Goal: Information Seeking & Learning: Compare options

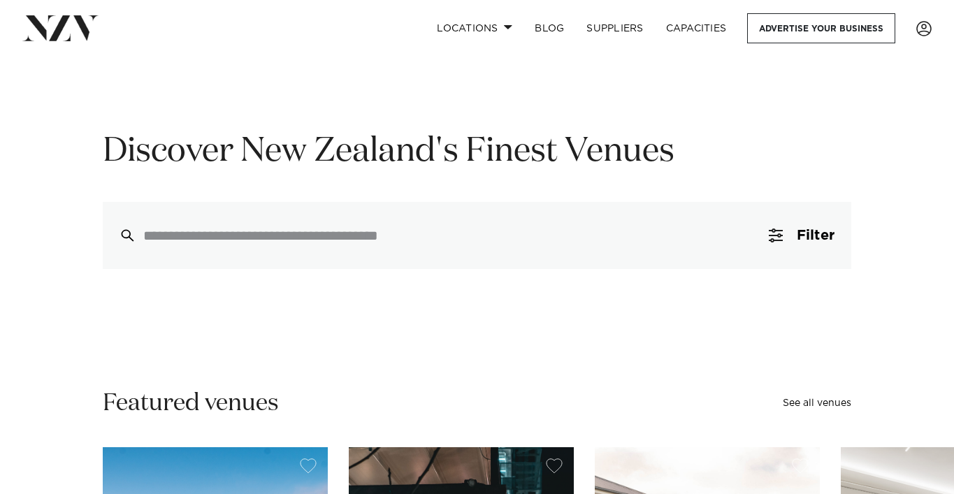
scroll to position [50, 0]
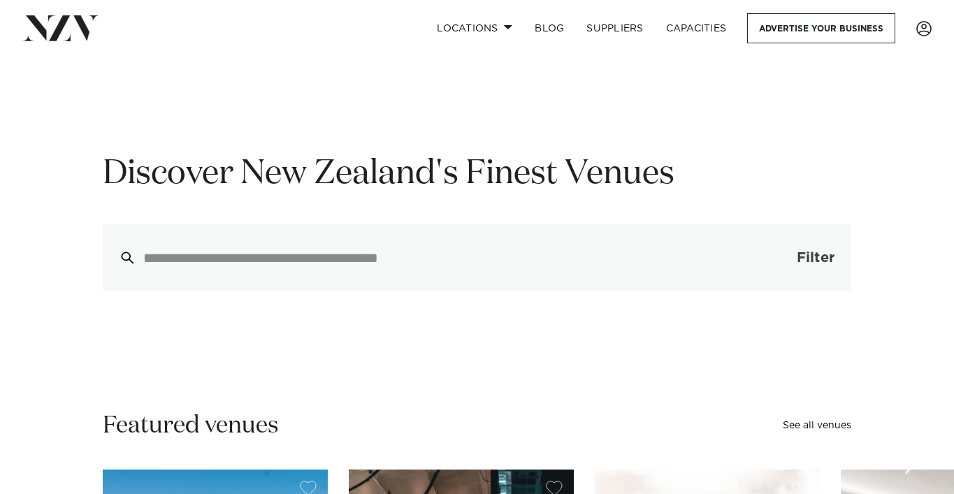
click at [775, 258] on span "button" at bounding box center [775, 258] width 14 height 14
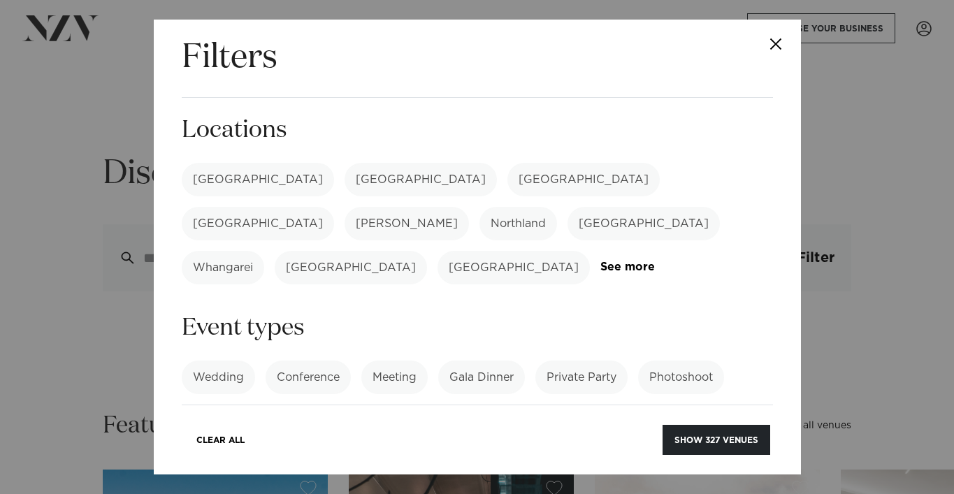
click at [214, 175] on label "[GEOGRAPHIC_DATA]" at bounding box center [258, 180] width 152 height 34
click at [212, 360] on label "Wedding" at bounding box center [218, 377] width 73 height 34
click at [689, 415] on link "See more" at bounding box center [709, 421] width 109 height 12
click at [586, 360] on label "Private Party" at bounding box center [581, 377] width 92 height 34
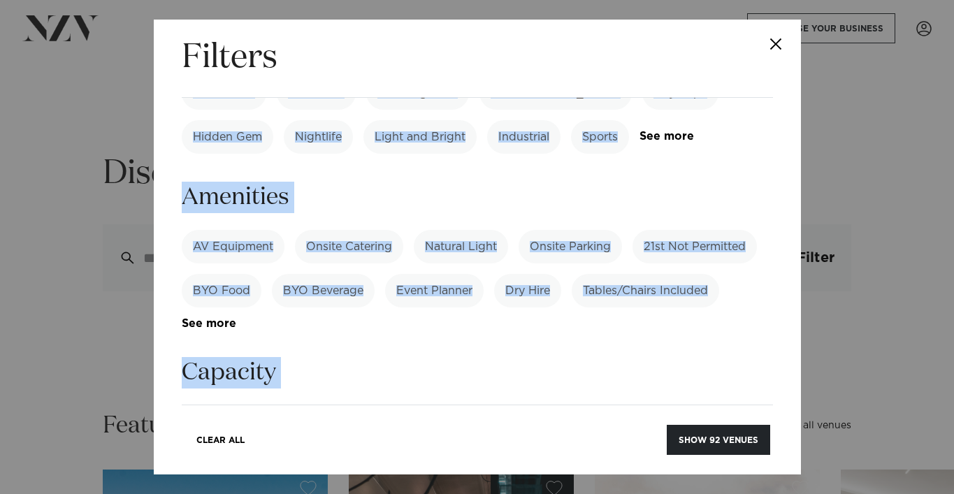
scroll to position [972, 0]
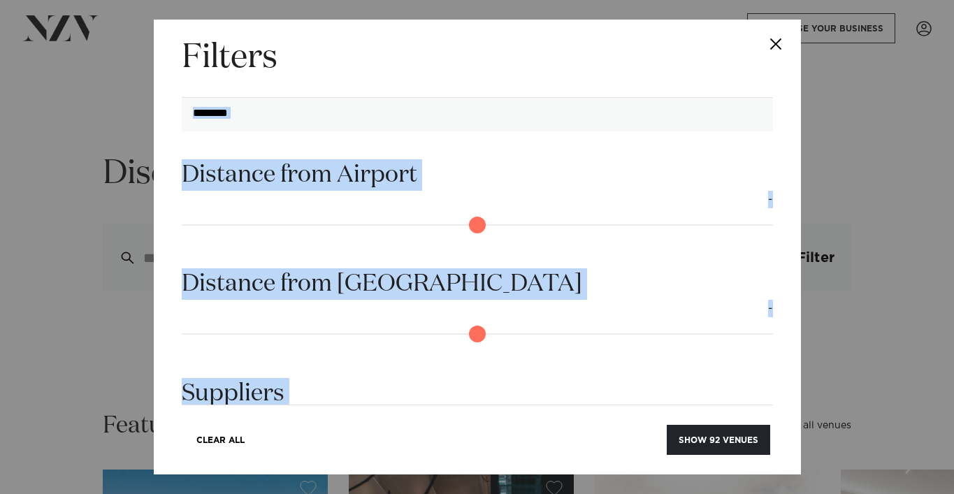
drag, startPoint x: 775, startPoint y: 368, endPoint x: 639, endPoint y: 440, distance: 154.1
click at [639, 440] on div "Filters Search Type Venue Supplier See more Locations Auckland Wellington Chris…" at bounding box center [477, 247] width 647 height 455
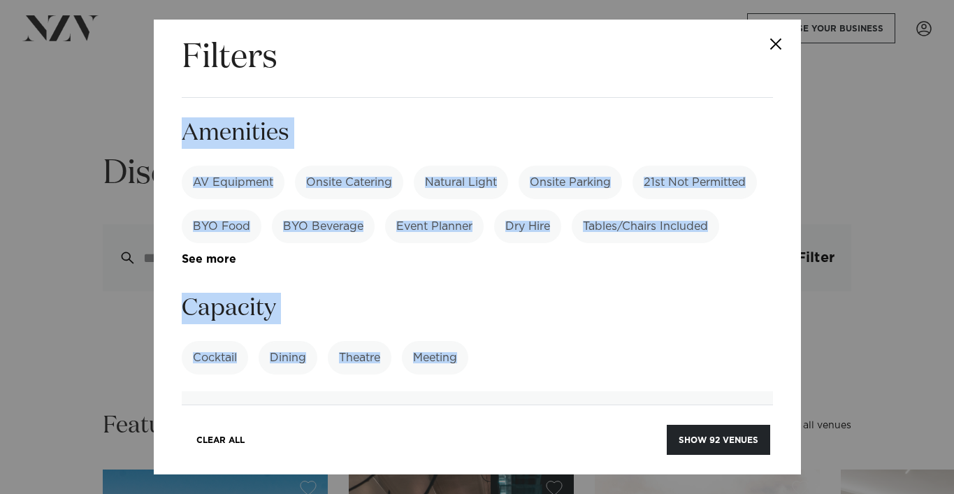
scroll to position [637, 0]
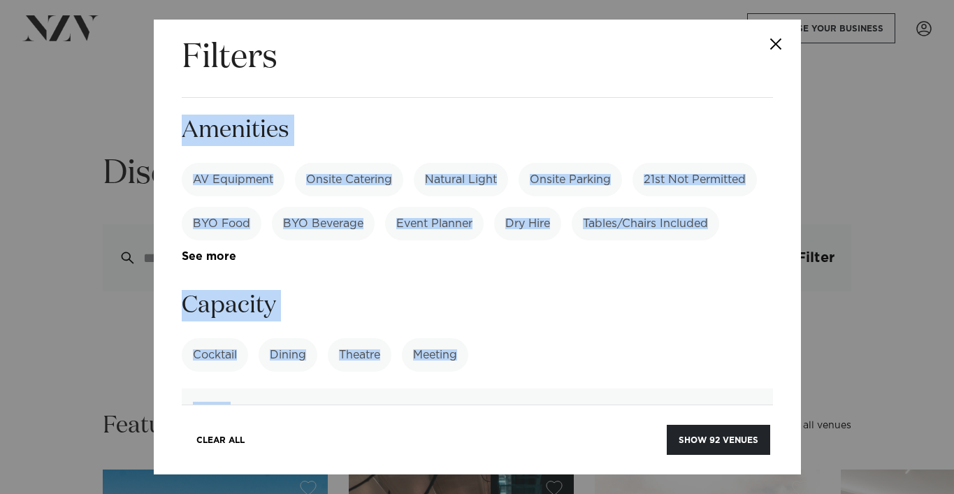
click at [229, 338] on label "Cocktail" at bounding box center [215, 355] width 66 height 34
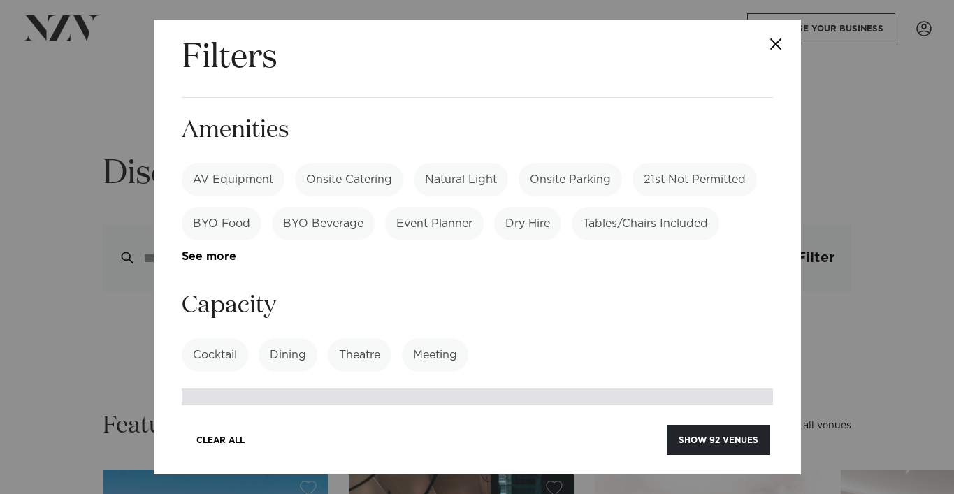
click at [236, 388] on input "number" at bounding box center [477, 407] width 591 height 38
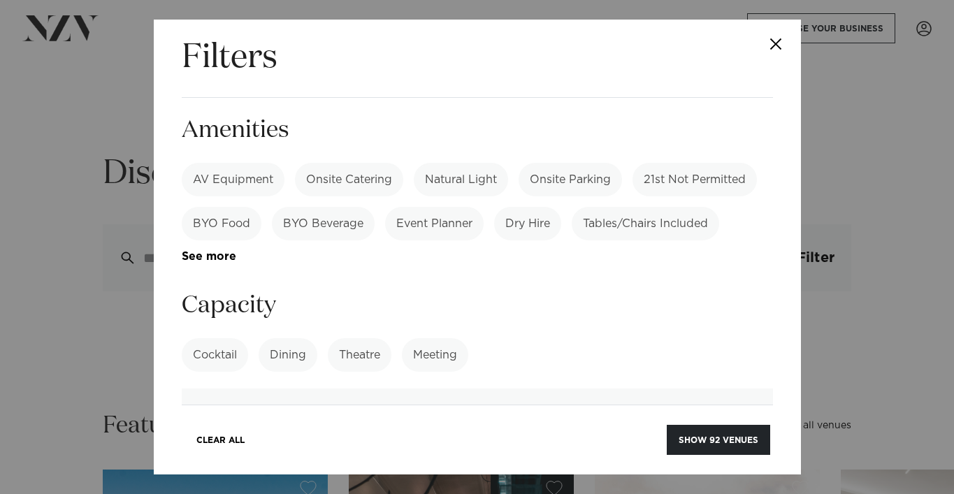
click at [224, 338] on label "Cocktail" at bounding box center [215, 355] width 66 height 34
click at [262, 163] on label "AV Equipment" at bounding box center [233, 180] width 103 height 34
click at [648, 290] on h3 "Capacity" at bounding box center [477, 305] width 591 height 31
click at [261, 163] on label "AV Equipment" at bounding box center [233, 180] width 103 height 34
drag, startPoint x: 759, startPoint y: 296, endPoint x: 682, endPoint y: 386, distance: 118.4
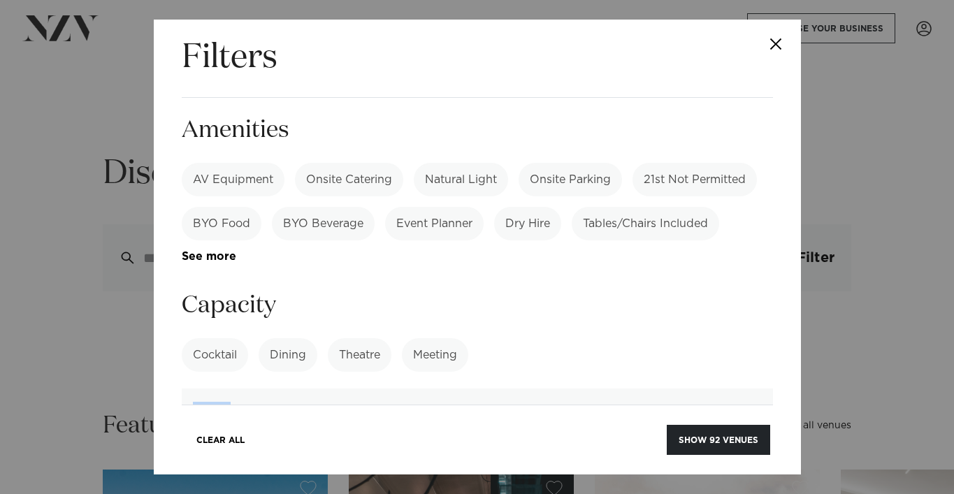
click at [682, 386] on form "Search Type Venue Supplier See more Locations Auckland Wellington Christchurch …" at bounding box center [477, 148] width 591 height 1343
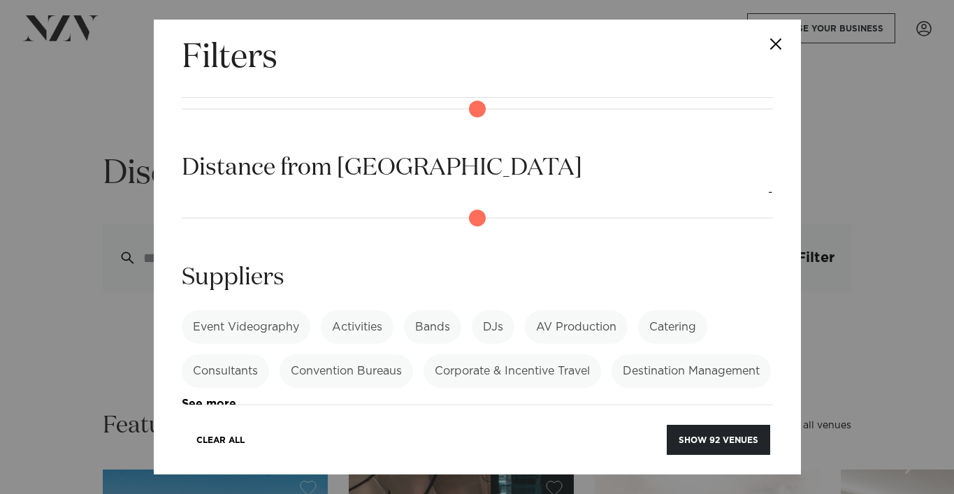
scroll to position [1060, 0]
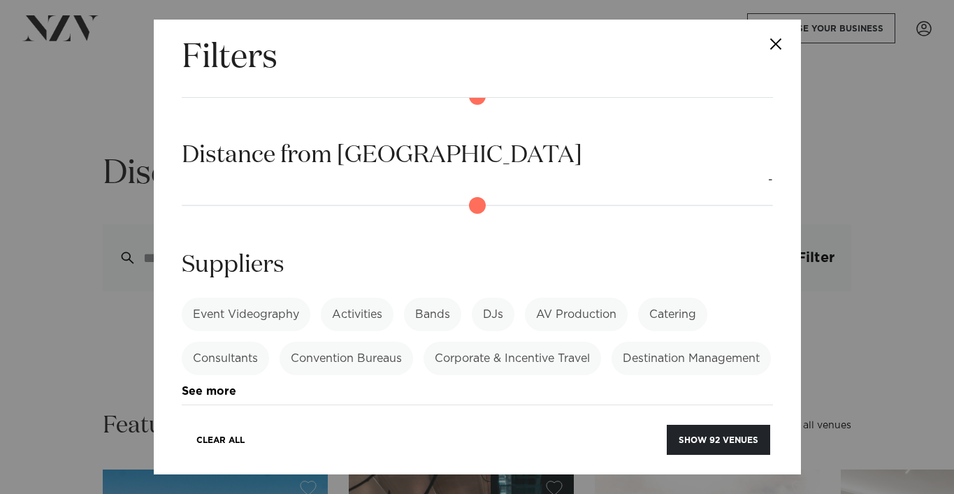
drag, startPoint x: 778, startPoint y: 330, endPoint x: 741, endPoint y: 402, distance: 80.9
click at [741, 402] on div "Filters Search Type Venue Supplier See more Locations Auckland Wellington Chris…" at bounding box center [477, 247] width 647 height 455
click at [737, 432] on button "Show 92 venues" at bounding box center [717, 440] width 103 height 30
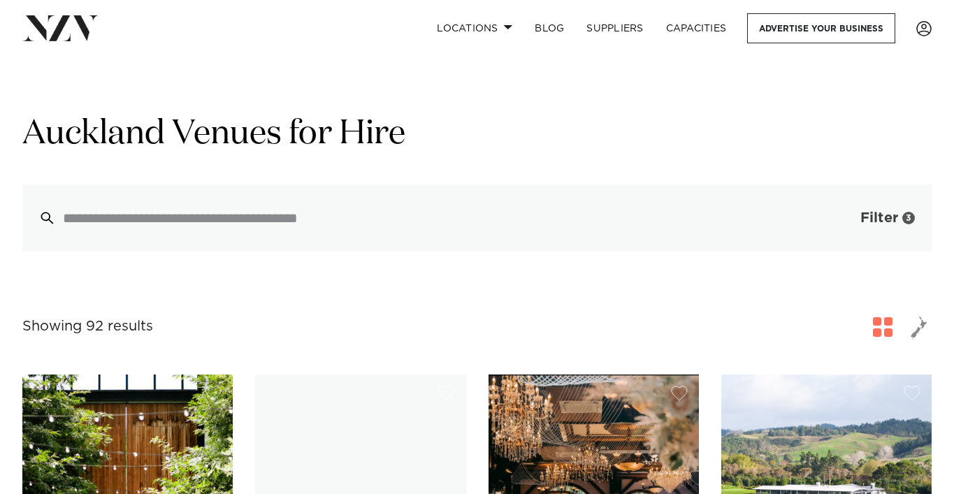
click at [866, 221] on span "Filter" at bounding box center [879, 218] width 38 height 14
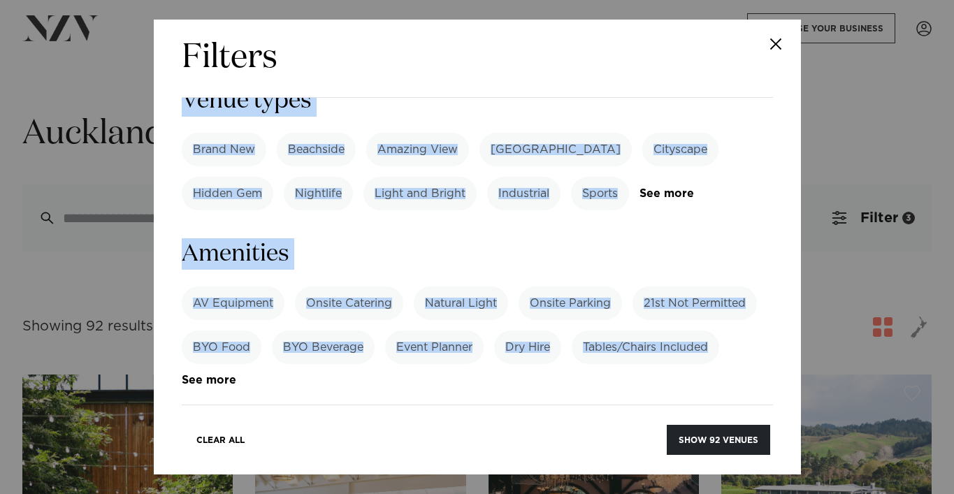
drag, startPoint x: 757, startPoint y: 305, endPoint x: 653, endPoint y: 407, distance: 145.7
click at [653, 407] on div "Filters Search Type Venue Supplier See more Locations [GEOGRAPHIC_DATA] [GEOGRA…" at bounding box center [477, 247] width 647 height 455
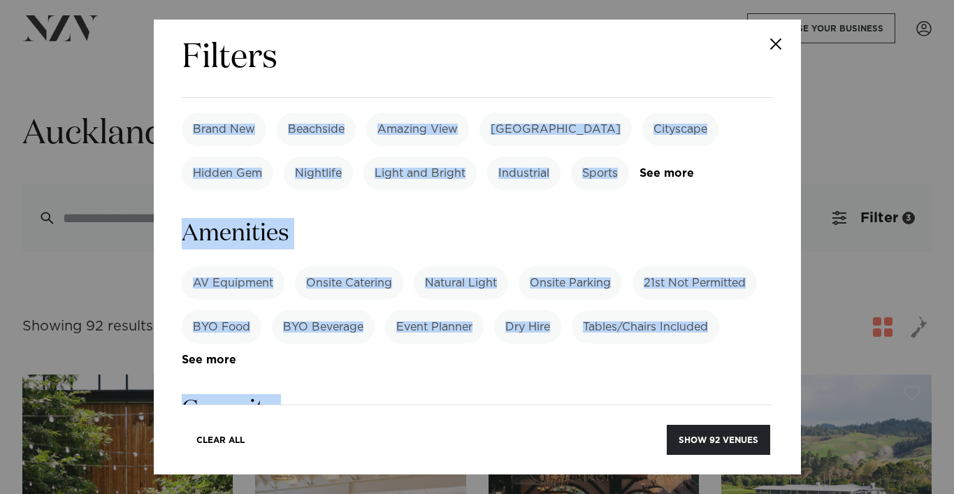
click at [769, 394] on h3 "Capacity" at bounding box center [477, 409] width 591 height 31
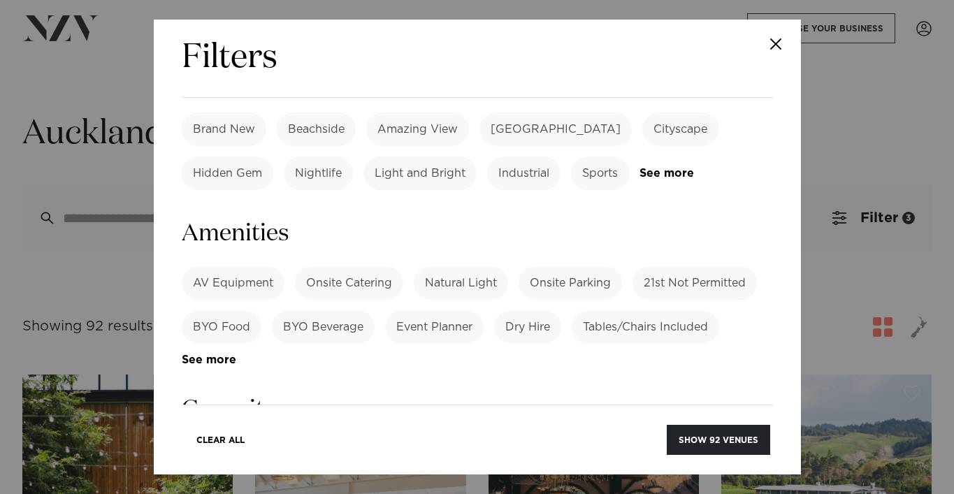
click at [234, 442] on label "Cocktail" at bounding box center [215, 459] width 66 height 34
click at [282, 442] on label "Dining" at bounding box center [287, 459] width 59 height 34
click at [356, 442] on label "Theatre" at bounding box center [360, 459] width 64 height 34
click at [435, 442] on label "Meeting" at bounding box center [435, 459] width 66 height 34
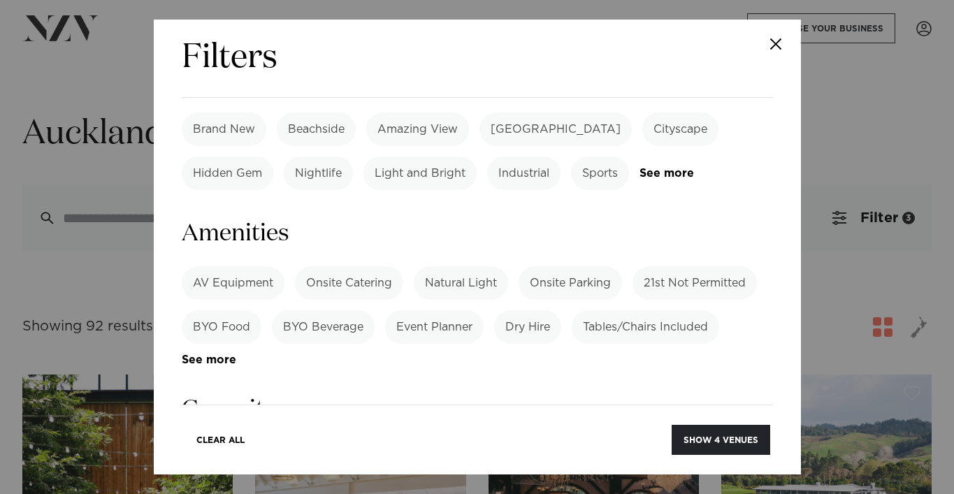
type input "*"
type input "***"
click at [734, 442] on button "Show 13 venues" at bounding box center [719, 440] width 101 height 30
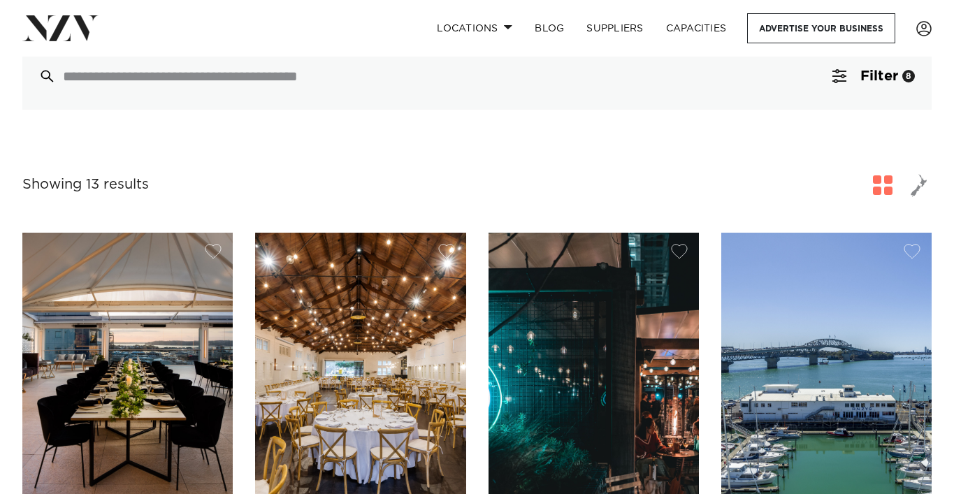
scroll to position [140, 0]
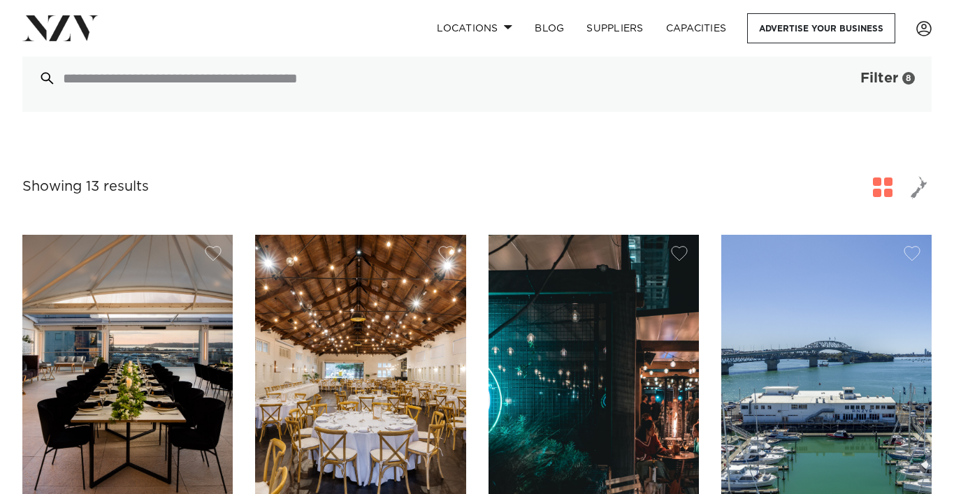
click at [879, 85] on span "Filter" at bounding box center [879, 78] width 38 height 14
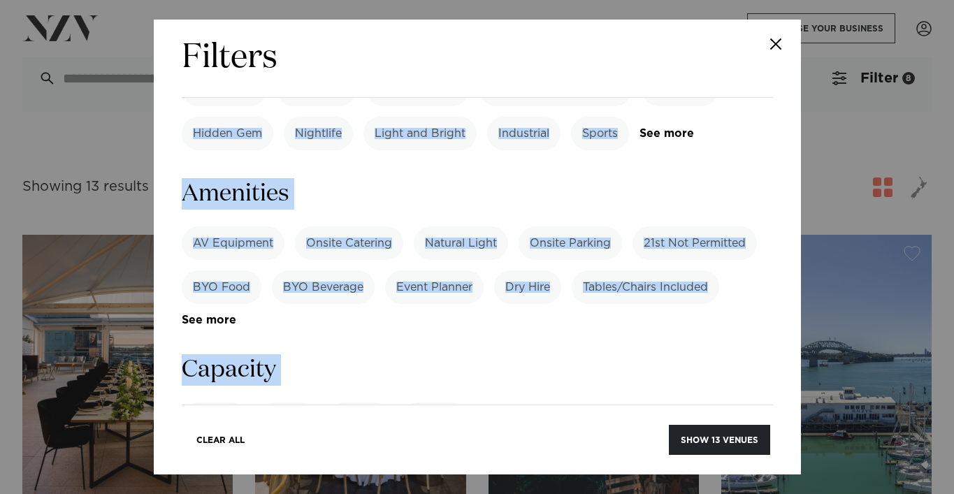
scroll to position [1125, 0]
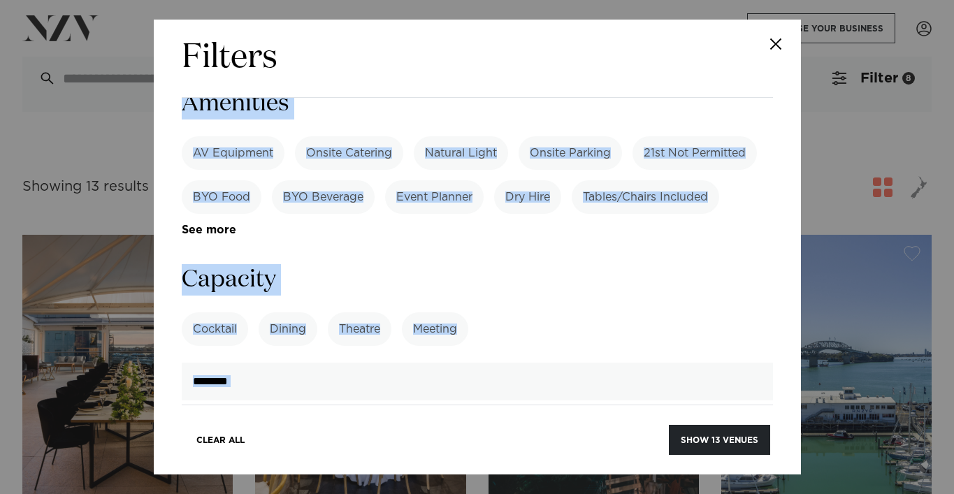
drag, startPoint x: 765, startPoint y: 284, endPoint x: 587, endPoint y: 374, distance: 199.6
click at [535, 264] on section "Capacity Cocktail Dining Theatre Meeting See more ***" at bounding box center [477, 332] width 591 height 136
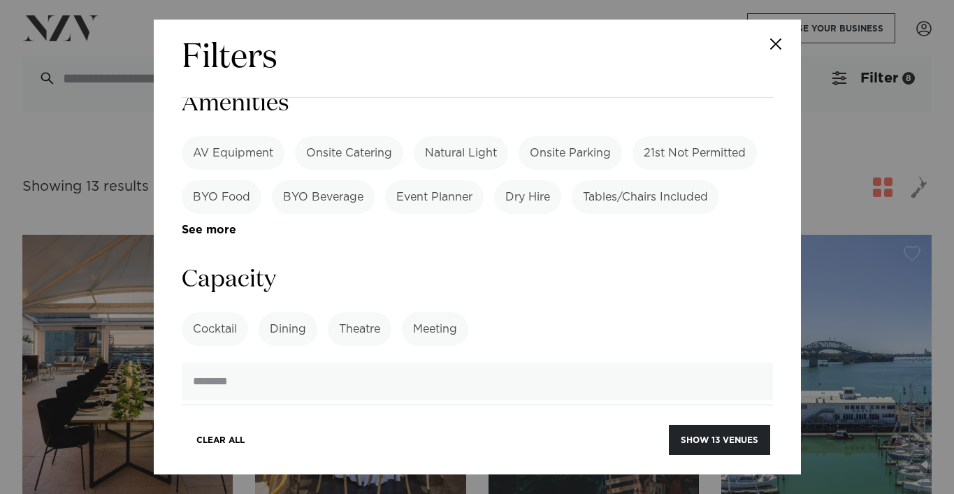
click at [449, 312] on label "Meeting" at bounding box center [435, 329] width 66 height 34
click at [368, 312] on label "Theatre" at bounding box center [360, 329] width 64 height 34
click at [286, 312] on label "Dining" at bounding box center [287, 329] width 59 height 34
click at [228, 312] on label "Cocktail" at bounding box center [215, 329] width 66 height 34
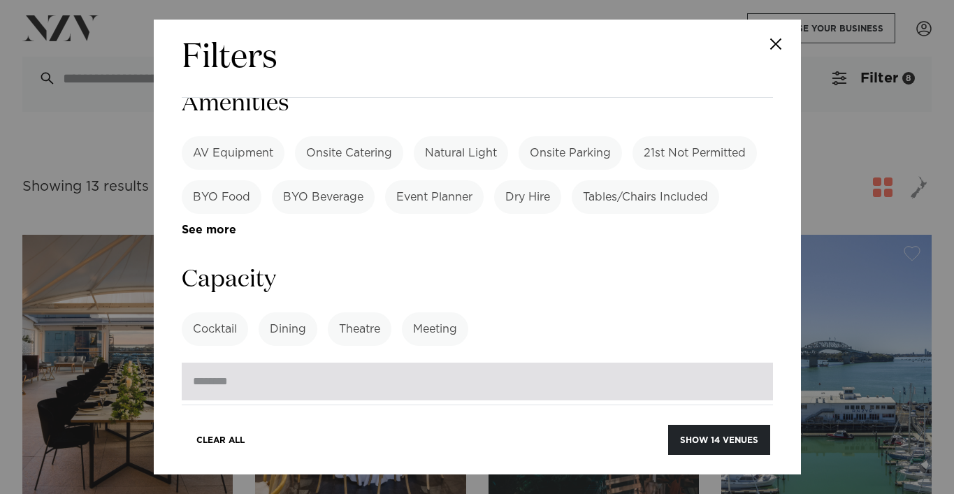
drag, startPoint x: 228, startPoint y: 246, endPoint x: 185, endPoint y: 246, distance: 43.3
click at [187, 363] on input "***" at bounding box center [477, 382] width 591 height 38
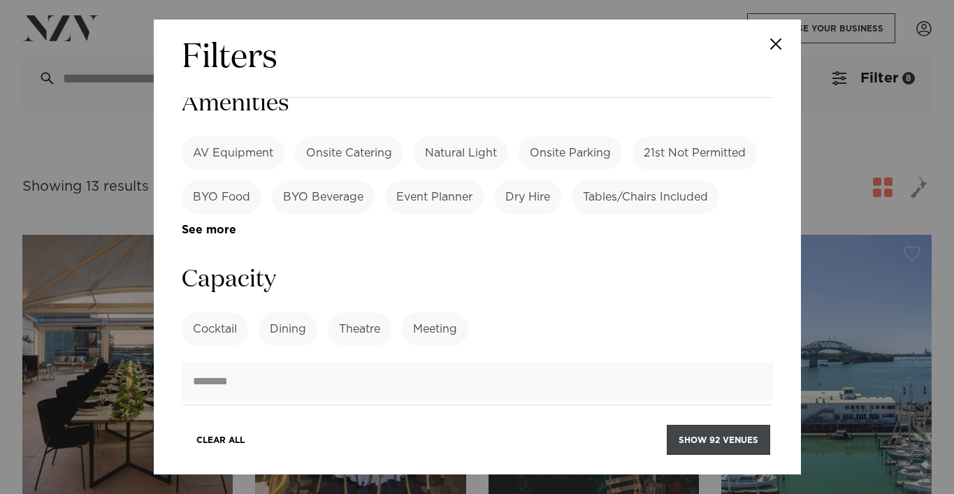
click at [712, 433] on button "Show 92 venues" at bounding box center [717, 440] width 103 height 30
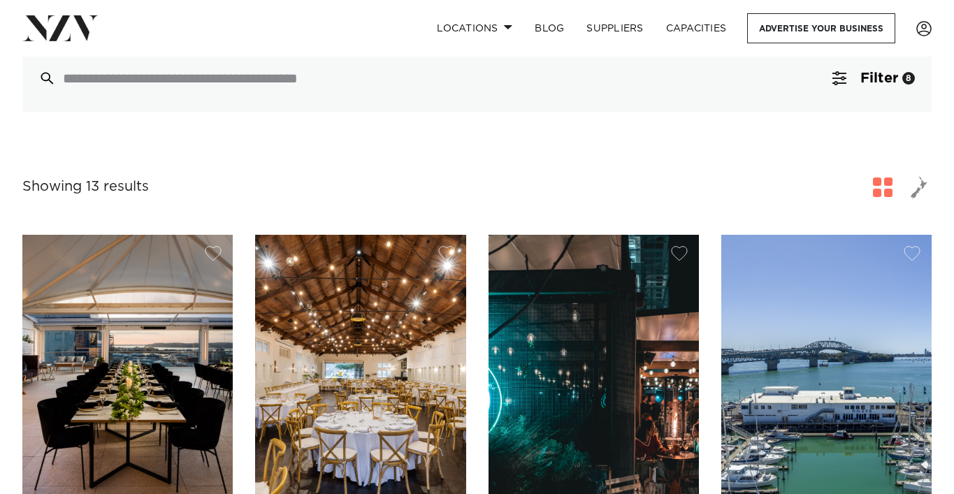
scroll to position [128, 0]
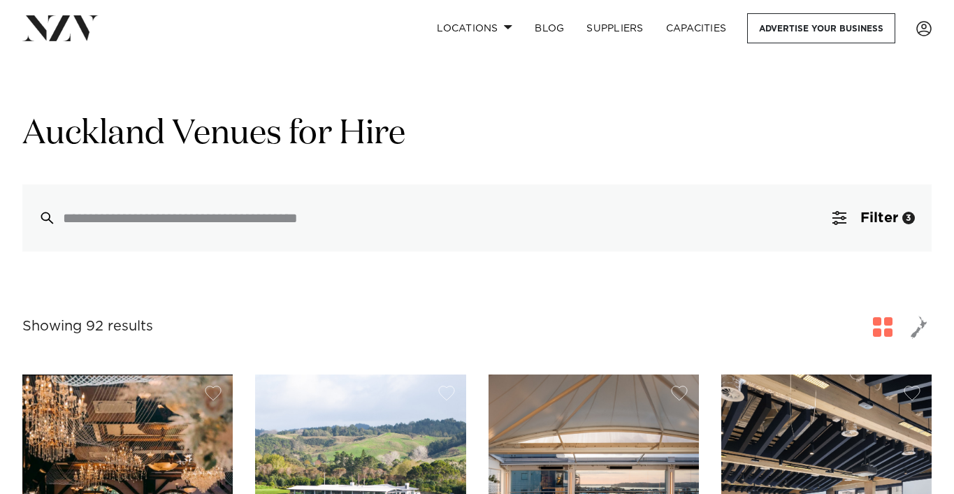
click at [547, 150] on h1 "Auckland Venues for Hire" at bounding box center [476, 134] width 909 height 44
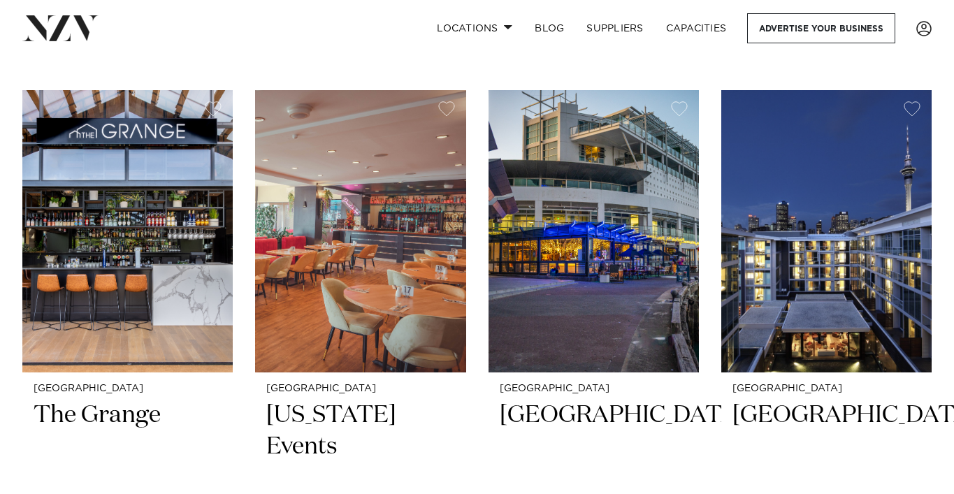
scroll to position [1481, 0]
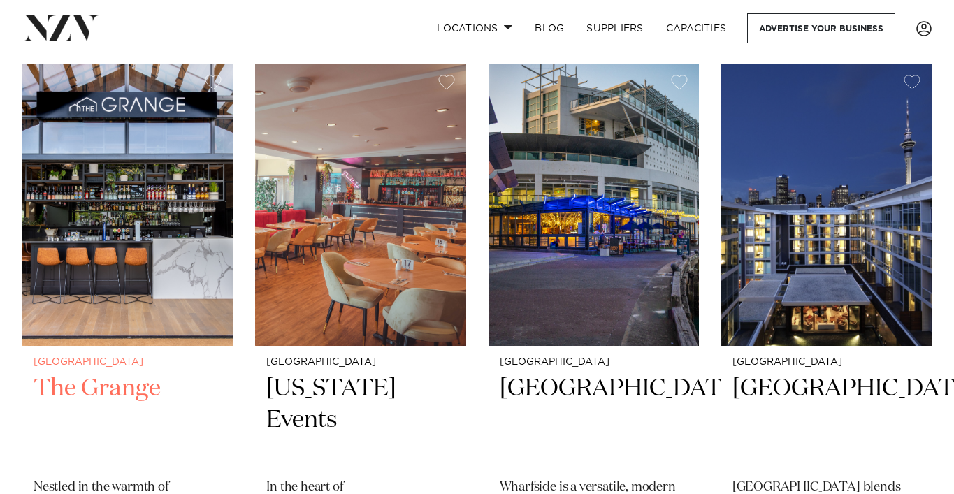
click at [117, 250] on img at bounding box center [127, 205] width 210 height 282
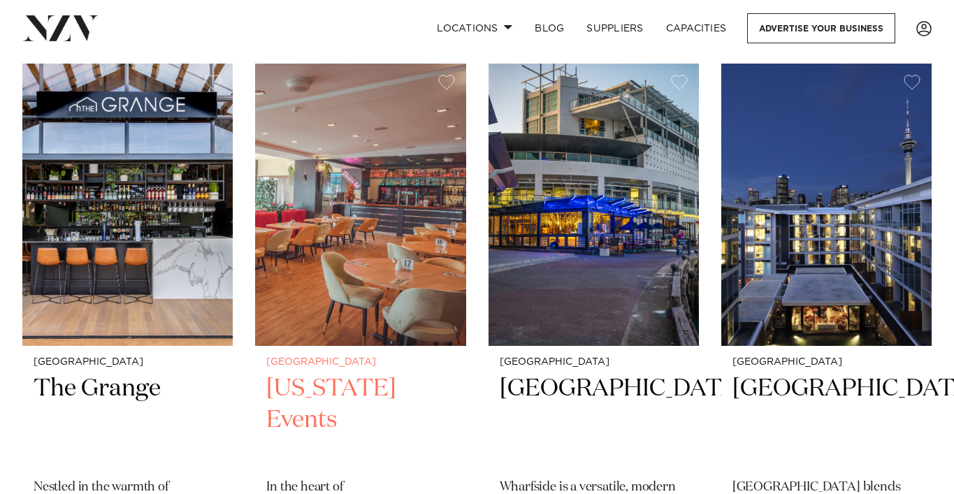
click at [348, 242] on img at bounding box center [360, 205] width 210 height 282
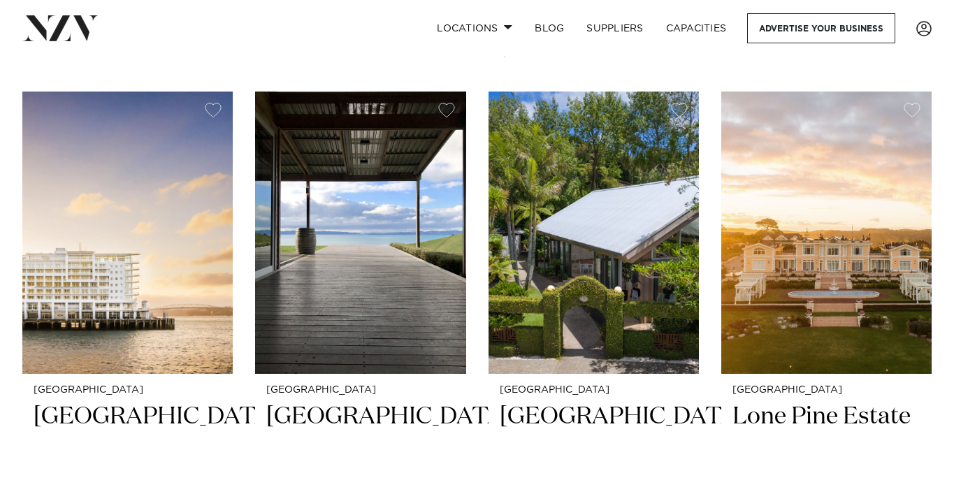
scroll to position [3242, 0]
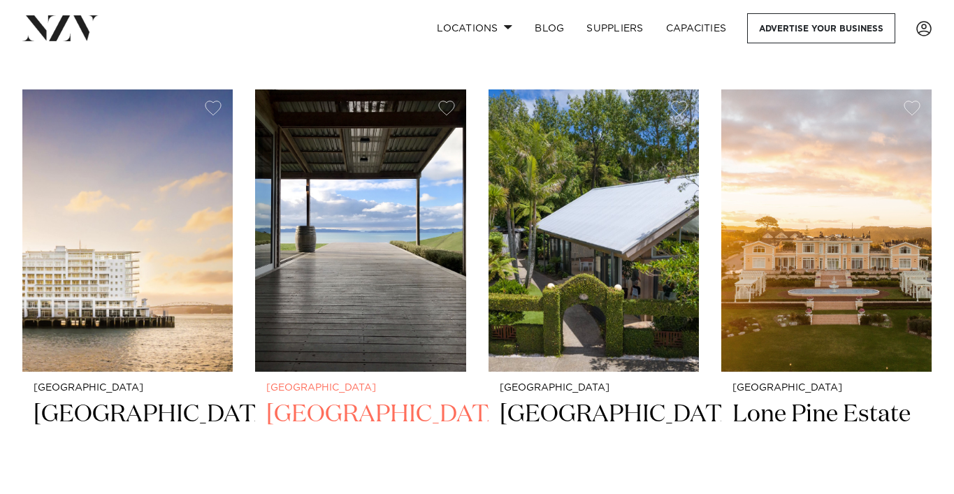
click at [361, 272] on img at bounding box center [360, 230] width 210 height 282
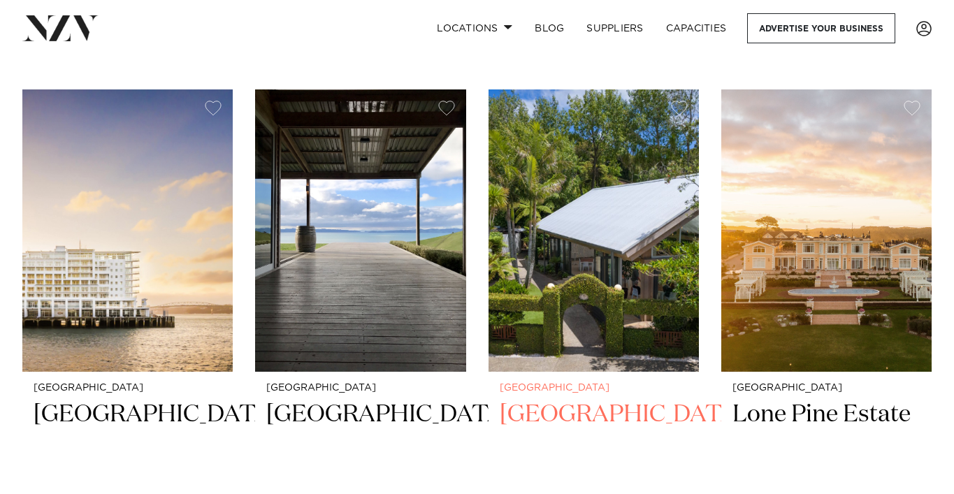
click at [579, 292] on img at bounding box center [593, 230] width 210 height 282
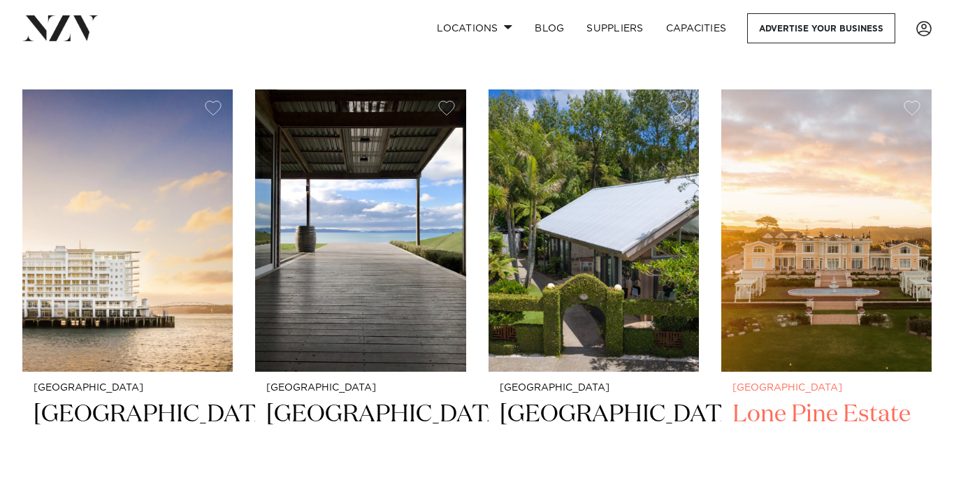
click at [785, 253] on img at bounding box center [826, 230] width 210 height 282
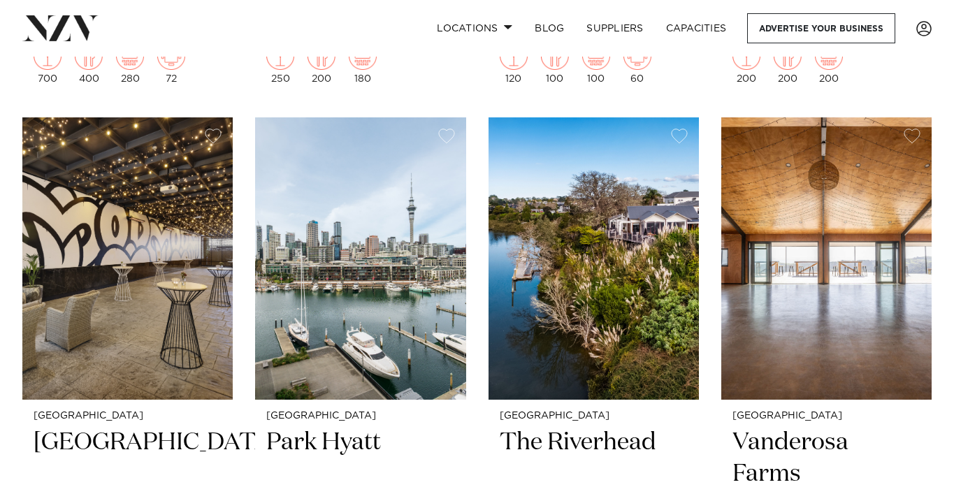
scroll to position [3800, 0]
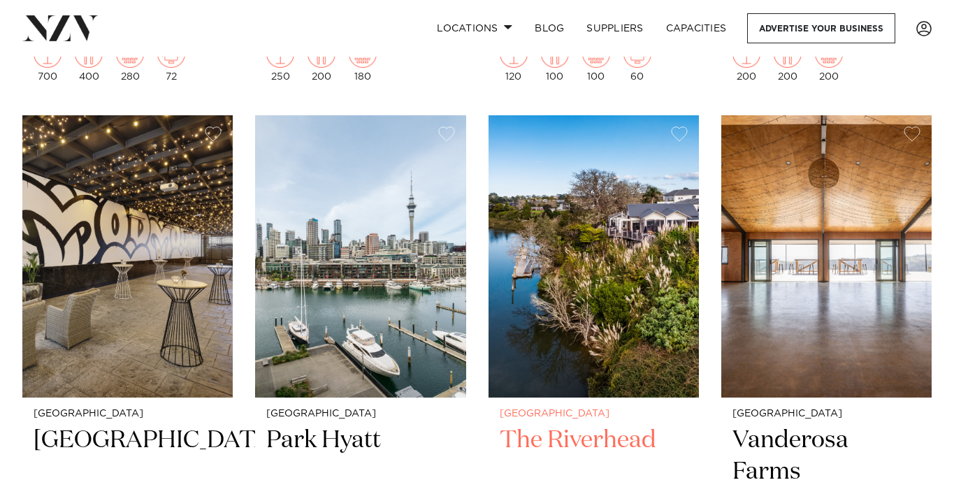
click at [644, 256] on img at bounding box center [593, 256] width 210 height 282
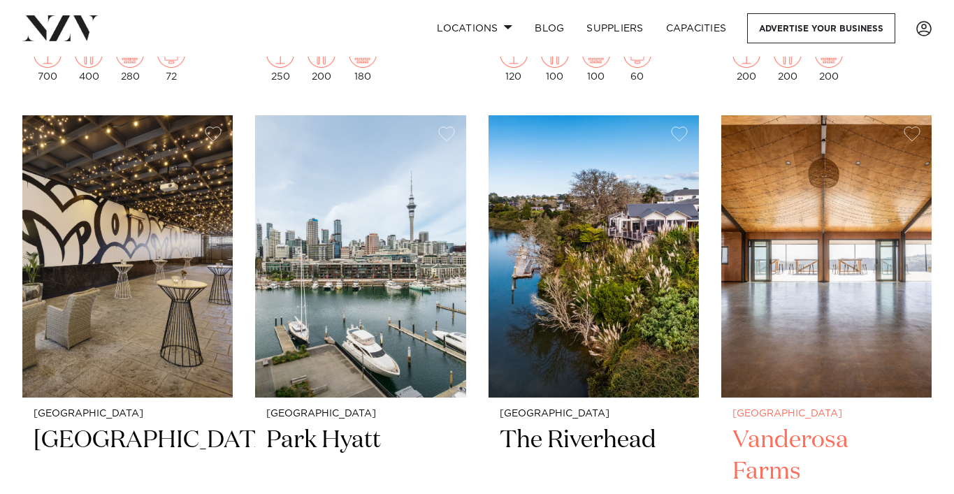
click at [828, 234] on img at bounding box center [826, 256] width 210 height 282
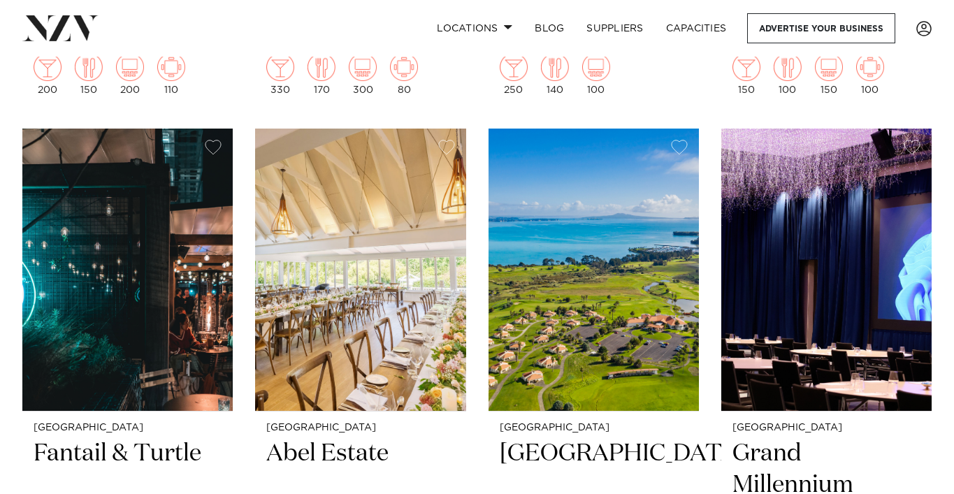
scroll to position [4387, 0]
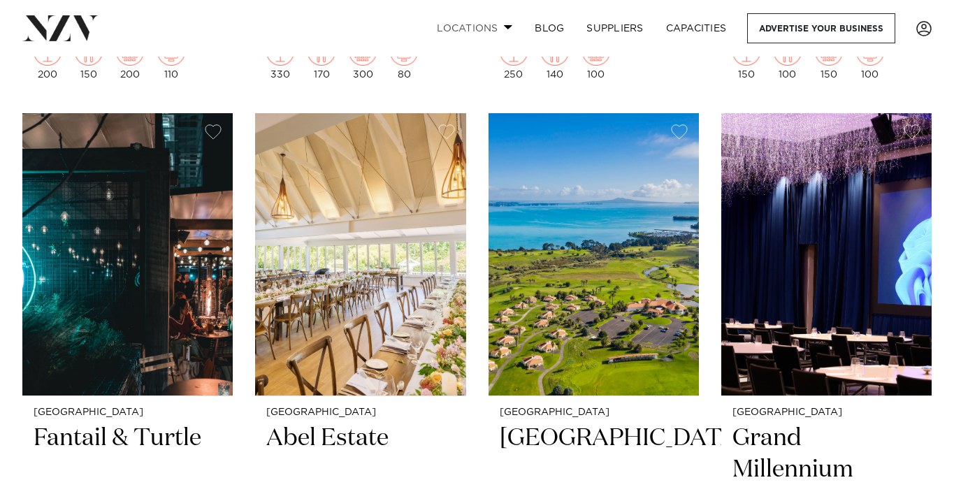
click at [488, 23] on link "Locations" at bounding box center [474, 28] width 98 height 30
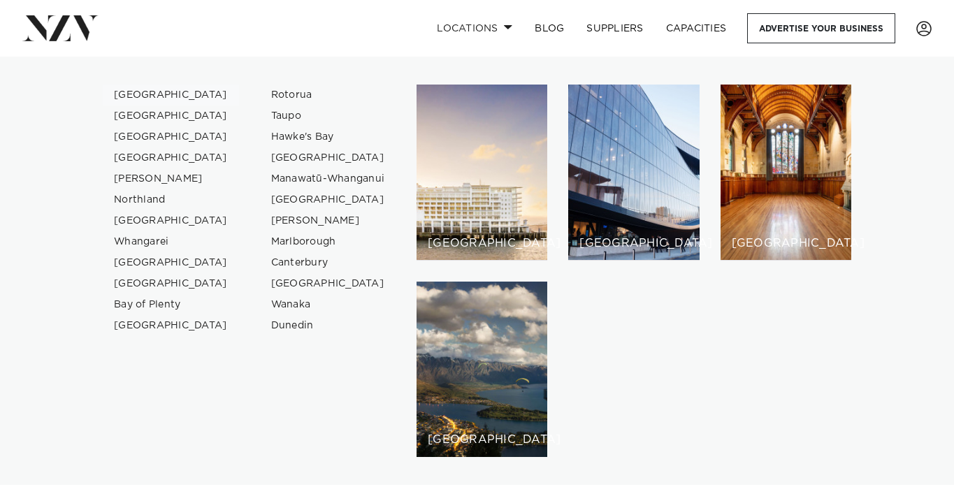
click at [135, 92] on link "[GEOGRAPHIC_DATA]" at bounding box center [171, 95] width 136 height 21
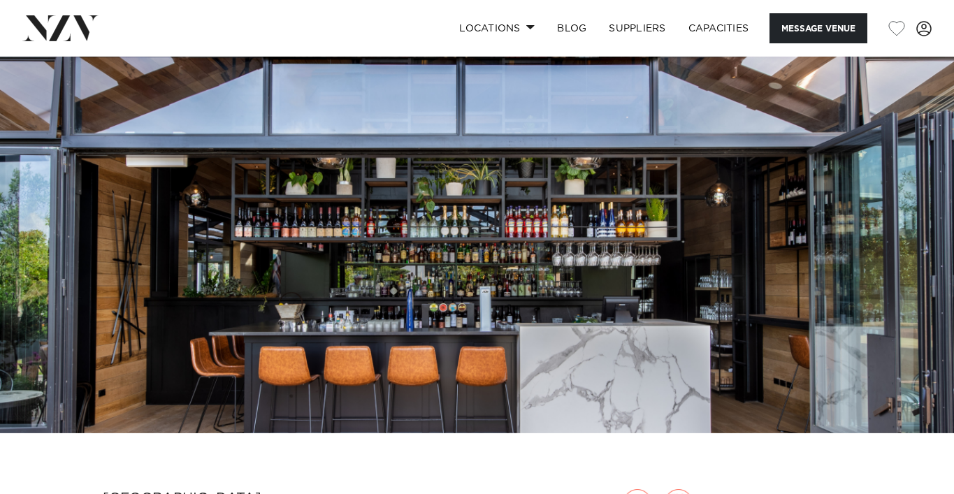
scroll to position [28, 0]
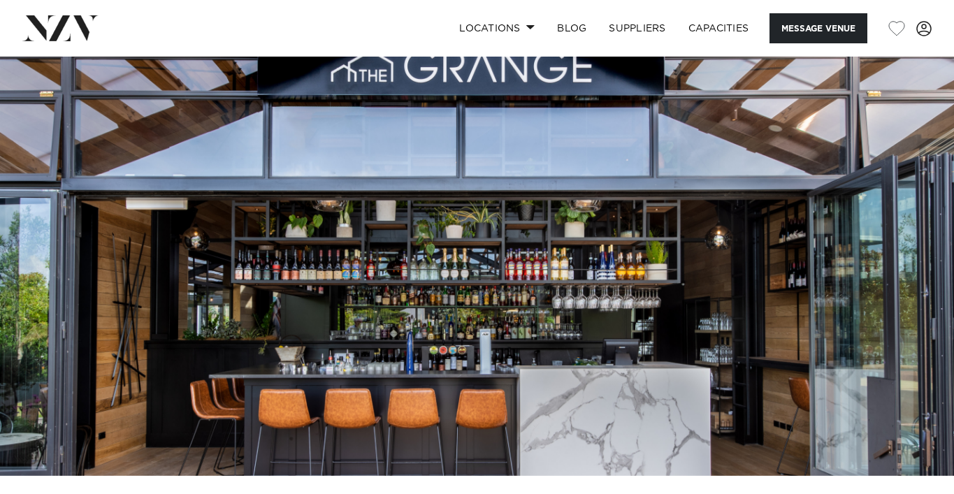
click at [915, 309] on img at bounding box center [477, 252] width 954 height 447
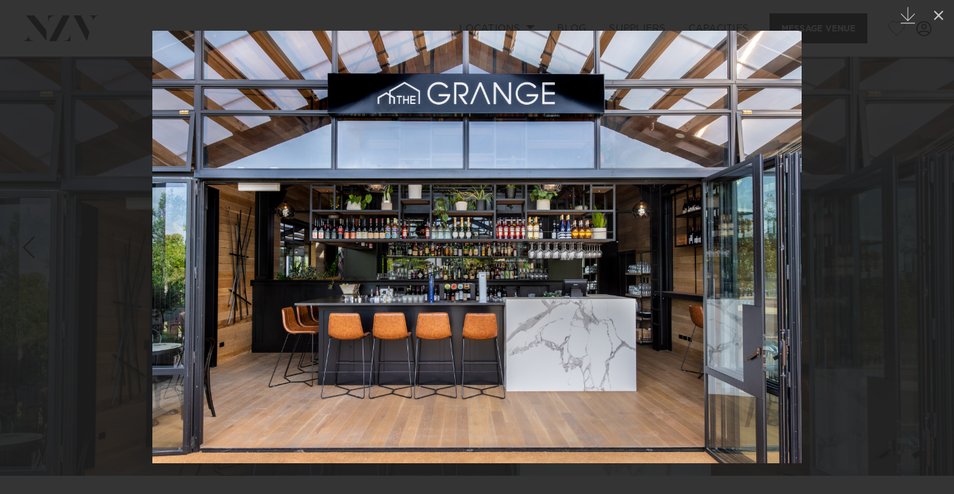
drag, startPoint x: 816, startPoint y: 220, endPoint x: 768, endPoint y: 214, distance: 47.9
click at [768, 214] on div at bounding box center [477, 247] width 954 height 494
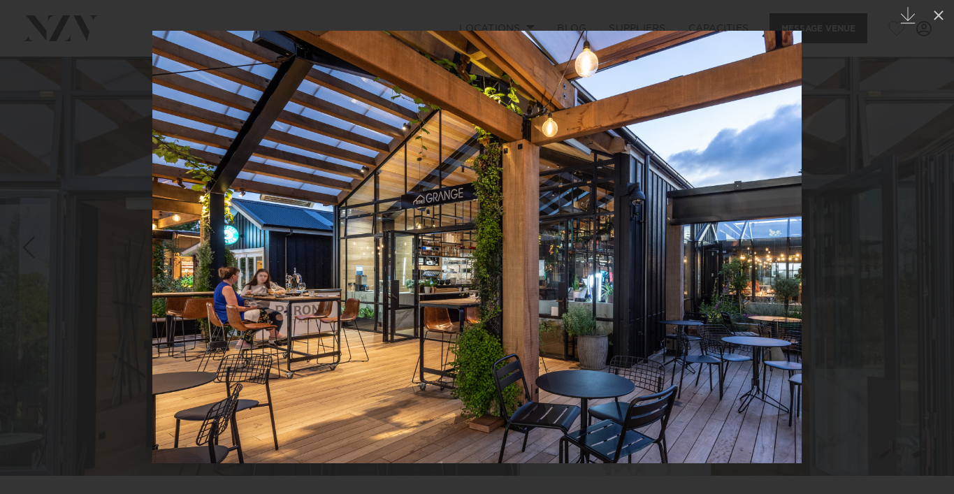
click at [18, 248] on link at bounding box center [24, 247] width 49 height 70
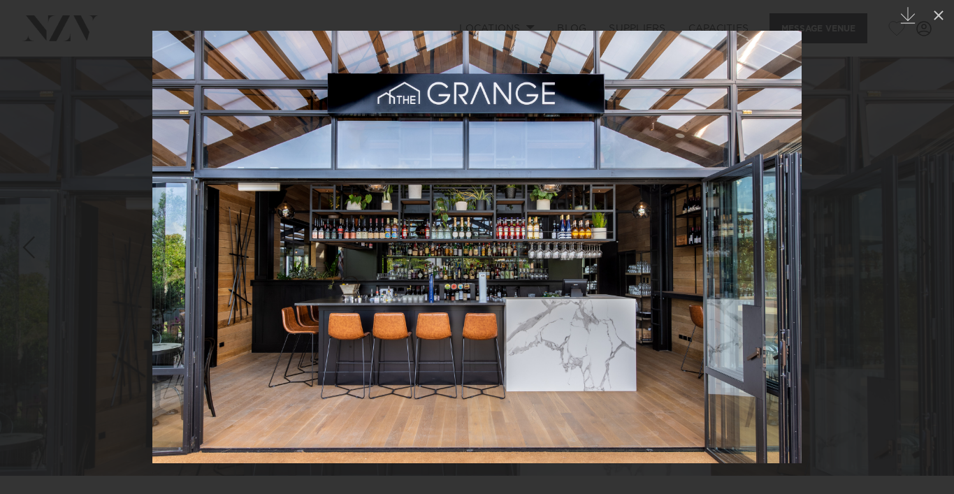
click at [18, 248] on link at bounding box center [24, 247] width 49 height 70
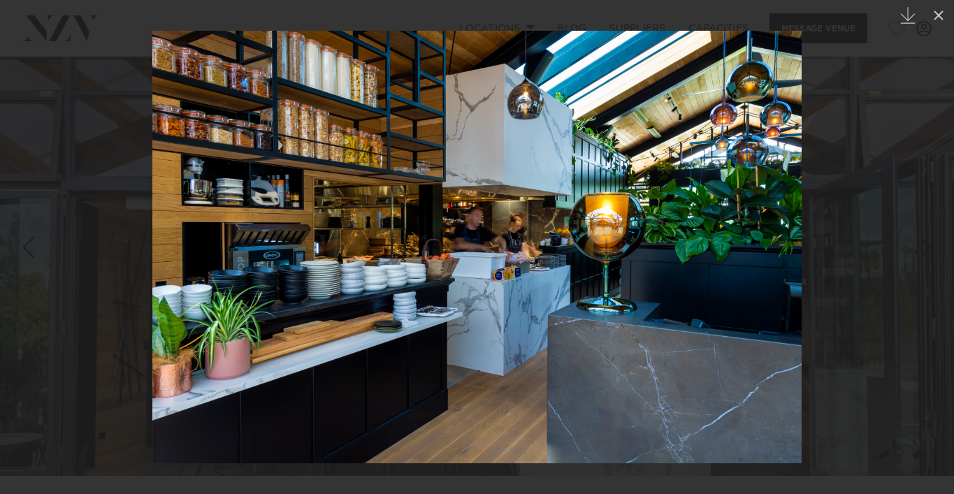
click at [18, 248] on link at bounding box center [24, 247] width 49 height 70
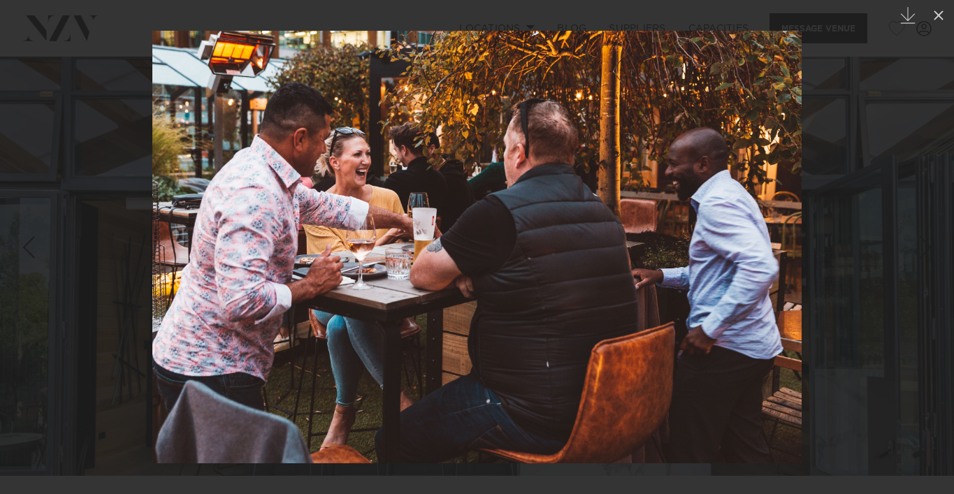
click at [24, 248] on div "Previous slide" at bounding box center [28, 247] width 19 height 27
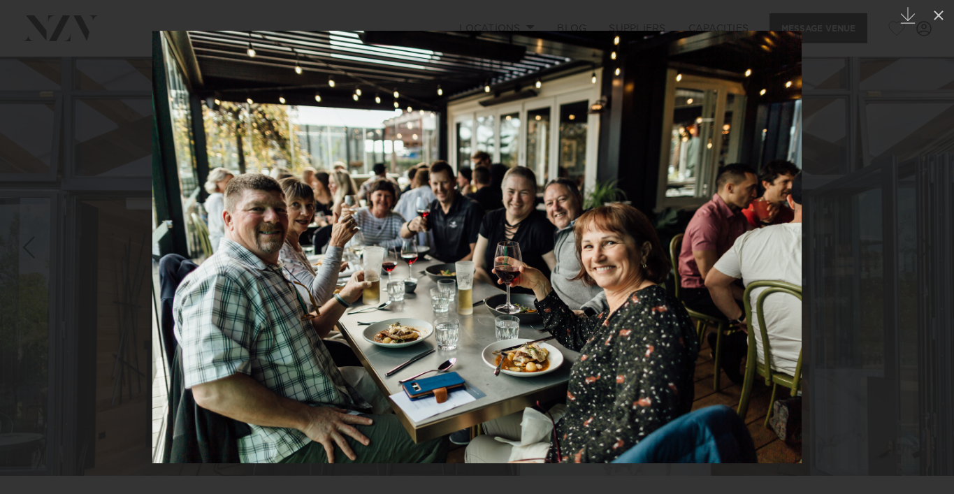
click at [24, 248] on div "Previous slide" at bounding box center [28, 247] width 19 height 27
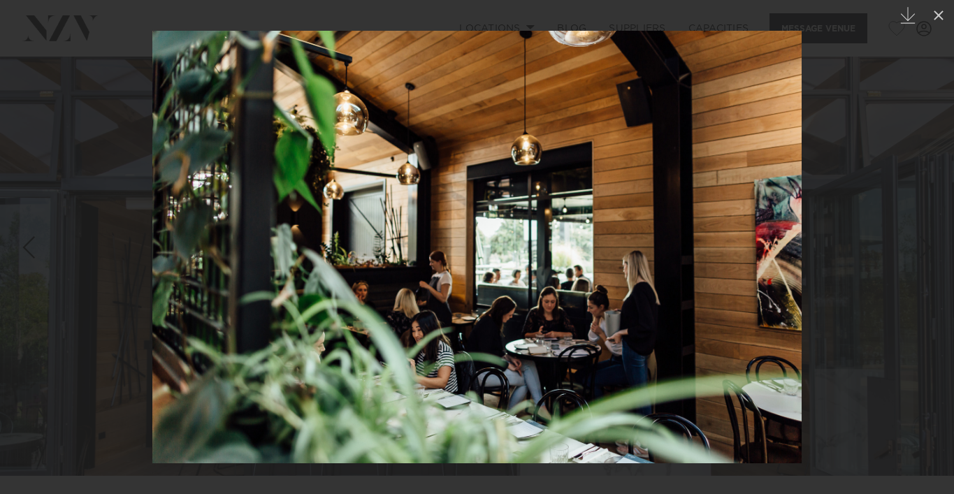
click at [29, 251] on div "Previous slide" at bounding box center [28, 247] width 19 height 27
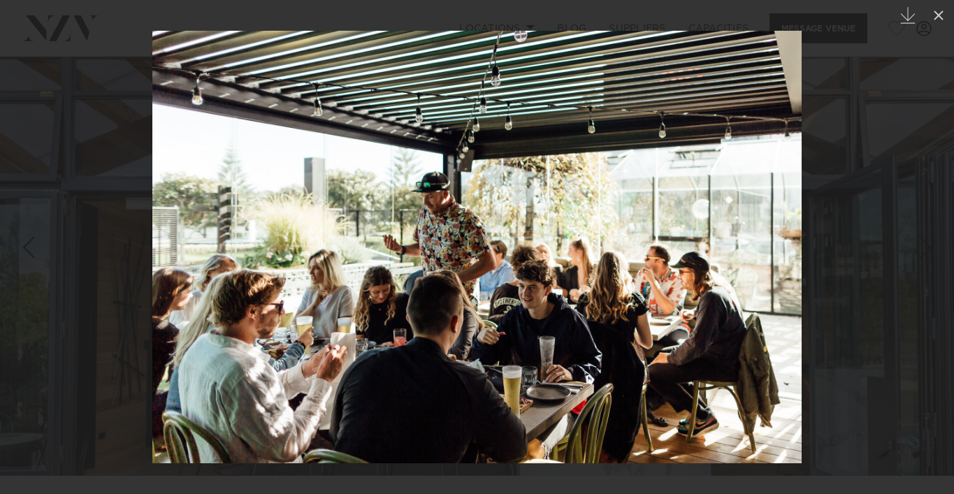
click at [29, 251] on div "Previous slide" at bounding box center [28, 247] width 19 height 27
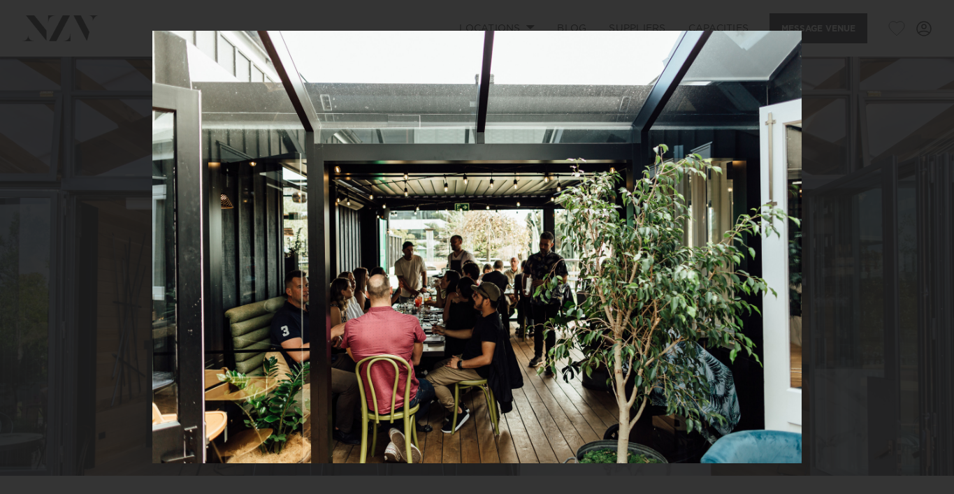
click at [29, 251] on div "Previous slide" at bounding box center [28, 247] width 19 height 27
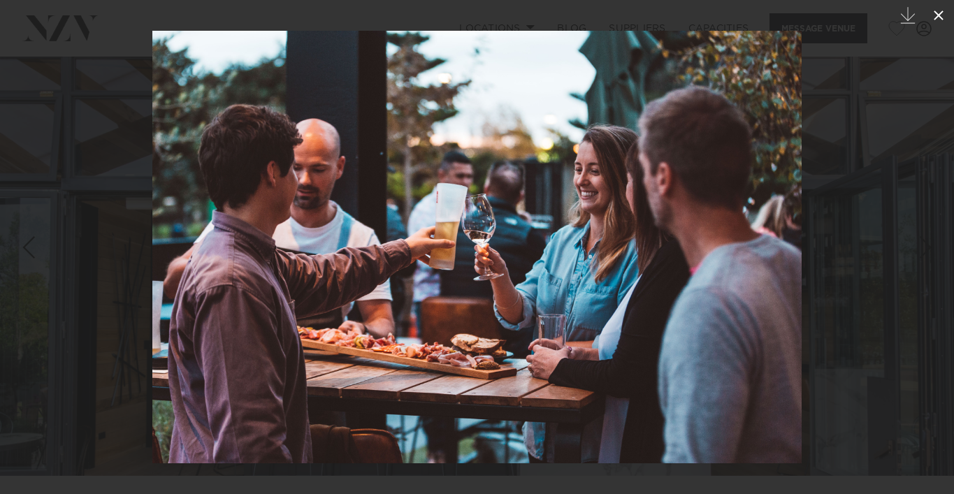
click at [938, 20] on icon at bounding box center [938, 15] width 17 height 17
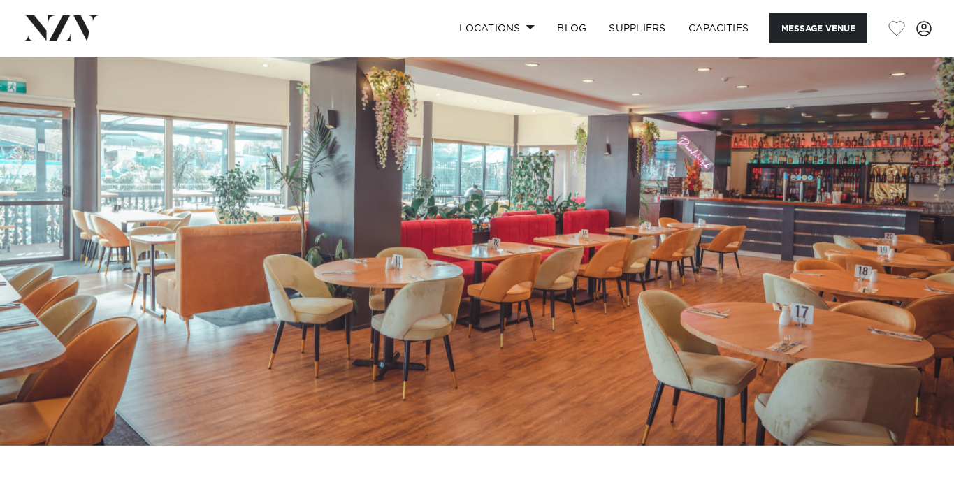
scroll to position [56, 0]
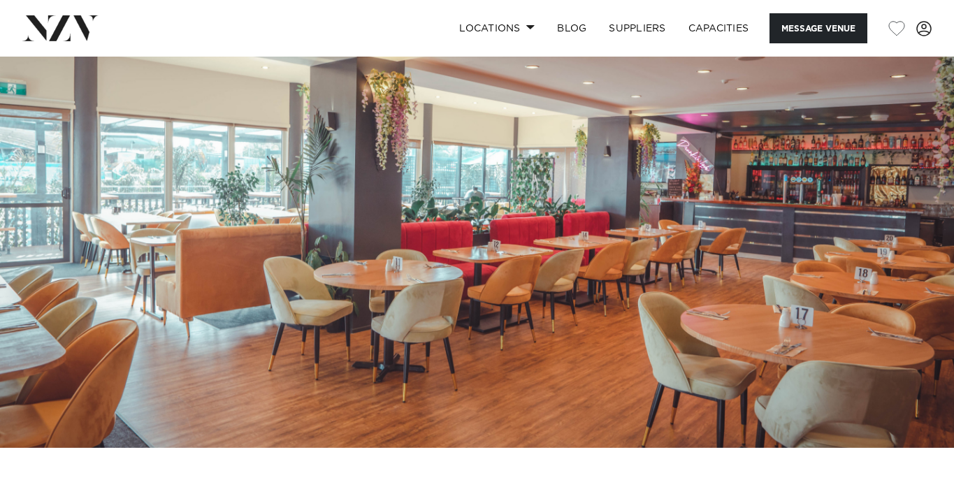
click at [667, 230] on img at bounding box center [477, 224] width 954 height 447
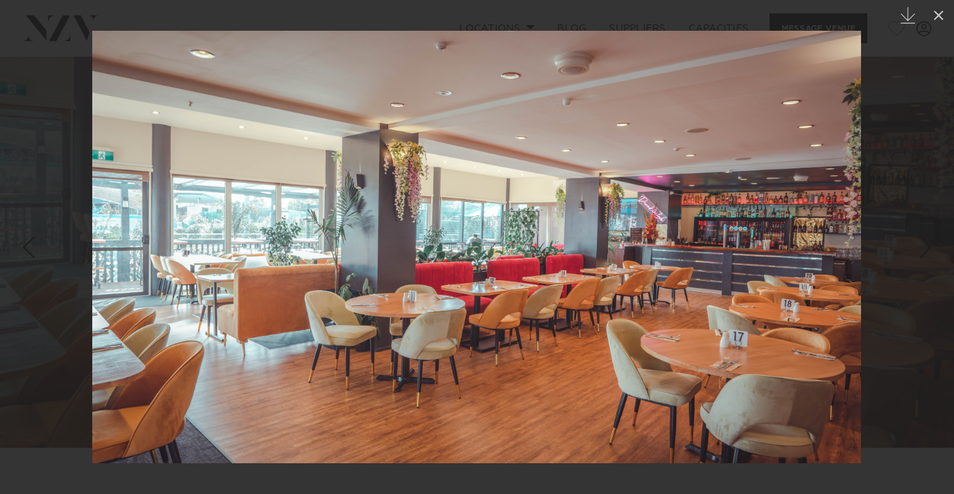
click at [919, 258] on div "Next slide" at bounding box center [925, 247] width 19 height 27
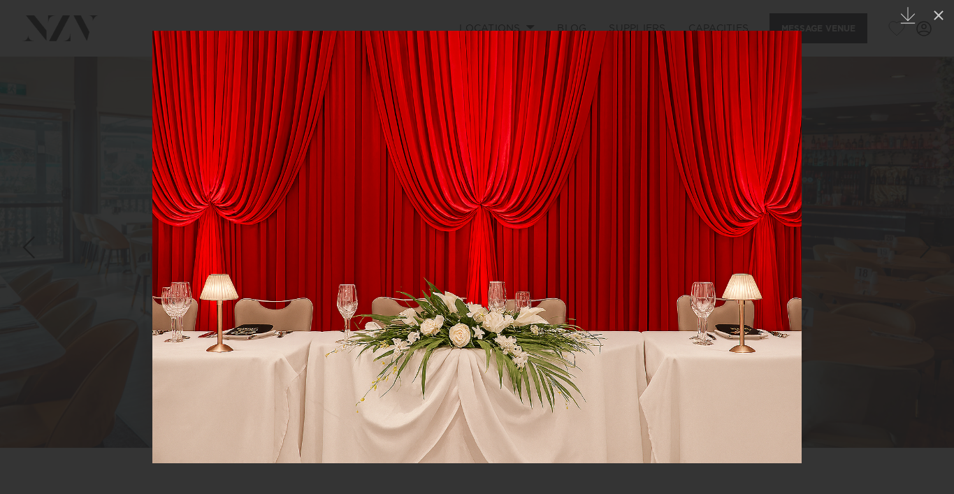
click at [919, 258] on div "Next slide" at bounding box center [925, 247] width 19 height 27
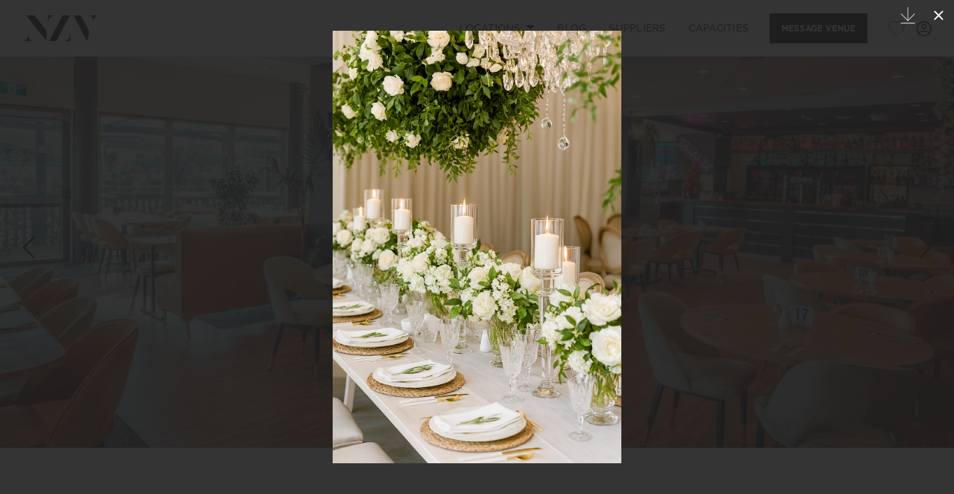
click at [939, 15] on icon at bounding box center [938, 15] width 10 height 10
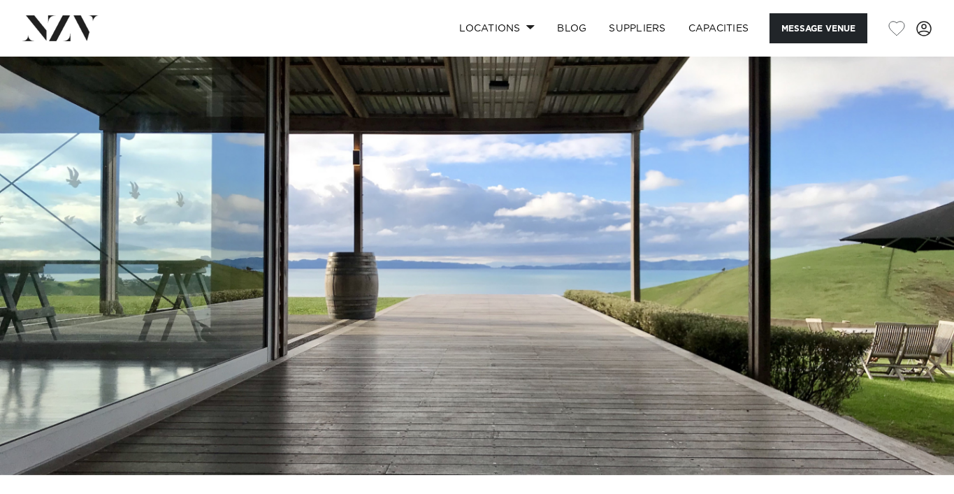
scroll to position [28, 0]
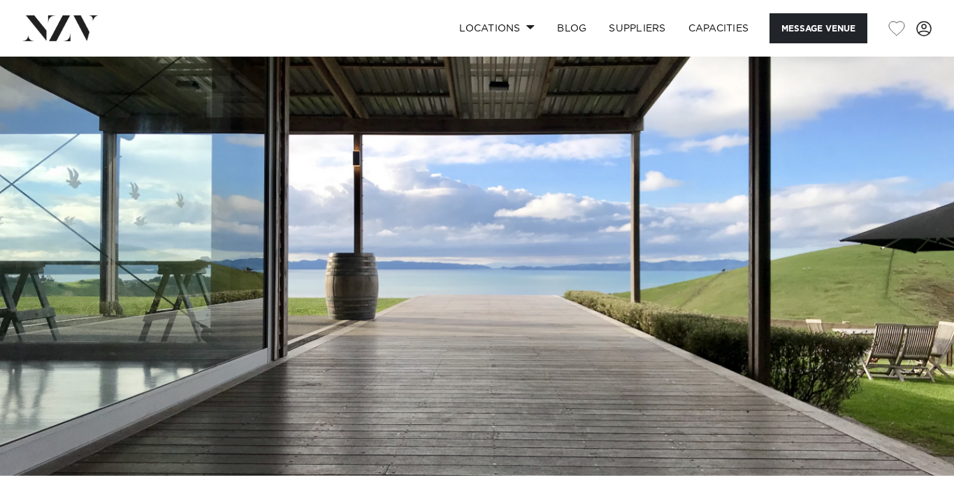
click at [574, 249] on img at bounding box center [477, 252] width 954 height 447
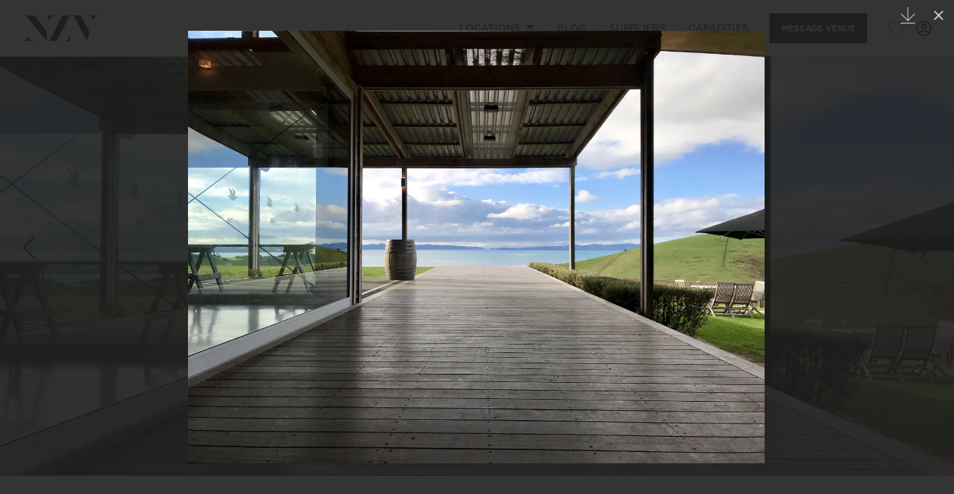
click at [26, 246] on div "Previous slide" at bounding box center [28, 247] width 19 height 27
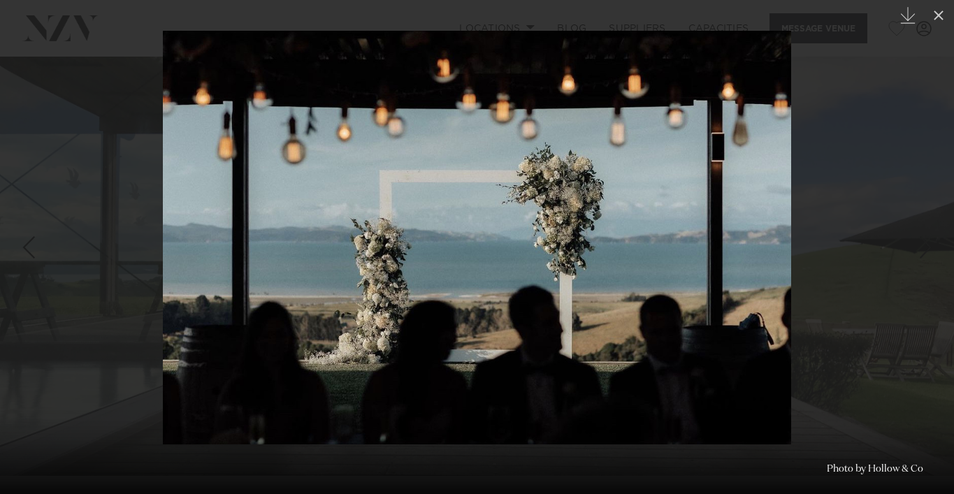
click at [26, 246] on div "Previous slide" at bounding box center [28, 247] width 19 height 27
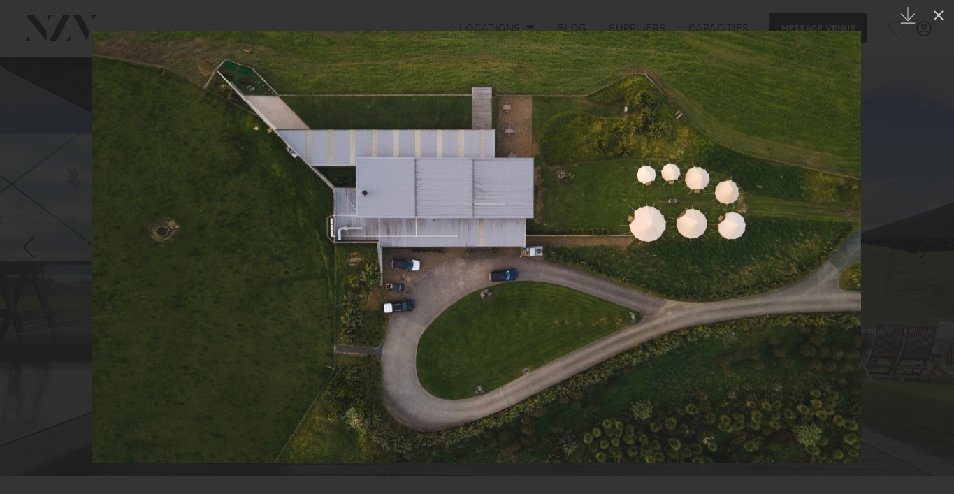
click at [27, 245] on div "Previous slide" at bounding box center [28, 247] width 19 height 27
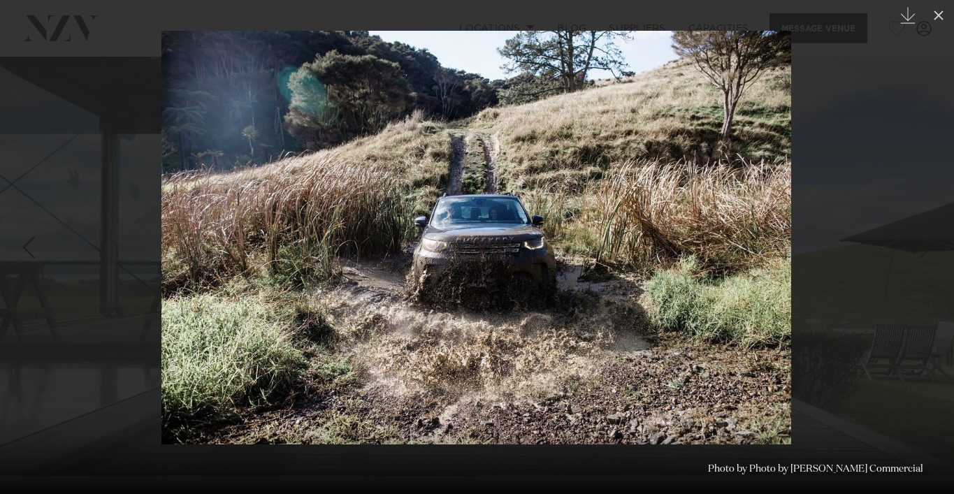
click at [27, 245] on div "Previous slide" at bounding box center [28, 247] width 19 height 27
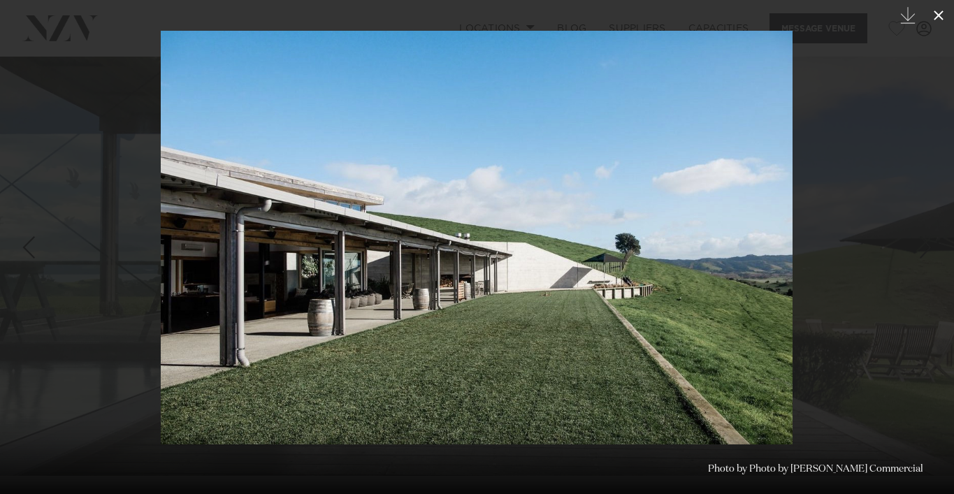
click at [935, 18] on icon at bounding box center [938, 15] width 10 height 10
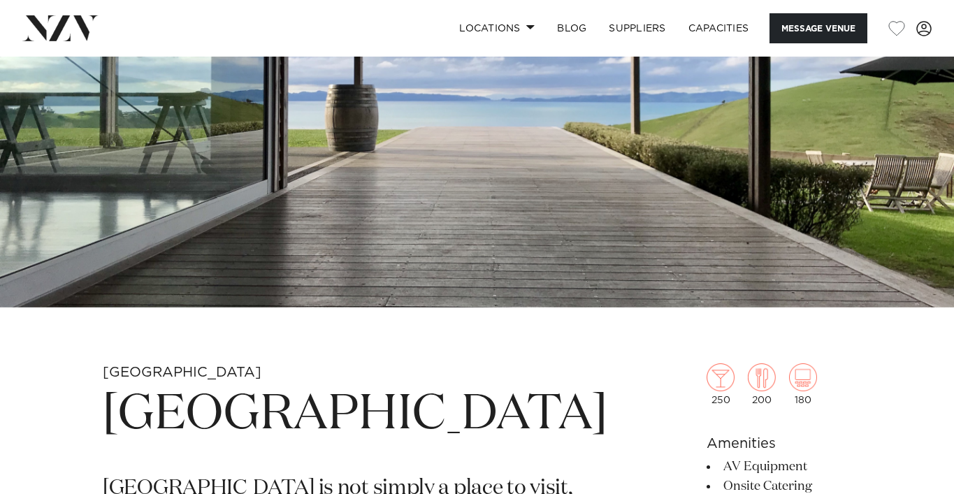
scroll to position [224, 0]
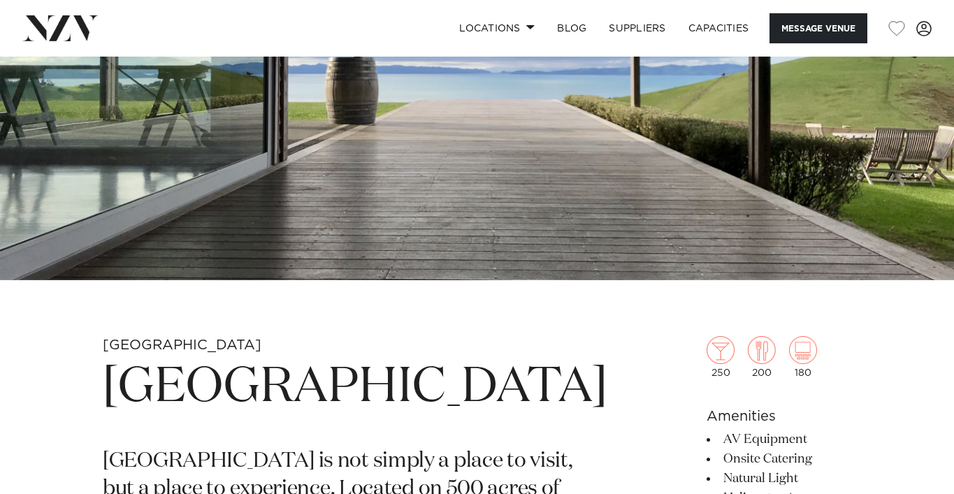
click at [677, 173] on img at bounding box center [477, 56] width 954 height 447
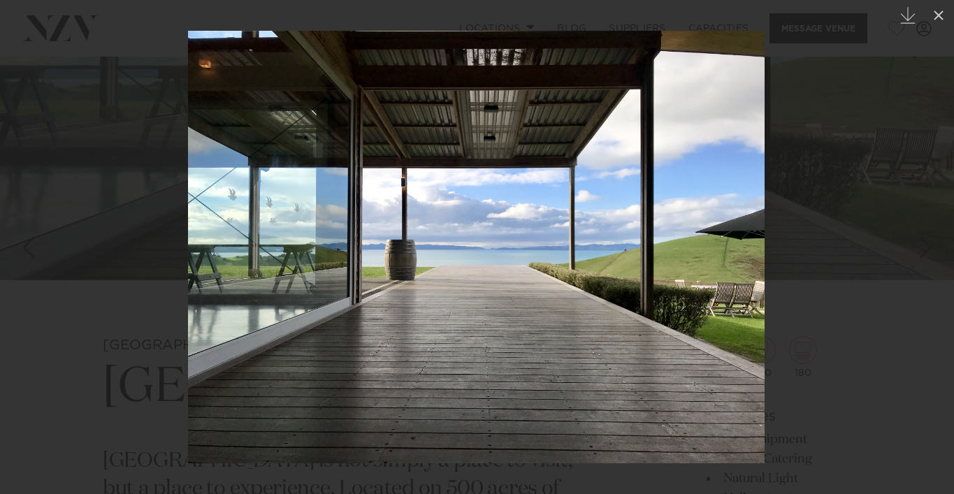
click at [31, 250] on div "Previous slide" at bounding box center [28, 247] width 19 height 27
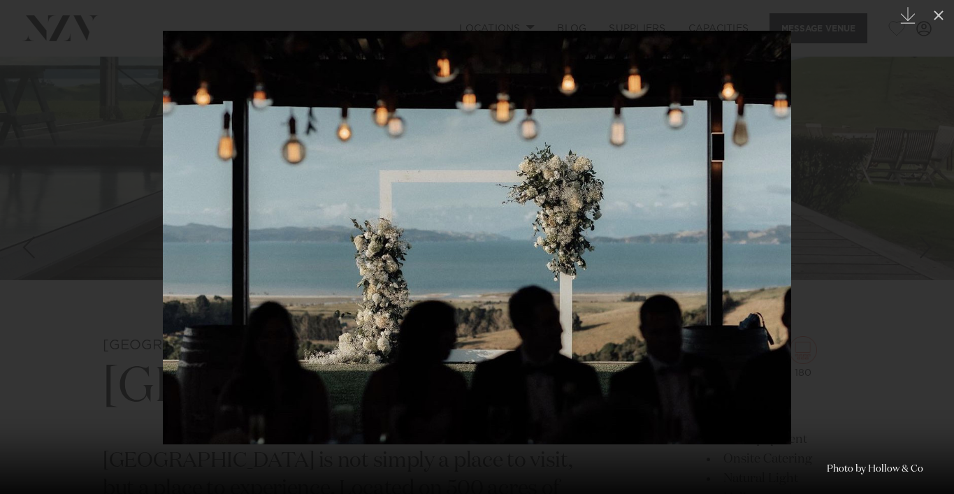
click at [31, 250] on div "Previous slide" at bounding box center [28, 247] width 19 height 27
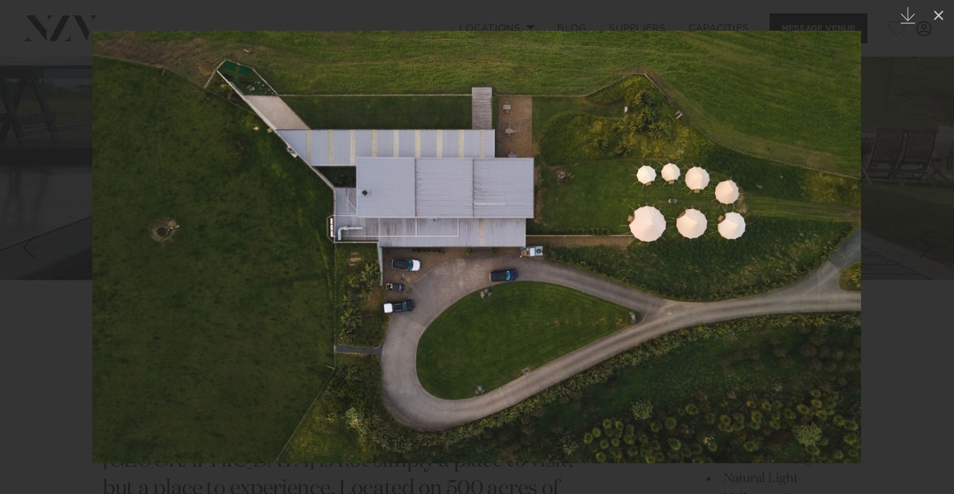
click at [31, 250] on div "Previous slide" at bounding box center [28, 247] width 19 height 27
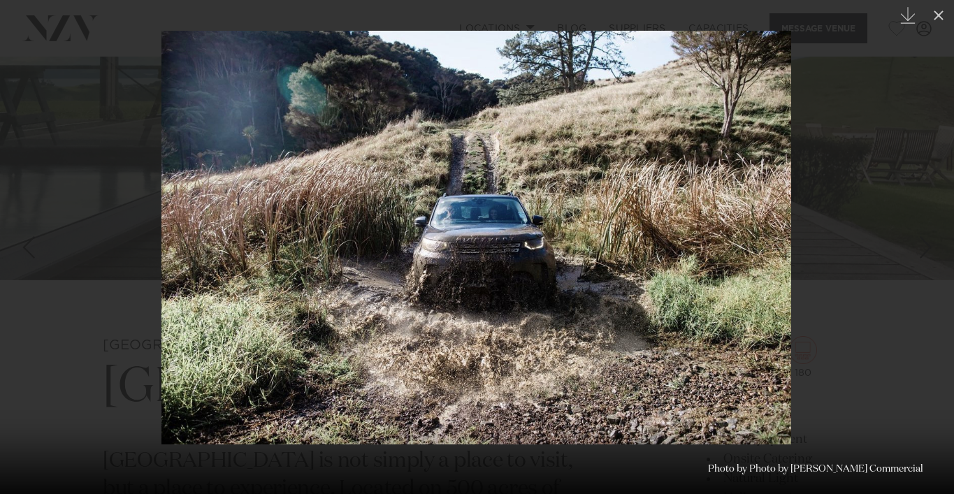
click at [31, 250] on div "Previous slide" at bounding box center [28, 247] width 19 height 27
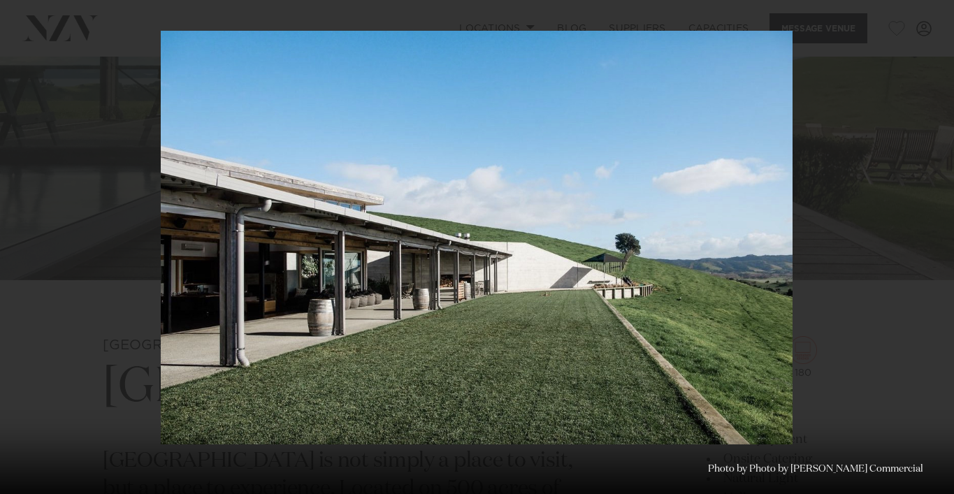
click at [31, 250] on div "10 / 30 Created with Sketch. Photo by Photo by Anna Kidman Commercial" at bounding box center [477, 247] width 954 height 494
click at [30, 251] on div "Previous slide" at bounding box center [28, 247] width 19 height 27
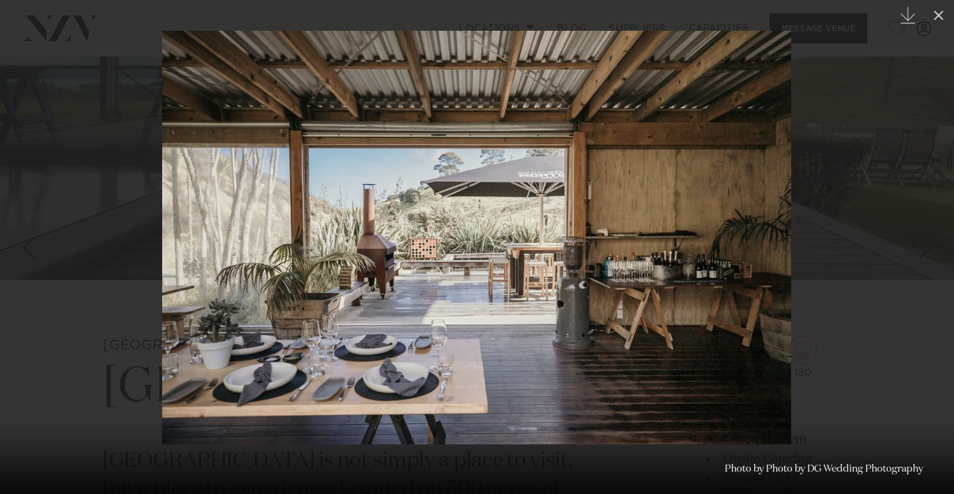
click at [30, 251] on div "9 / 30 Created with Sketch. Photo by Photo by DG Wedding Photography" at bounding box center [477, 247] width 954 height 494
click at [27, 248] on div "Previous slide" at bounding box center [28, 247] width 19 height 27
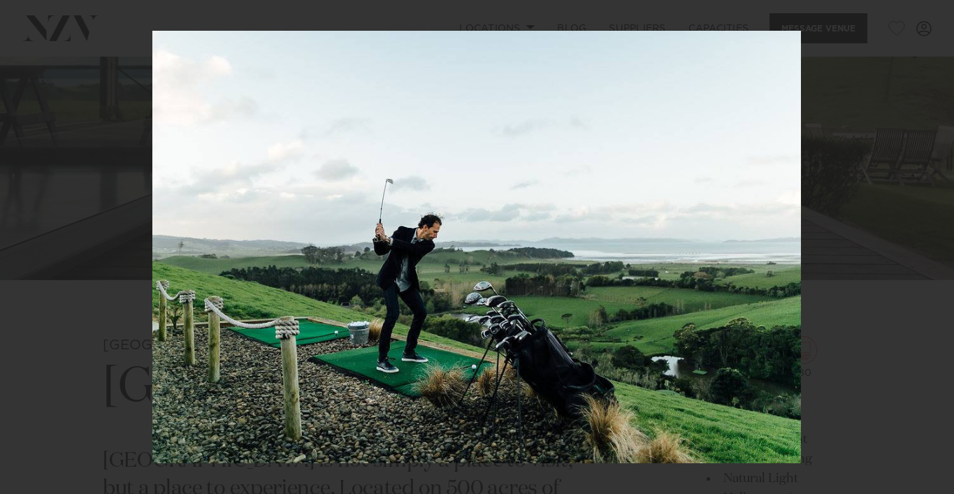
click at [27, 248] on div "8 / 30 Created with Sketch. Photo by Photo by DG Wedding Photography" at bounding box center [477, 247] width 954 height 494
click at [941, 15] on icon at bounding box center [938, 15] width 17 height 17
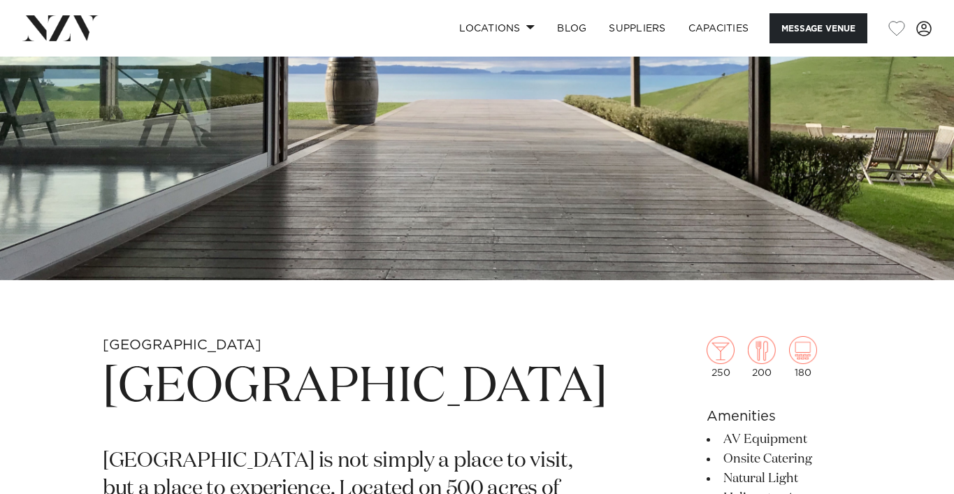
click at [788, 363] on div "250 200 180" at bounding box center [778, 357] width 145 height 42
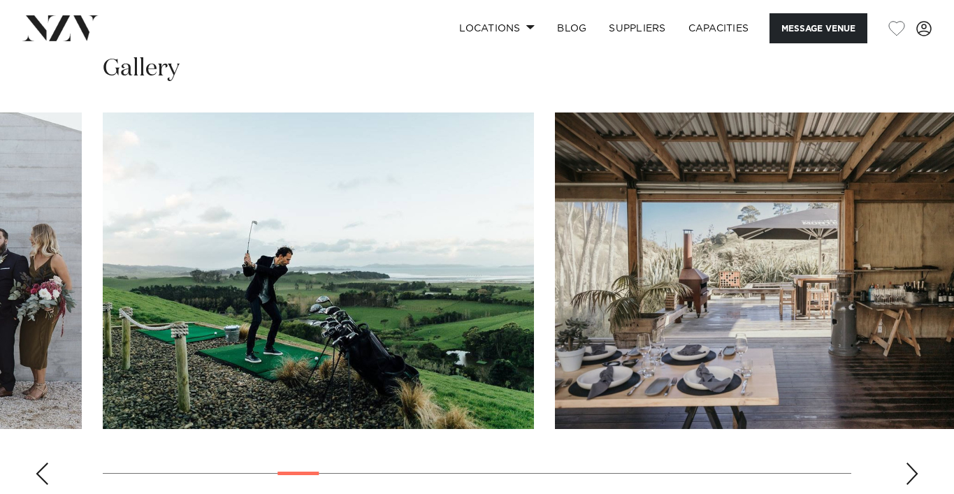
scroll to position [1369, 0]
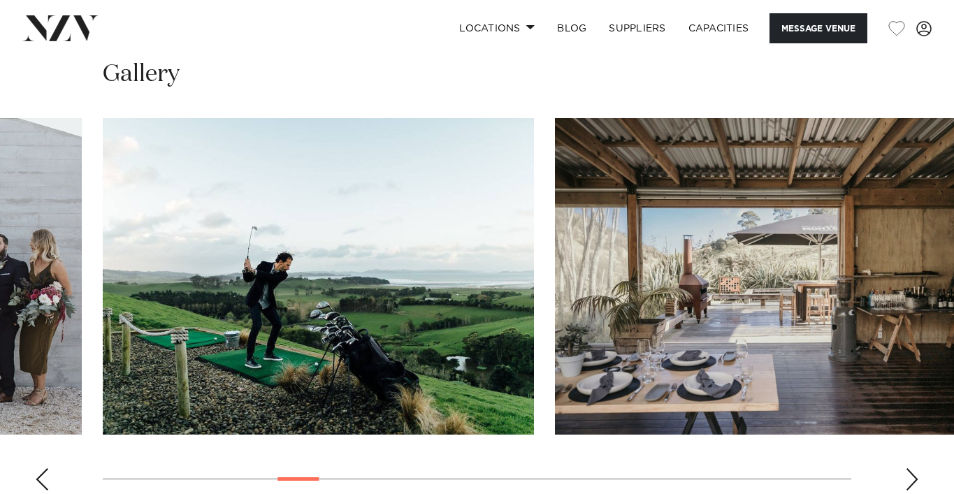
click at [908, 468] on div "Next slide" at bounding box center [912, 479] width 14 height 22
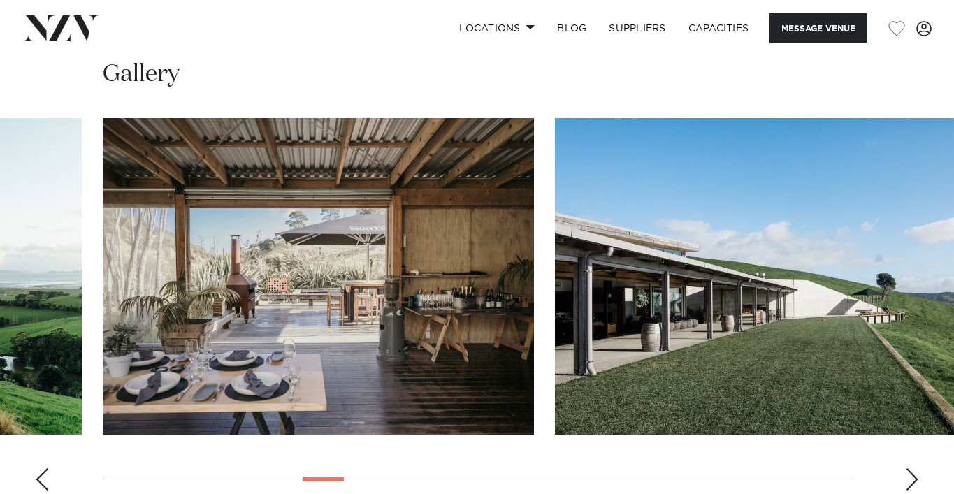
click at [908, 468] on div "Next slide" at bounding box center [912, 479] width 14 height 22
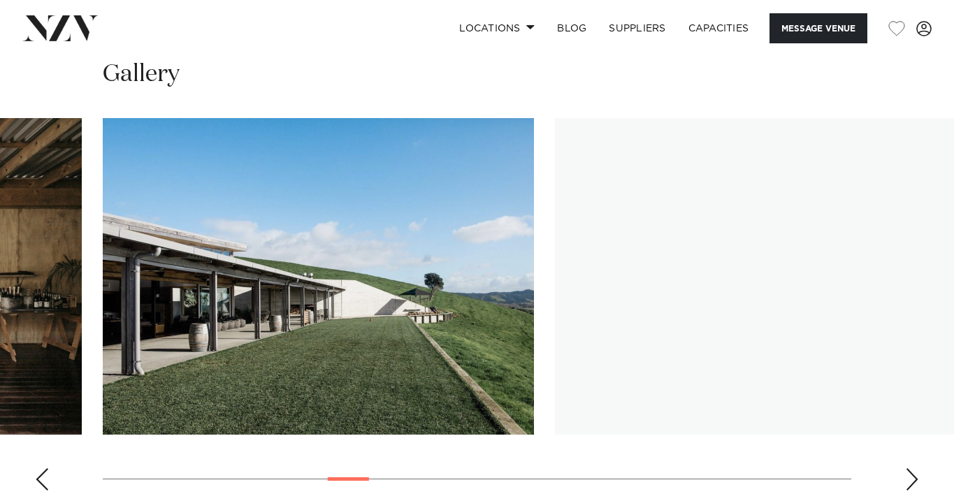
click at [908, 468] on div "Next slide" at bounding box center [912, 479] width 14 height 22
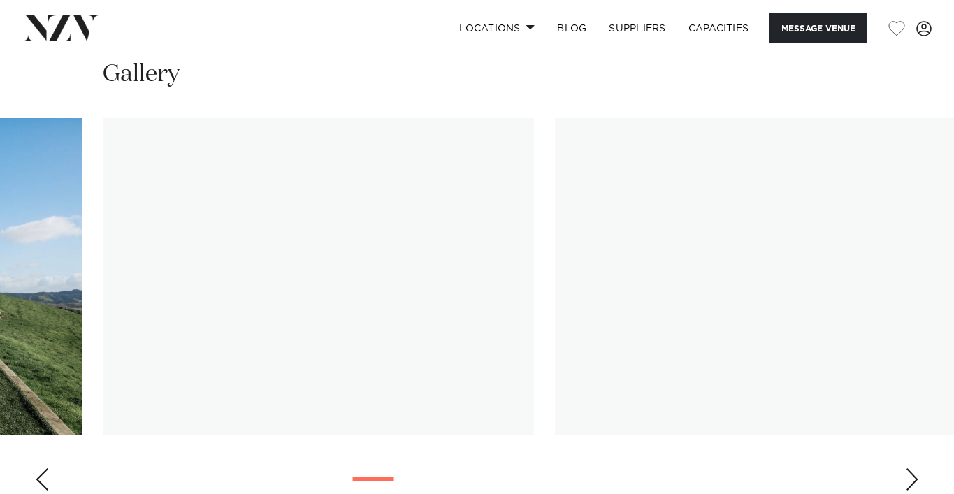
click at [908, 468] on div "Next slide" at bounding box center [912, 479] width 14 height 22
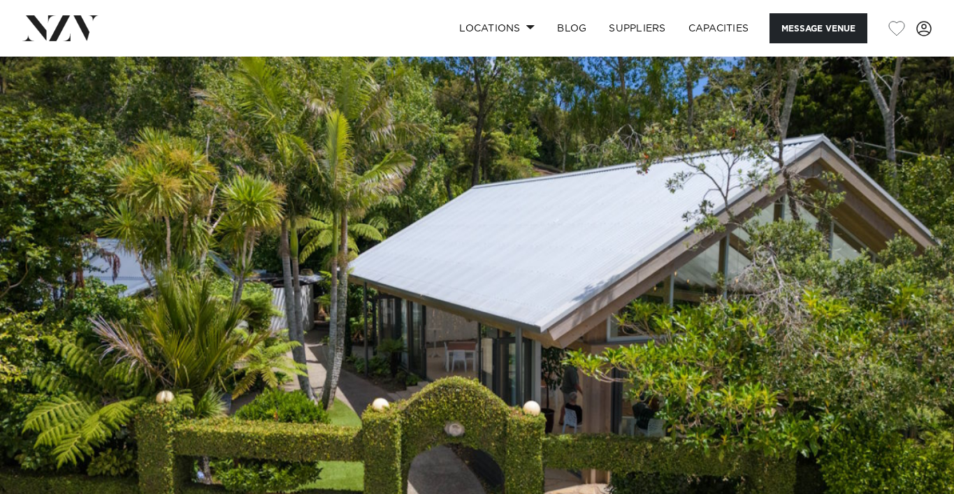
click at [397, 20] on div "Locations Auckland Wellington Christchurch Queenstown Hamilton Northland Bay of…" at bounding box center [614, 28] width 634 height 30
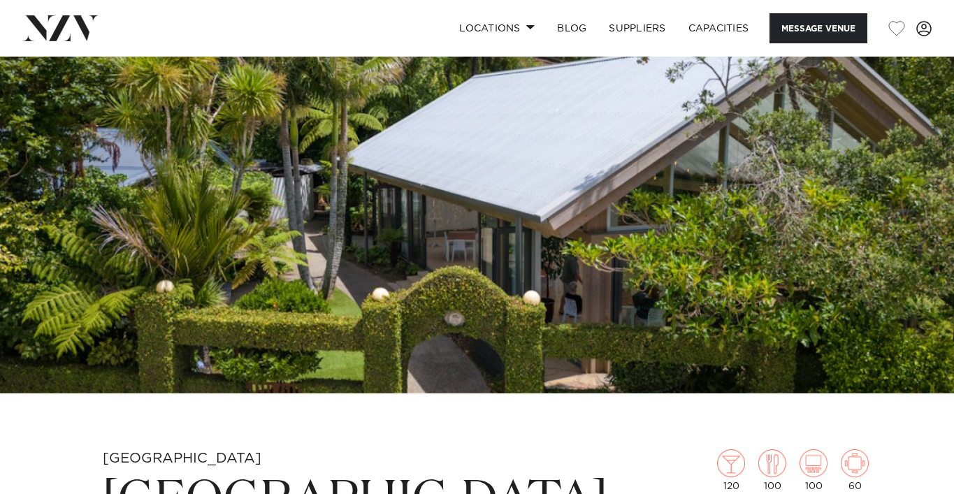
scroll to position [56, 0]
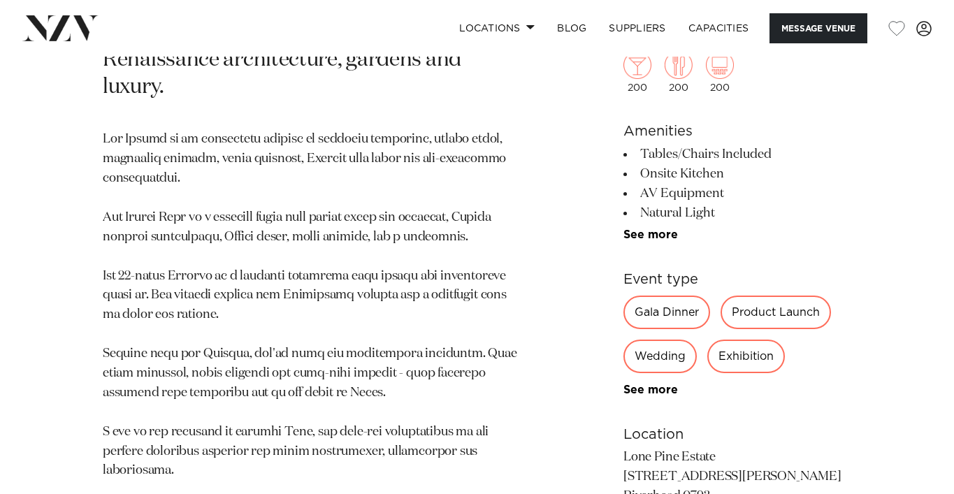
scroll to position [671, 0]
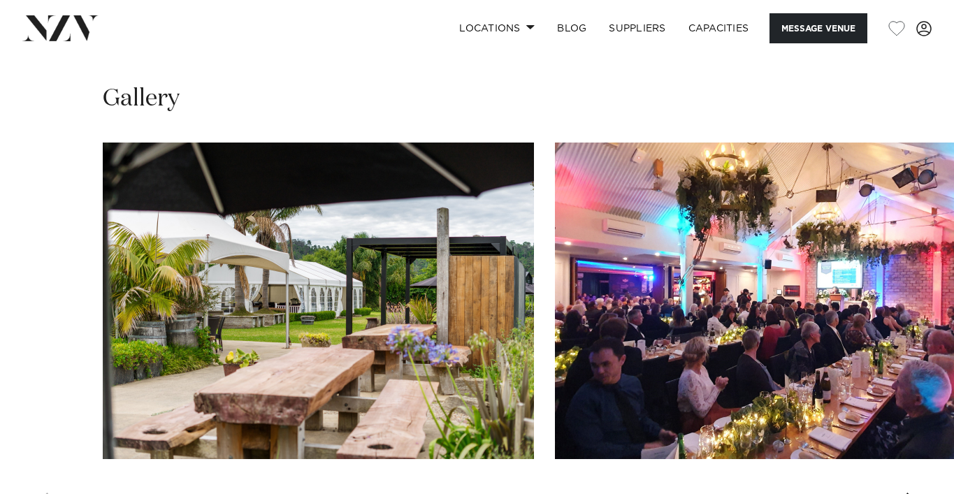
scroll to position [1313, 0]
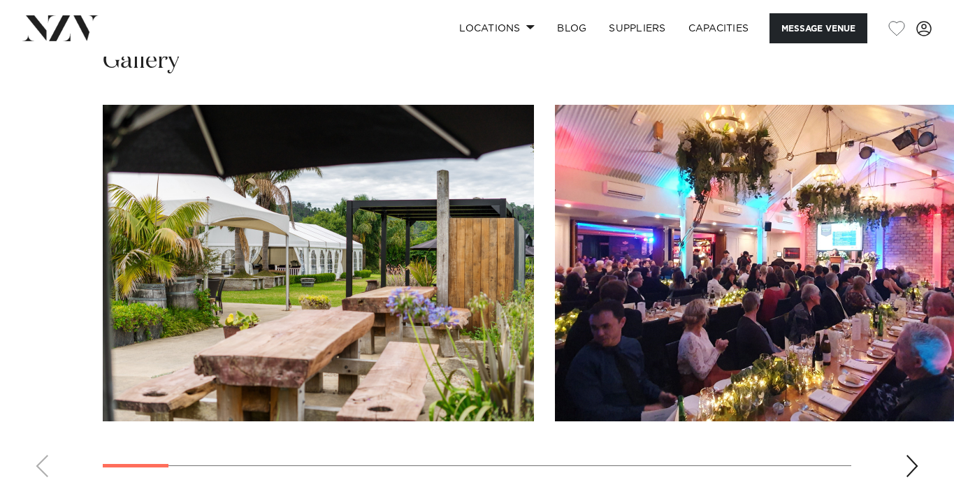
click at [335, 288] on img "1 / 19" at bounding box center [318, 263] width 431 height 316
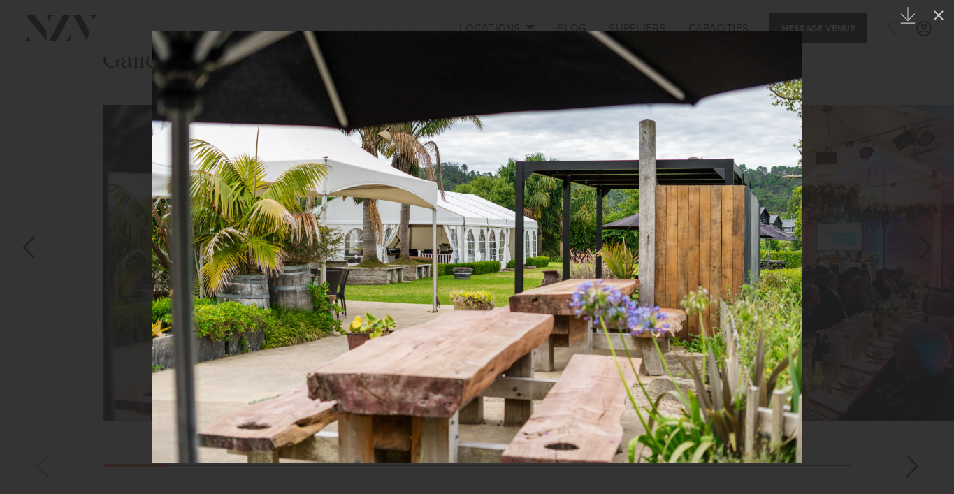
click at [34, 248] on div "Previous slide" at bounding box center [28, 247] width 19 height 27
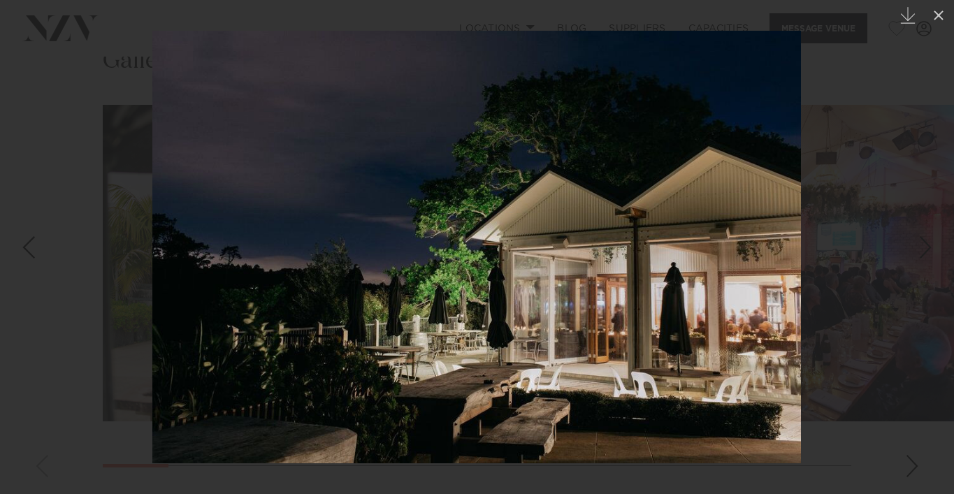
click at [34, 248] on div "Previous slide" at bounding box center [28, 247] width 19 height 27
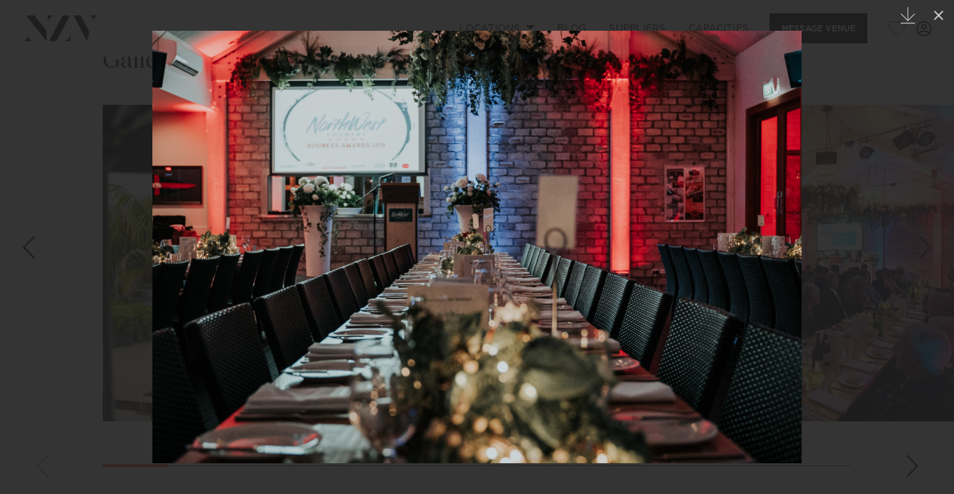
click at [27, 247] on div "Previous slide" at bounding box center [28, 247] width 19 height 27
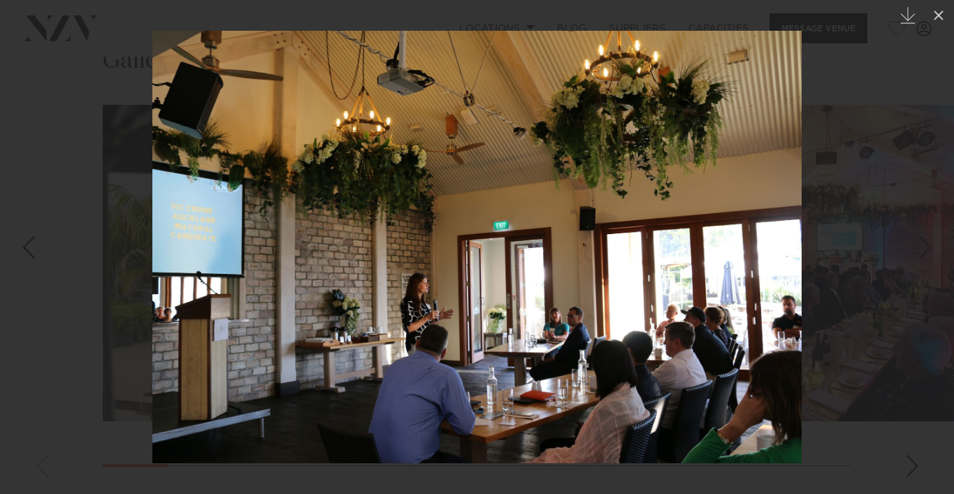
click at [27, 247] on div "Previous slide" at bounding box center [28, 247] width 19 height 27
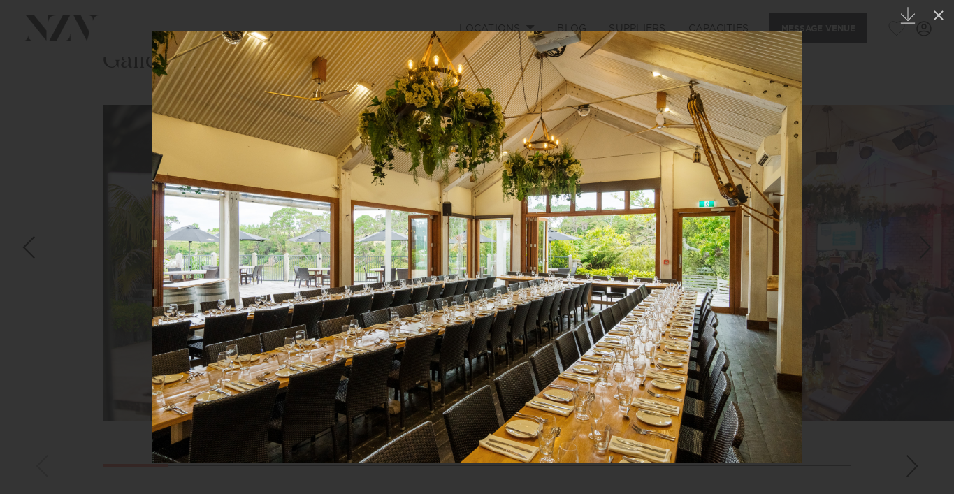
click at [27, 246] on div "Previous slide" at bounding box center [28, 247] width 19 height 27
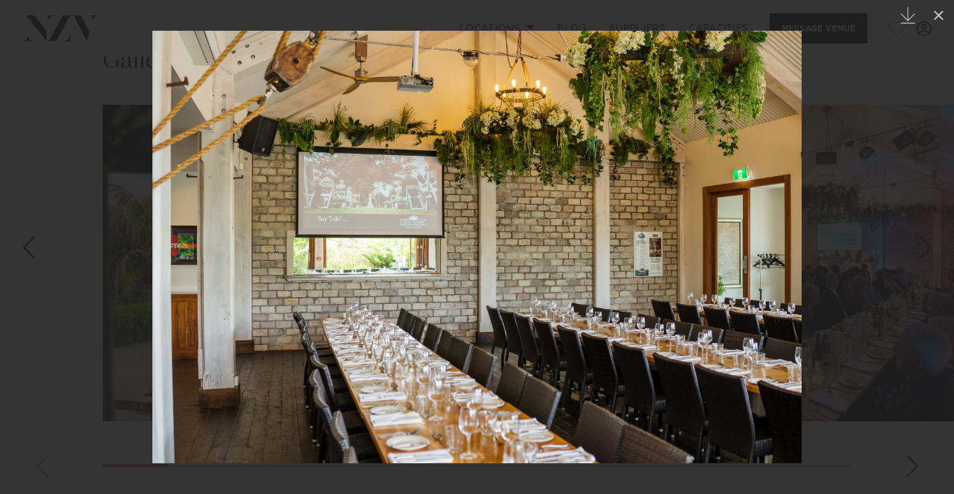
click at [919, 240] on div "Next slide" at bounding box center [925, 247] width 19 height 27
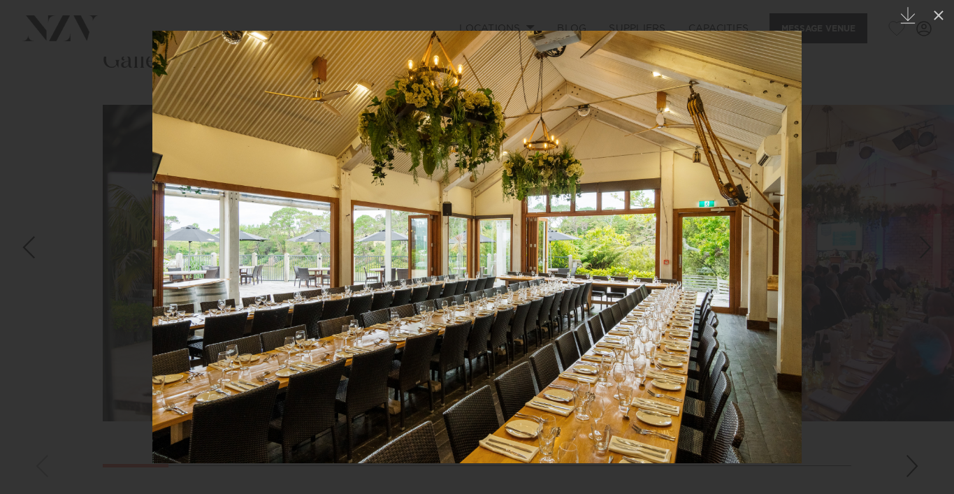
click at [919, 240] on div "16 / 19 Created with Sketch." at bounding box center [477, 247] width 954 height 494
click at [940, 17] on icon at bounding box center [938, 15] width 10 height 10
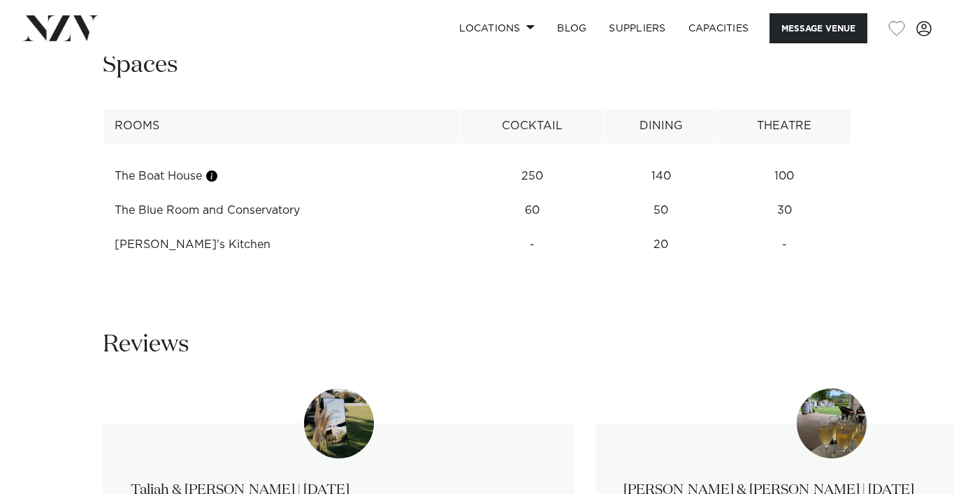
scroll to position [1788, 0]
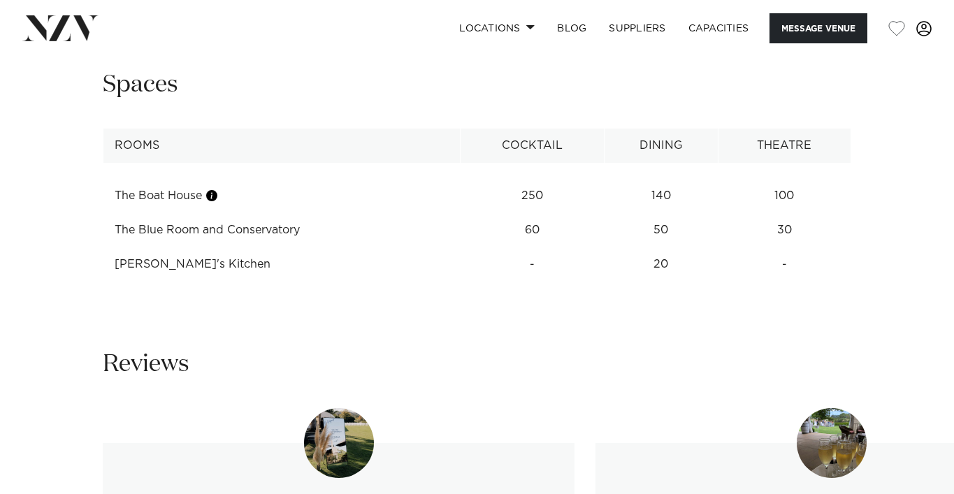
click at [928, 29] on span at bounding box center [923, 28] width 15 height 15
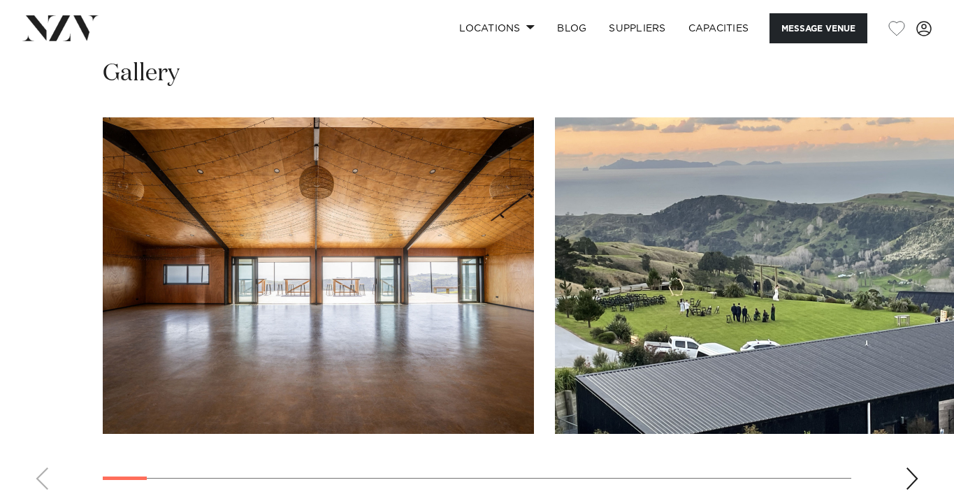
scroll to position [1285, 0]
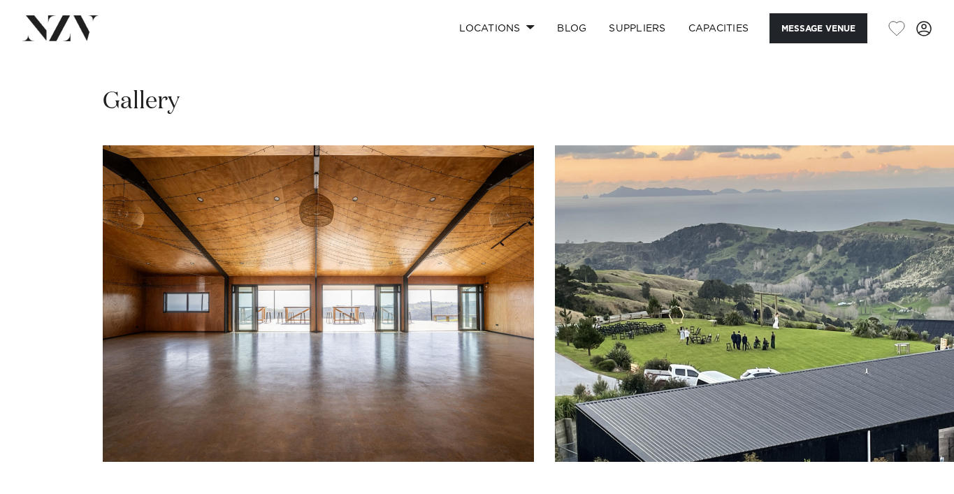
click at [384, 278] on img "1 / 28" at bounding box center [318, 303] width 431 height 316
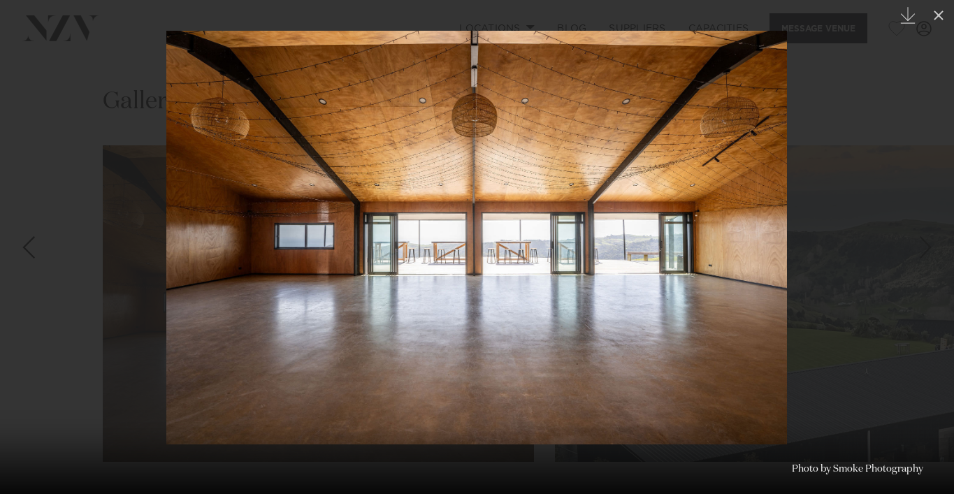
click at [28, 253] on div "Previous slide" at bounding box center [28, 247] width 19 height 27
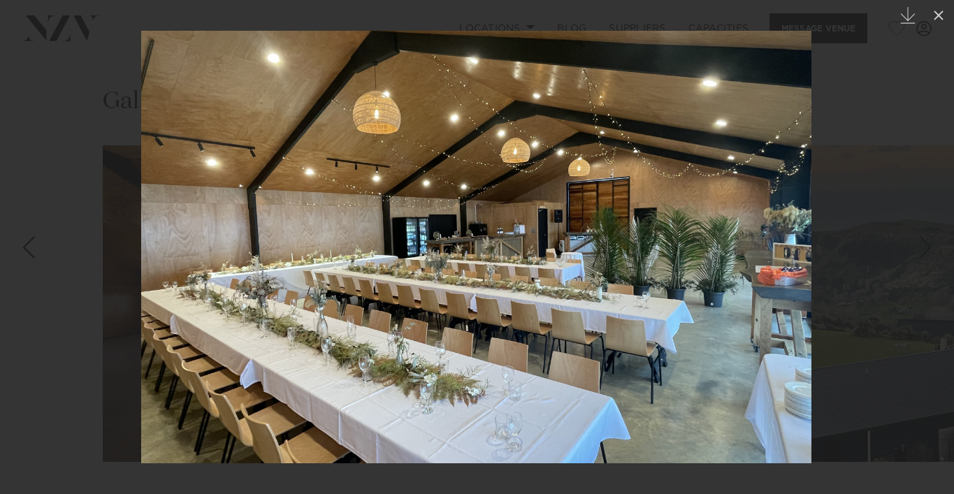
click at [28, 253] on div "Previous slide" at bounding box center [28, 247] width 19 height 27
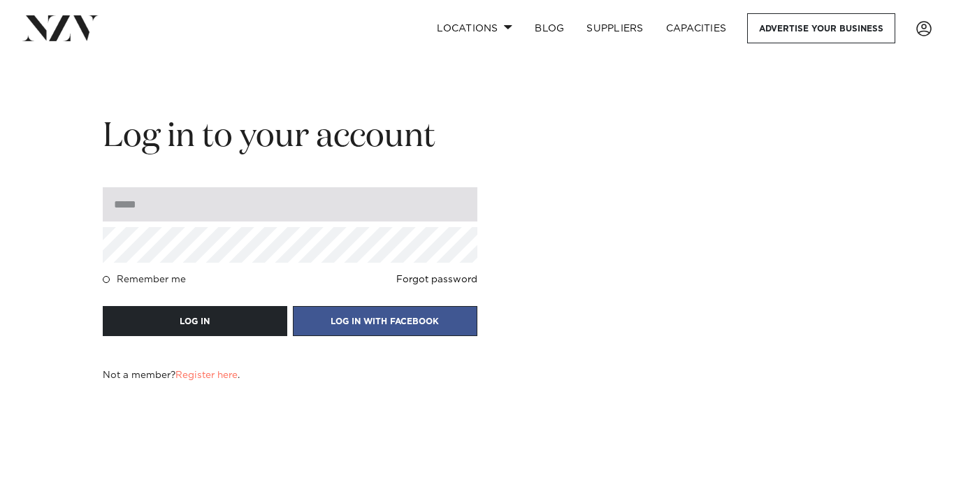
click at [277, 211] on input "email" at bounding box center [290, 204] width 374 height 34
type input "*"
type input "**********"
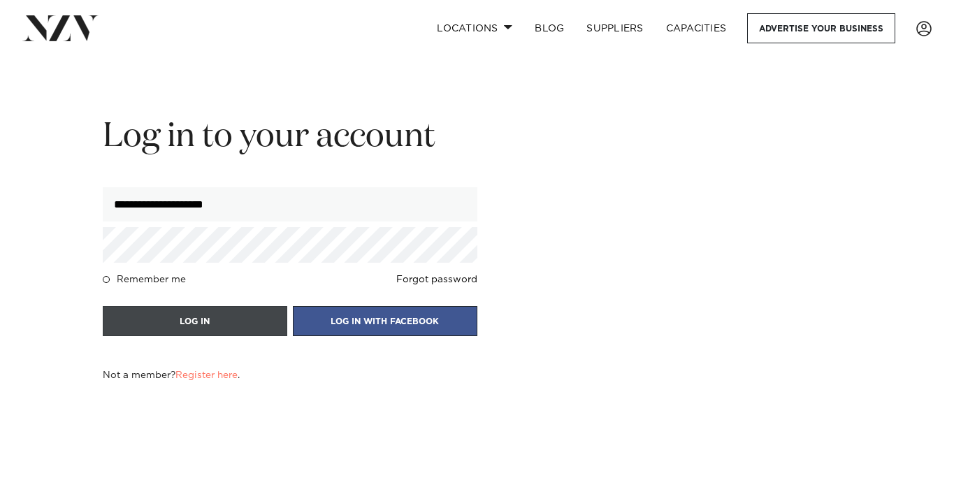
click at [175, 314] on button "LOG IN" at bounding box center [195, 321] width 184 height 30
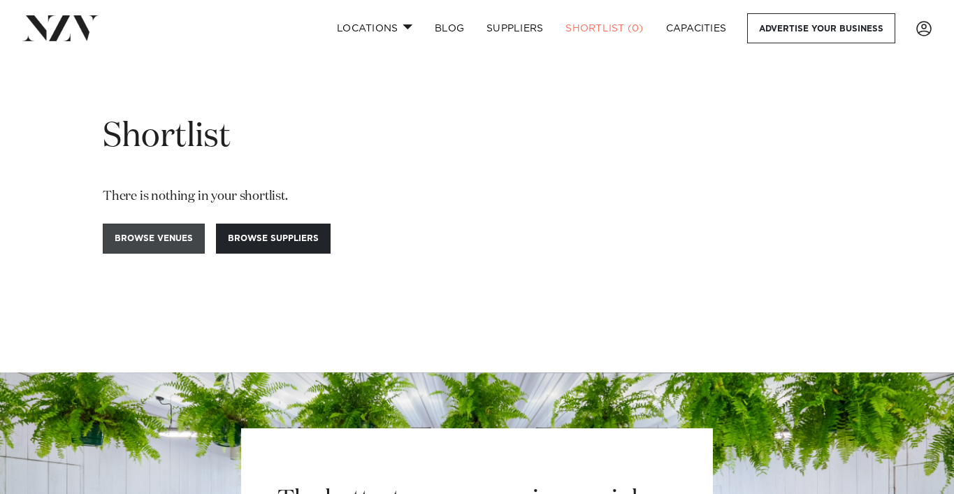
click at [166, 232] on link "Browse venues" at bounding box center [154, 239] width 102 height 30
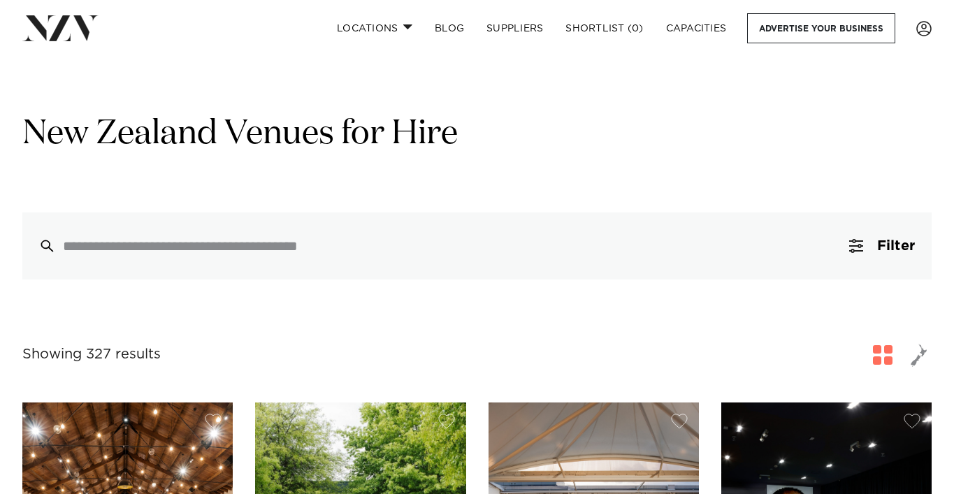
click at [387, 21] on link "Locations" at bounding box center [375, 28] width 98 height 30
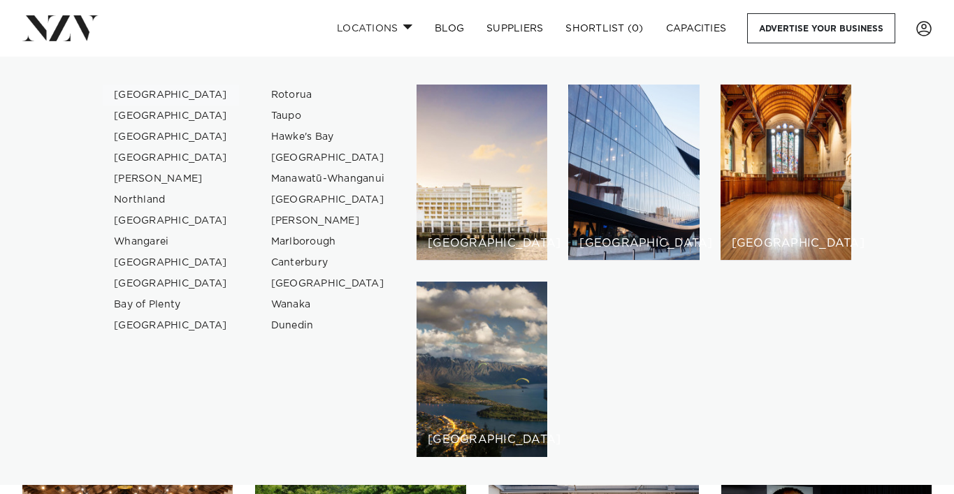
click at [154, 92] on link "[GEOGRAPHIC_DATA]" at bounding box center [171, 95] width 136 height 21
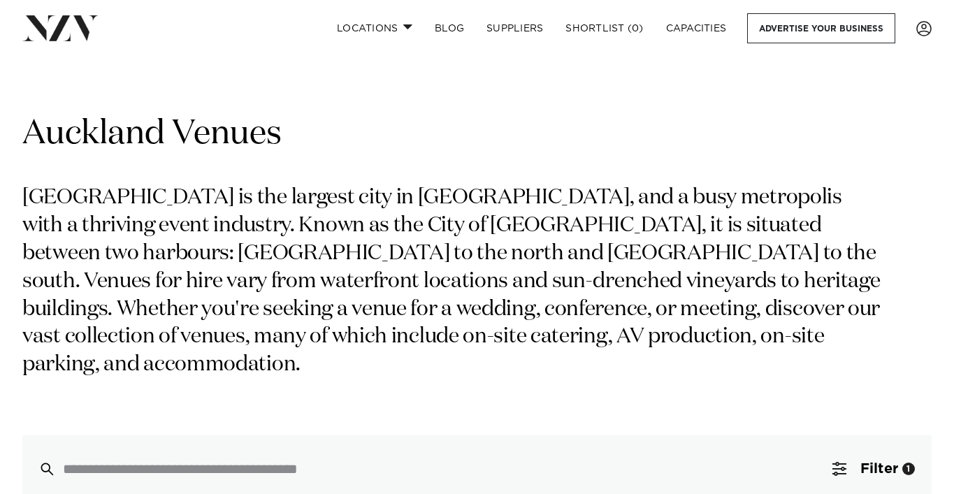
click at [610, 370] on div "Auckland Venues Auckland is the largest city in New Zealand, and a busy metropo…" at bounding box center [476, 307] width 909 height 390
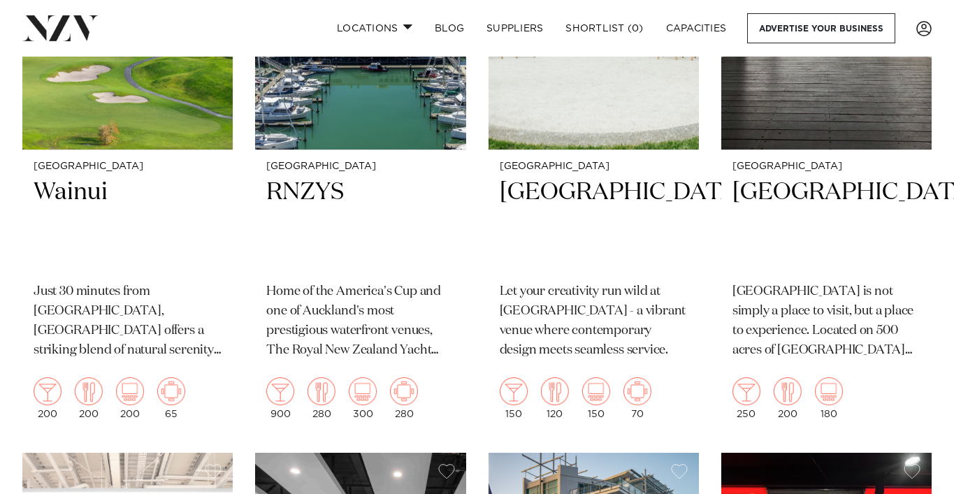
scroll to position [760, 0]
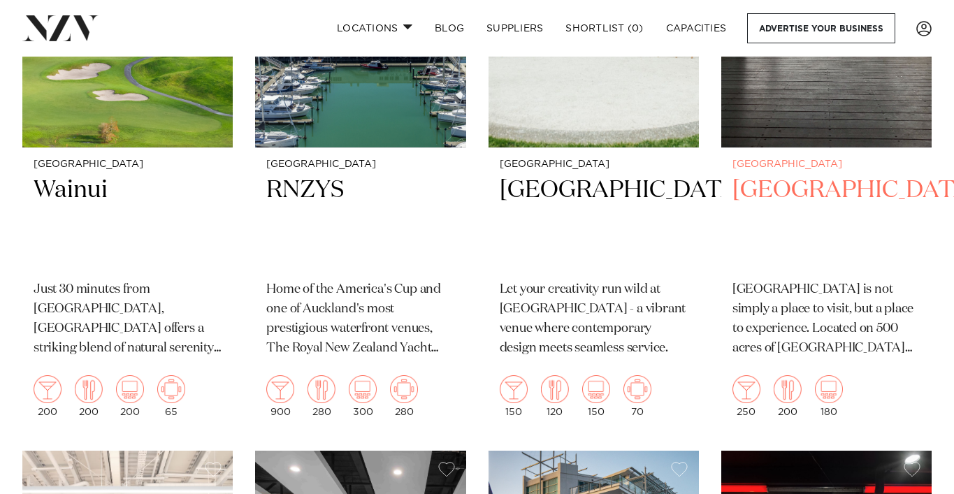
click at [785, 148] on div "Auckland Kauri Bay Kauri Bay is not simply a place to visit, but a place to exp…" at bounding box center [826, 288] width 210 height 280
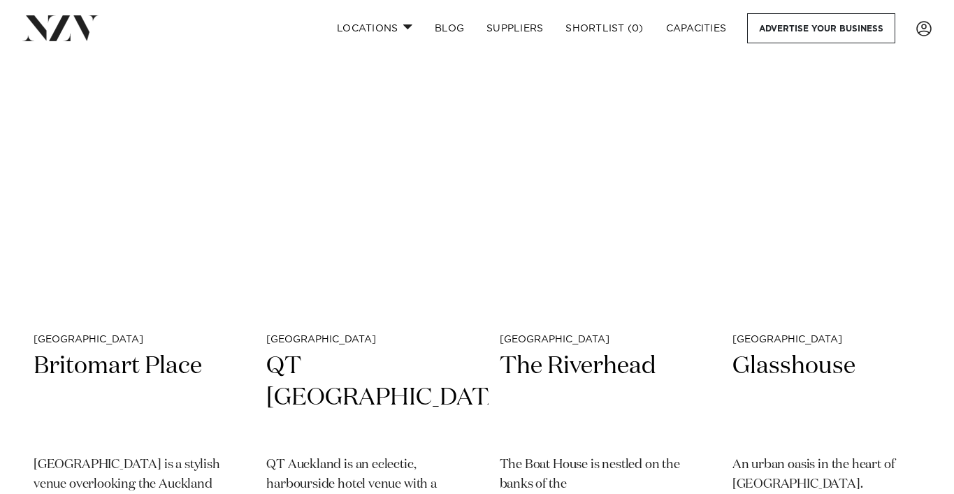
scroll to position [4700, 0]
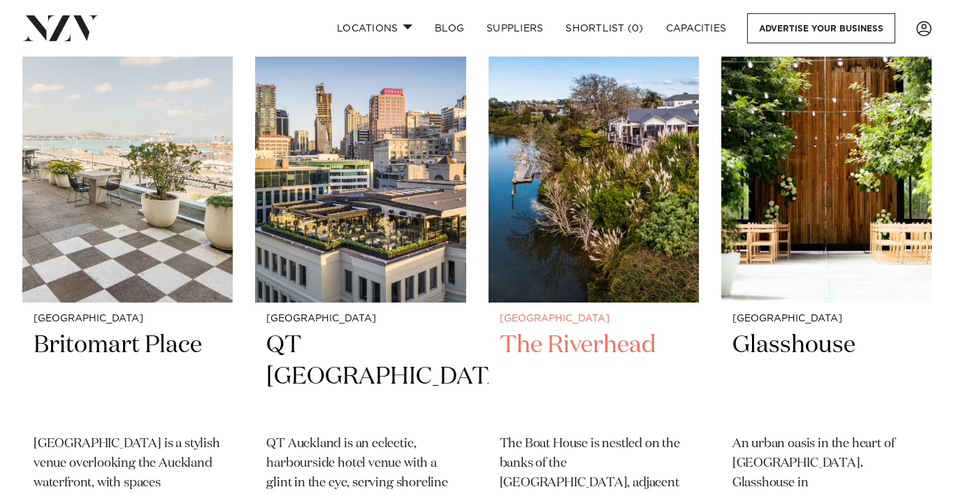
click at [597, 184] on img at bounding box center [593, 161] width 210 height 282
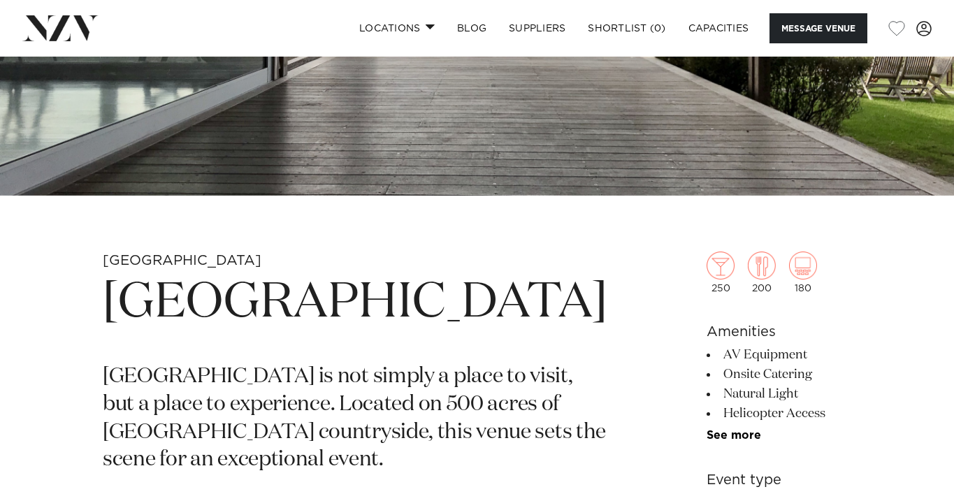
scroll to position [307, 0]
click at [893, 29] on button "button" at bounding box center [896, 28] width 17 height 15
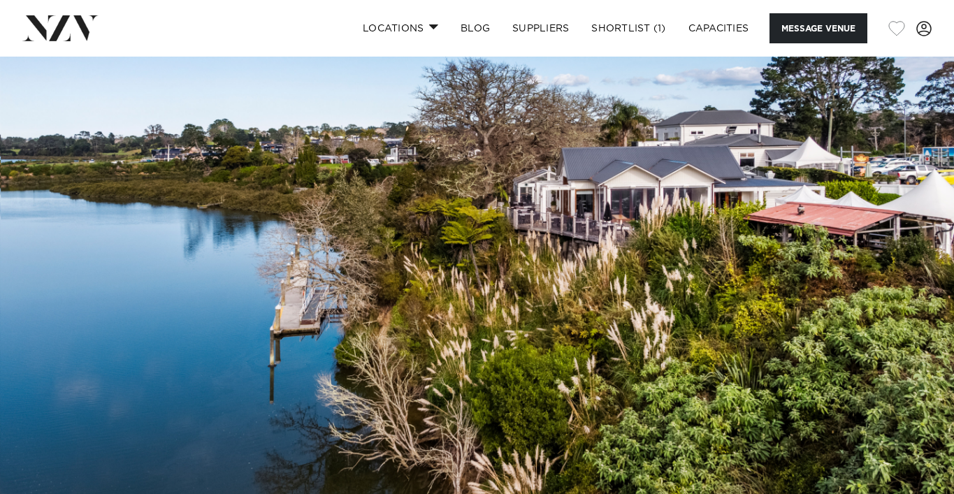
click at [890, 29] on button "button" at bounding box center [896, 28] width 17 height 15
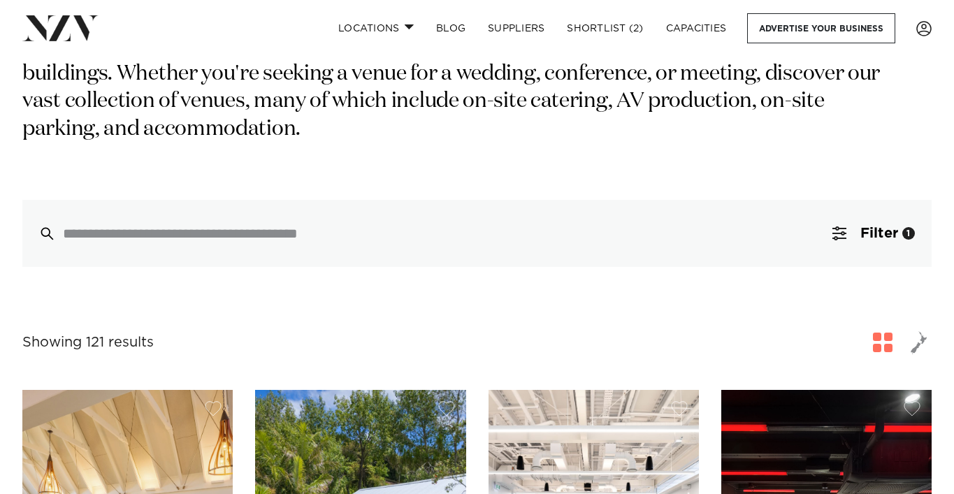
scroll to position [251, 0]
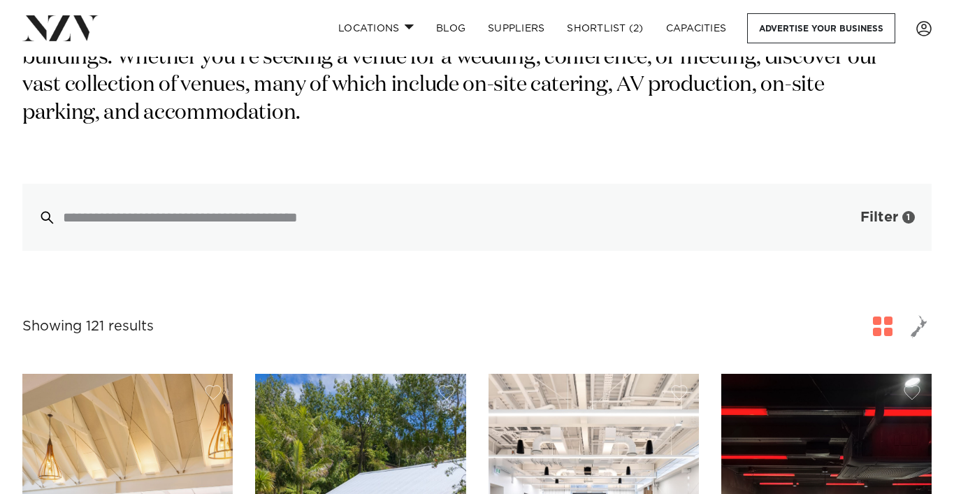
click at [864, 210] on span "Filter" at bounding box center [879, 217] width 38 height 14
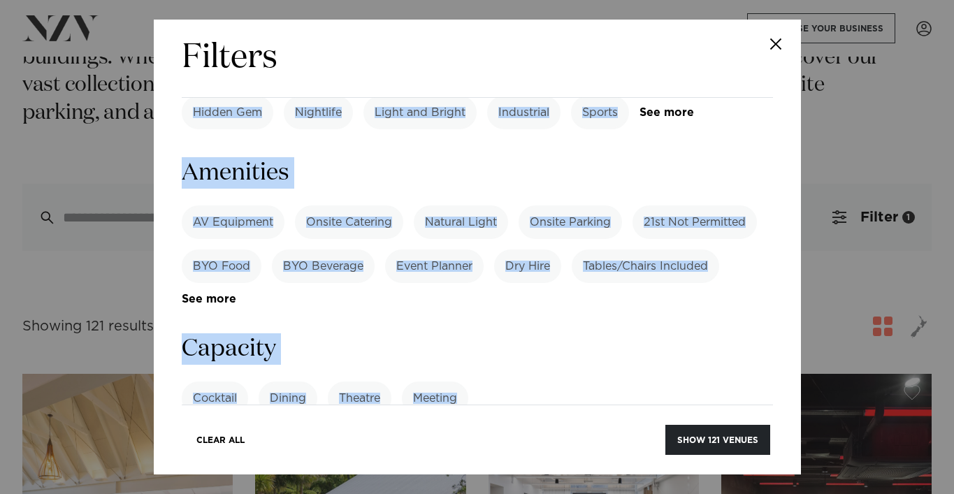
scroll to position [938, 0]
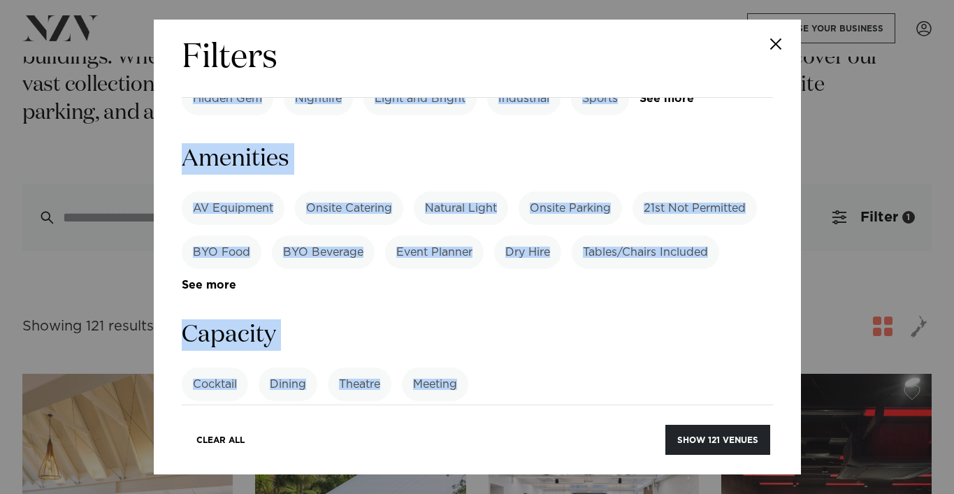
drag, startPoint x: 780, startPoint y: 272, endPoint x: 579, endPoint y: 387, distance: 231.5
click at [579, 387] on div "Filters Search Type Venue Supplier See more Locations [GEOGRAPHIC_DATA] [GEOGRA…" at bounding box center [477, 247] width 647 height 455
click at [536, 418] on input "number" at bounding box center [477, 437] width 591 height 38
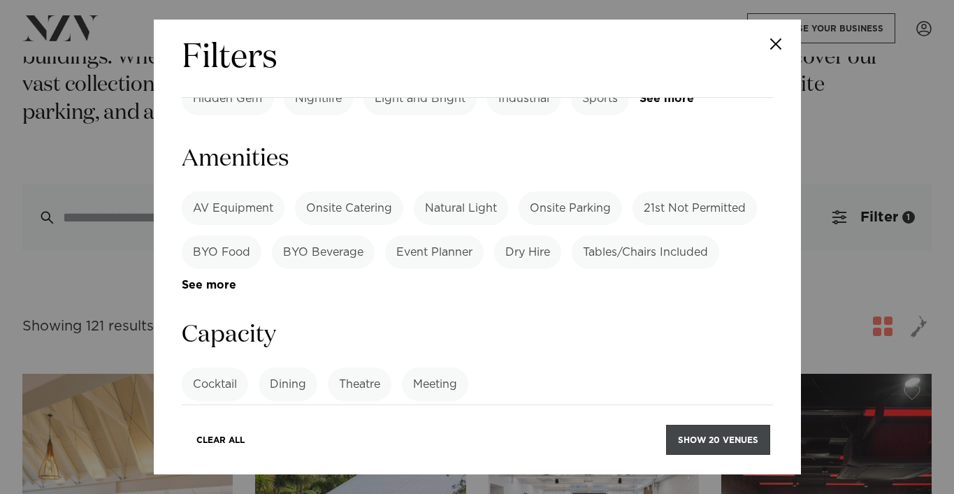
type input "***"
click at [704, 446] on button "Show 20 venues" at bounding box center [718, 440] width 104 height 30
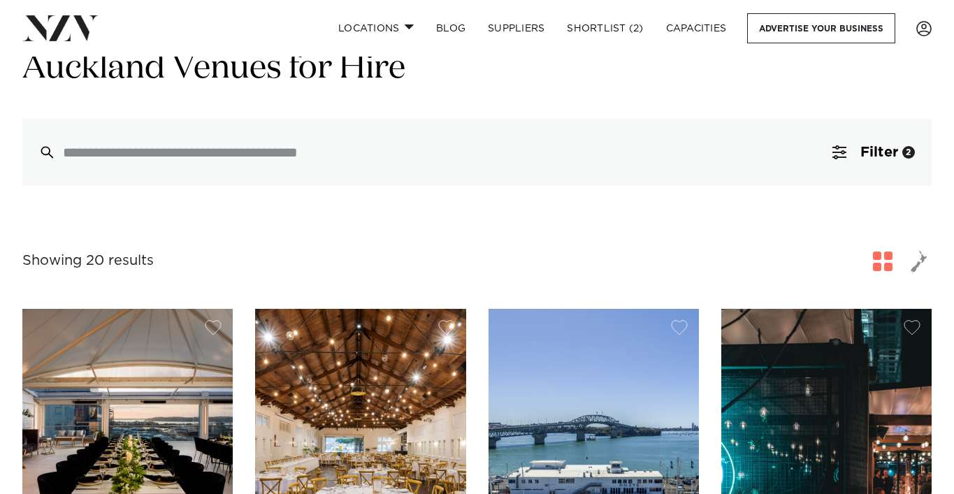
scroll to position [56, 0]
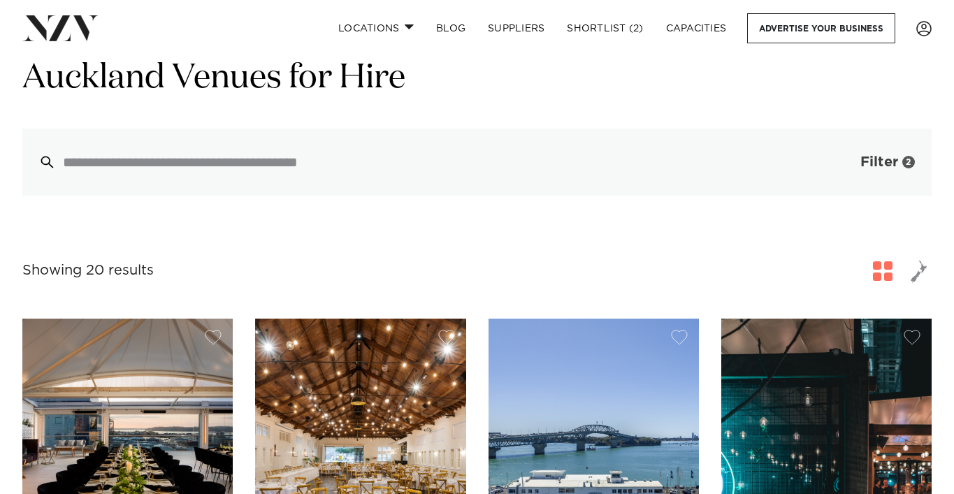
click at [884, 165] on span "Filter" at bounding box center [879, 162] width 38 height 14
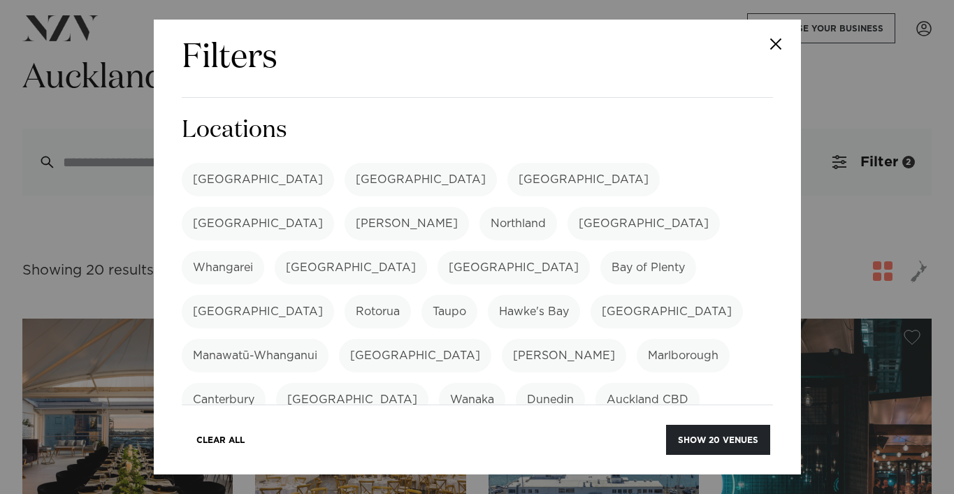
click at [777, 163] on div "Filters Search Type Venue Supplier See more Locations Auckland Wellington Chris…" at bounding box center [477, 247] width 647 height 455
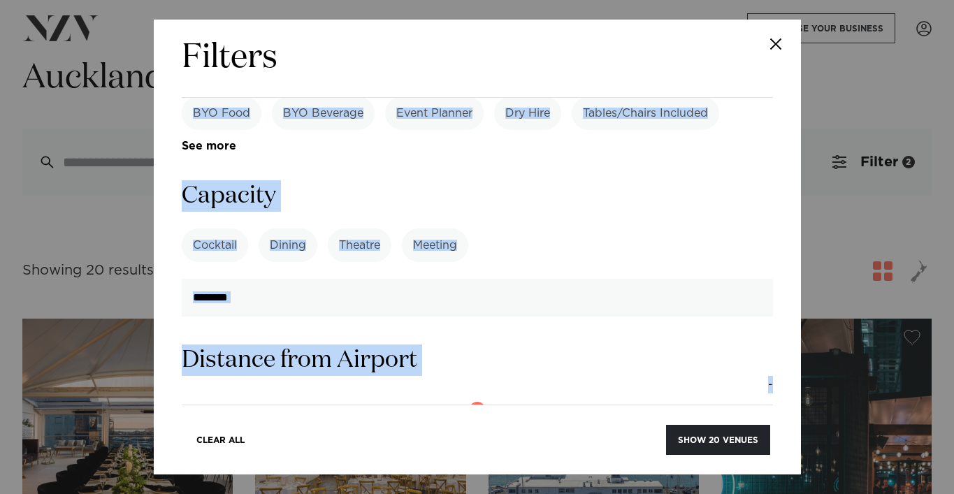
scroll to position [1142, 0]
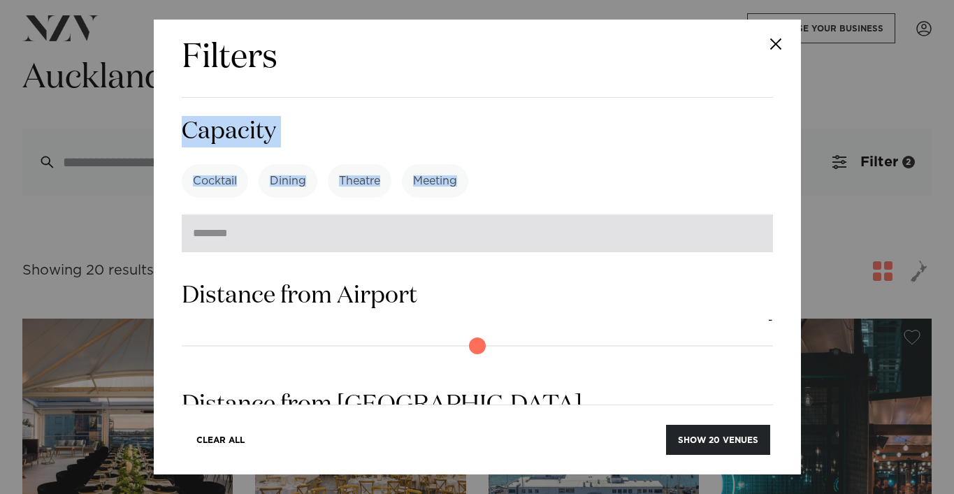
drag, startPoint x: 776, startPoint y: 170, endPoint x: 601, endPoint y: 109, distance: 185.6
click at [601, 109] on div "Filters Search Type Venue Supplier See more Locations Auckland Wellington Chris…" at bounding box center [477, 247] width 647 height 455
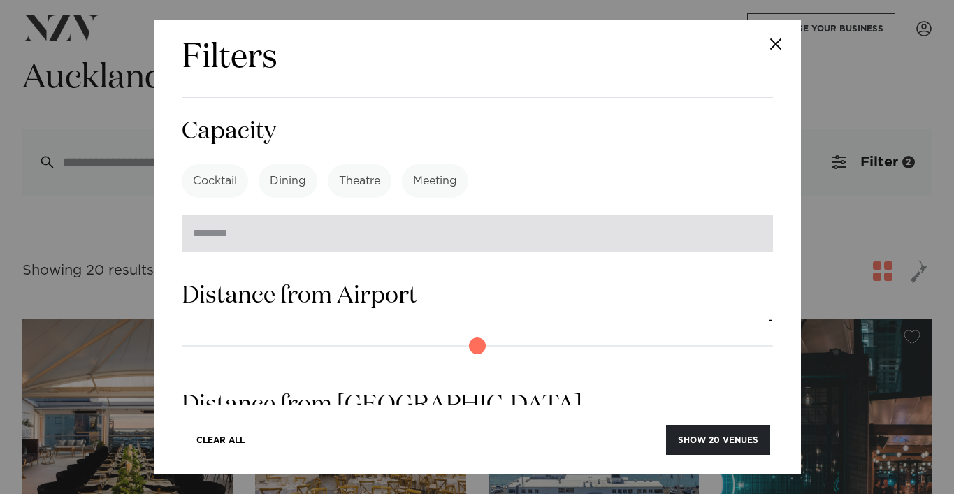
click at [601, 214] on input "***" at bounding box center [477, 233] width 591 height 38
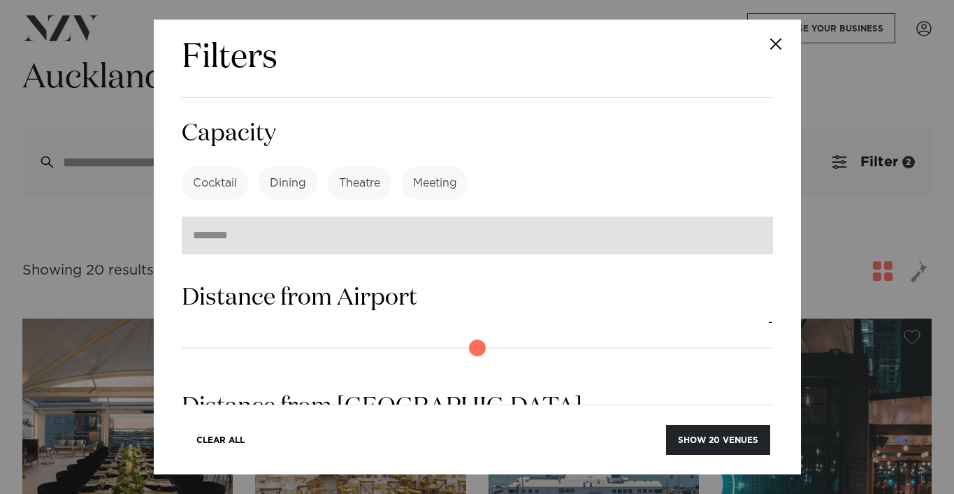
type input "*"
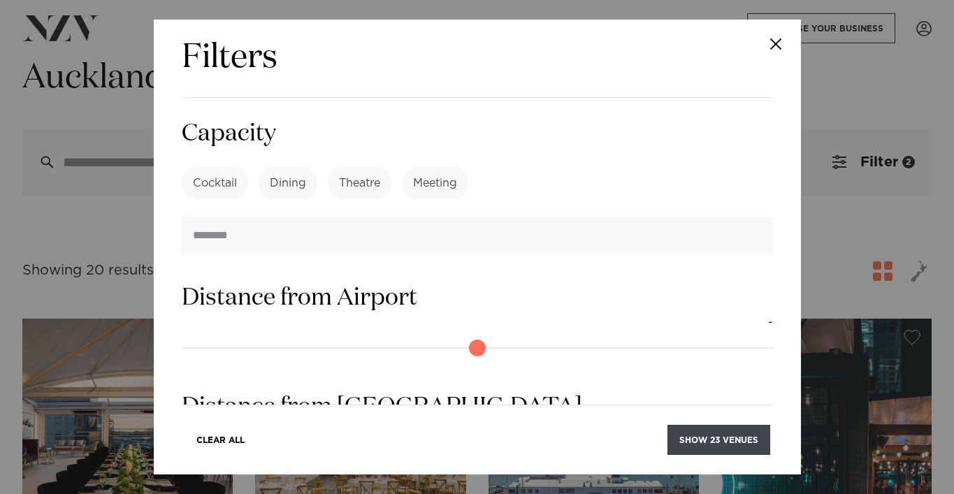
type input "**"
click at [724, 436] on button "Show 23 venues" at bounding box center [718, 440] width 103 height 30
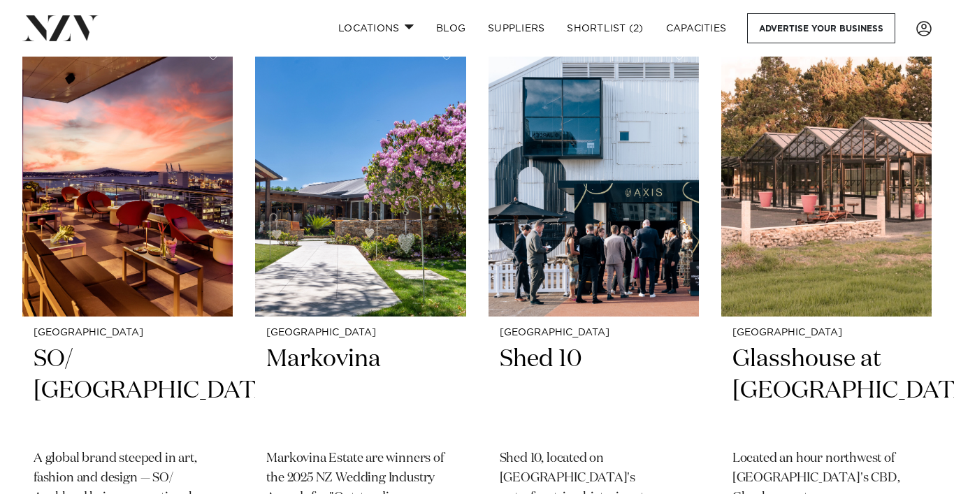
scroll to position [2096, 0]
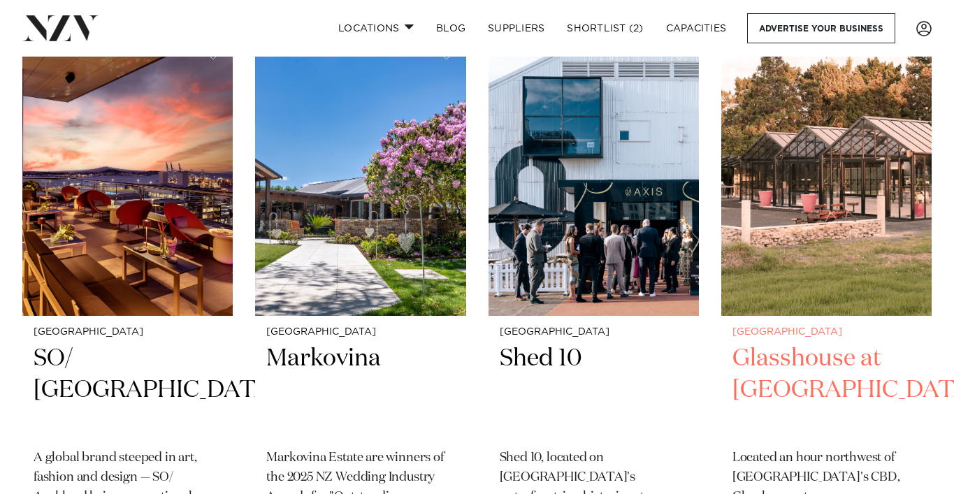
click at [845, 239] on img at bounding box center [826, 175] width 210 height 282
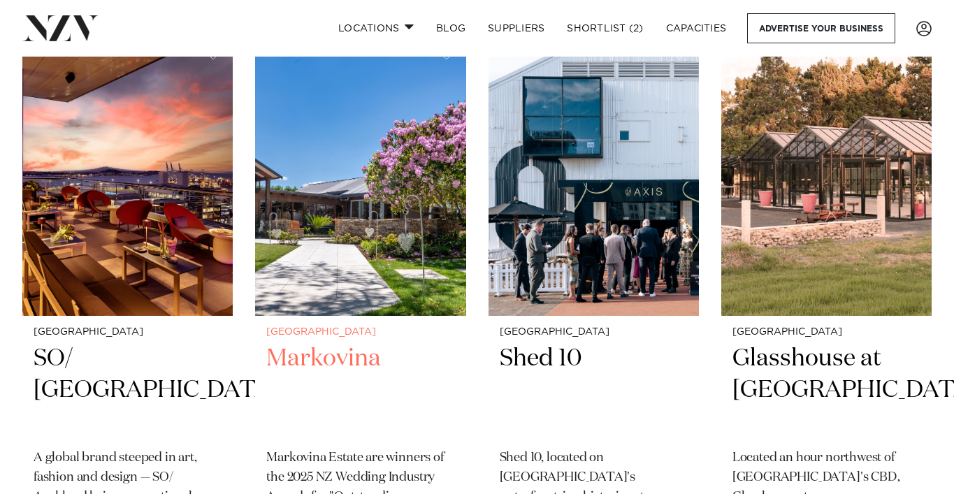
click at [319, 188] on img at bounding box center [360, 175] width 210 height 282
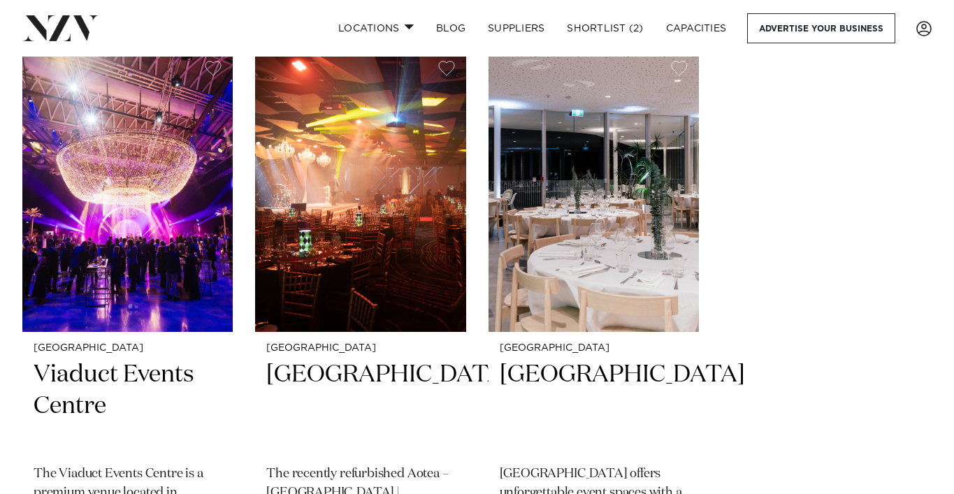
scroll to position [3269, 0]
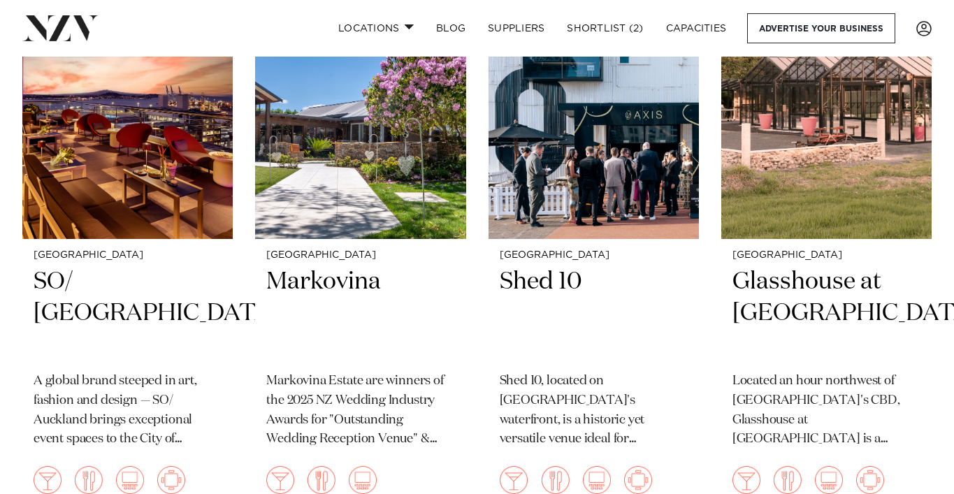
scroll to position [2152, 0]
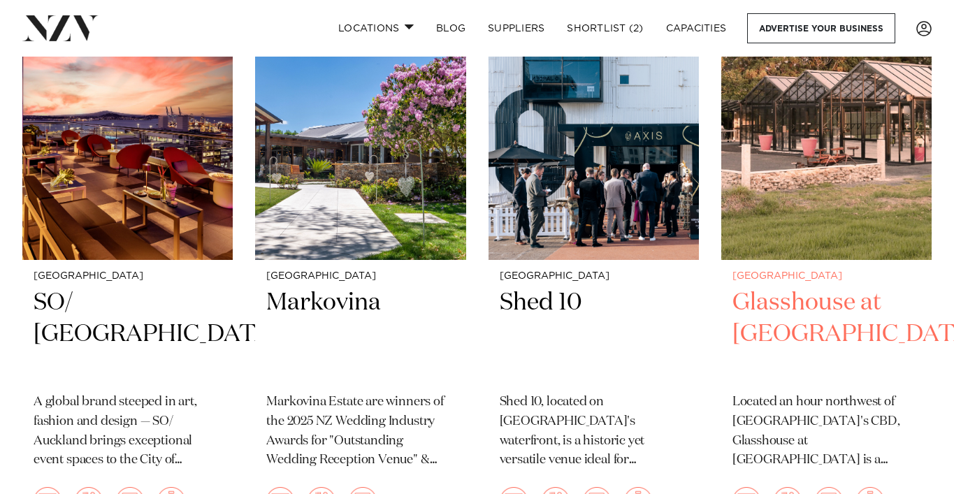
click at [768, 305] on h2 "Glasshouse at [GEOGRAPHIC_DATA]" at bounding box center [826, 334] width 188 height 94
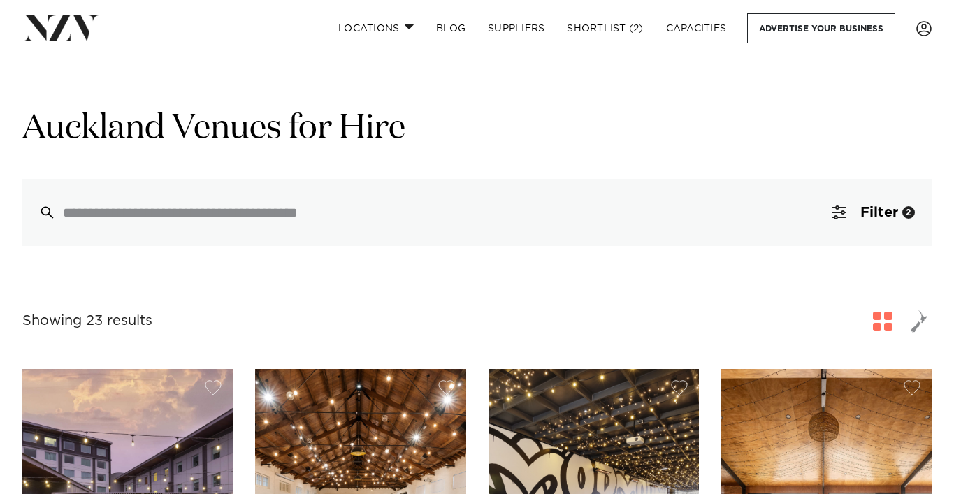
scroll to position [0, 0]
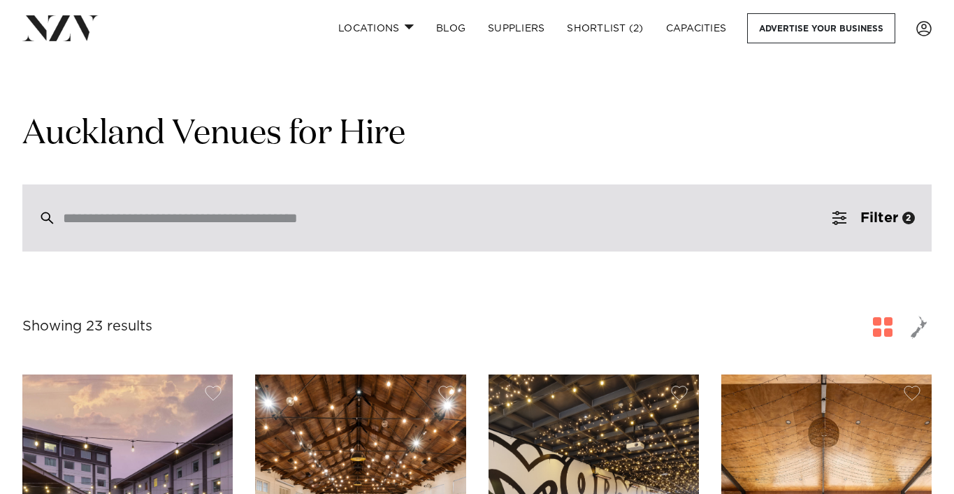
click at [514, 237] on div at bounding box center [476, 217] width 909 height 67
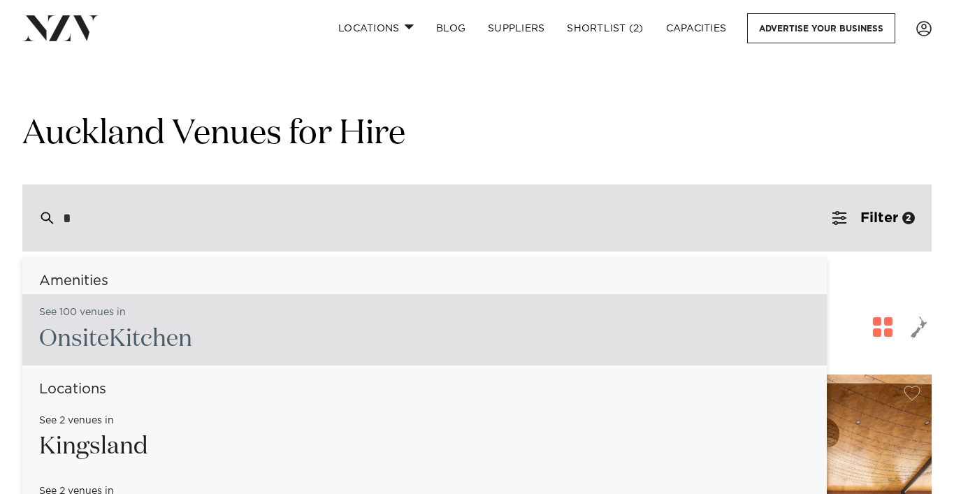
click at [359, 222] on input "*" at bounding box center [447, 217] width 768 height 15
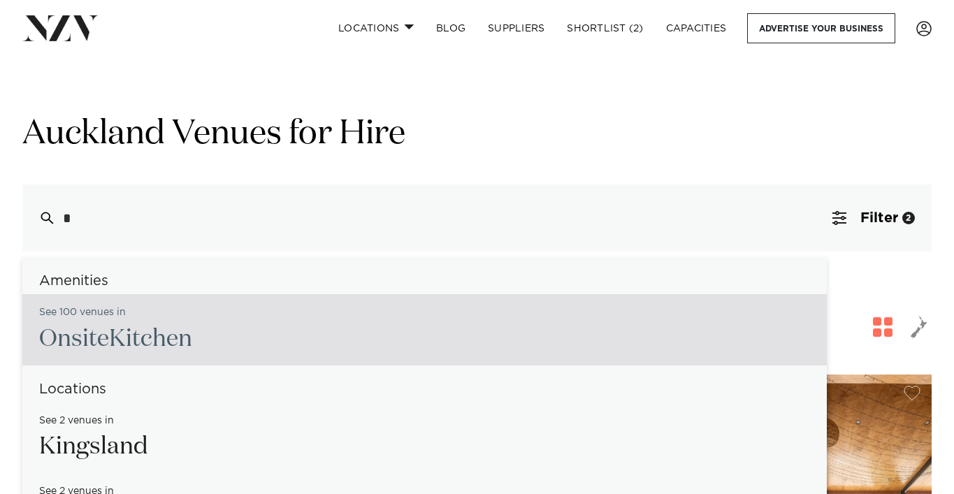
type input "*"
click at [734, 115] on h1 "Auckland Venues for Hire" at bounding box center [476, 134] width 909 height 44
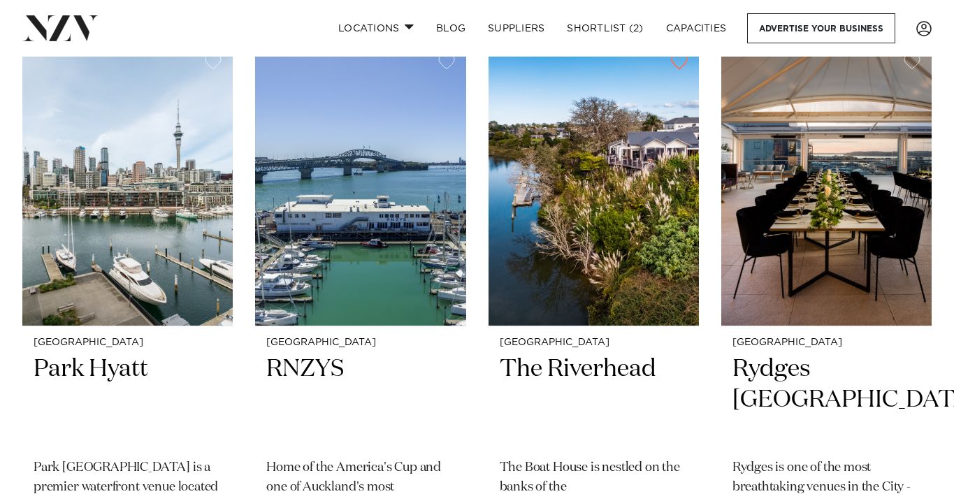
scroll to position [922, 0]
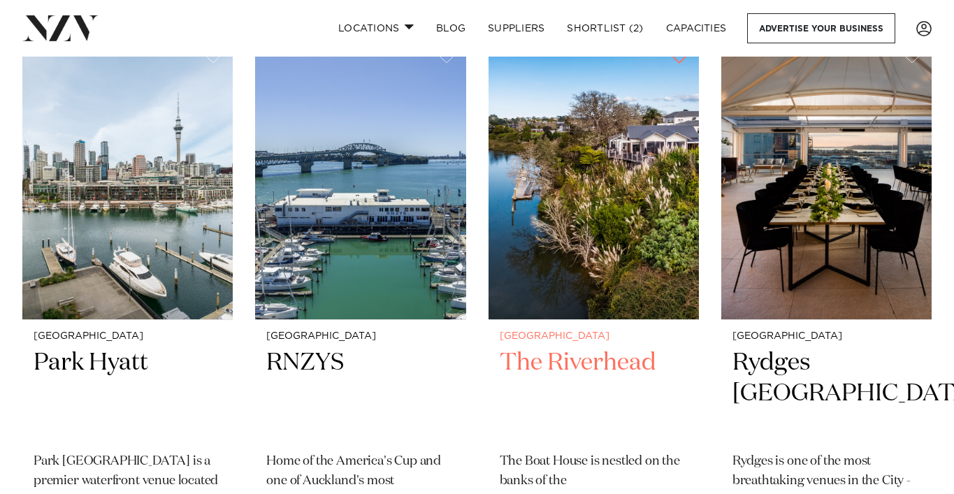
click at [560, 368] on h2 "The Riverhead" at bounding box center [594, 394] width 188 height 94
click at [402, 28] on link "Locations" at bounding box center [376, 28] width 98 height 30
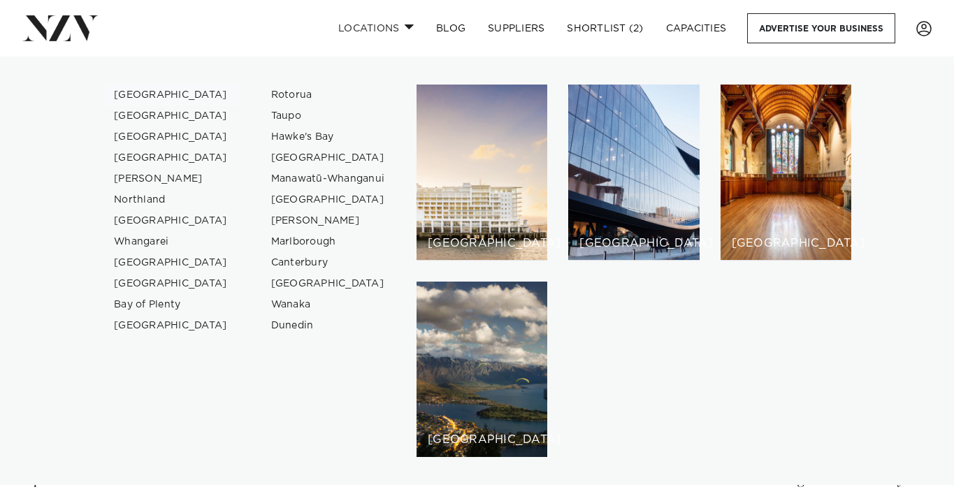
click at [151, 94] on link "[GEOGRAPHIC_DATA]" at bounding box center [171, 95] width 136 height 21
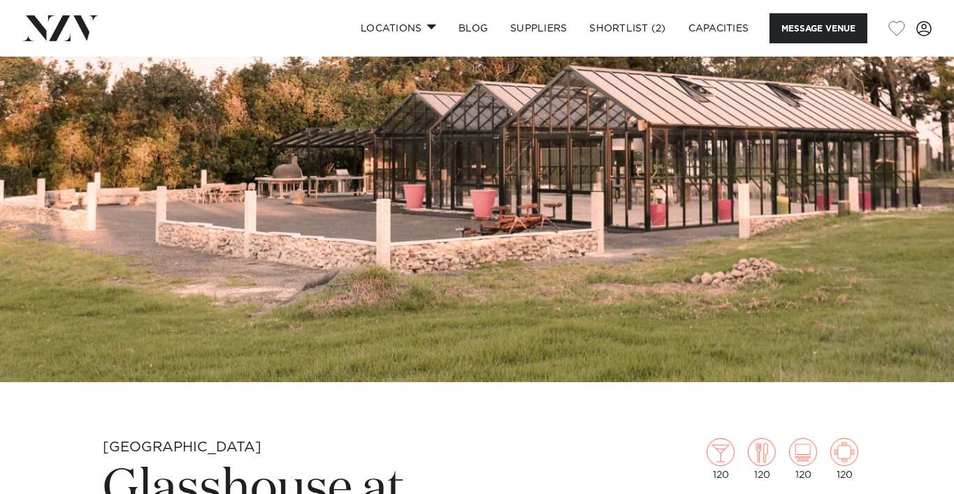
scroll to position [84, 0]
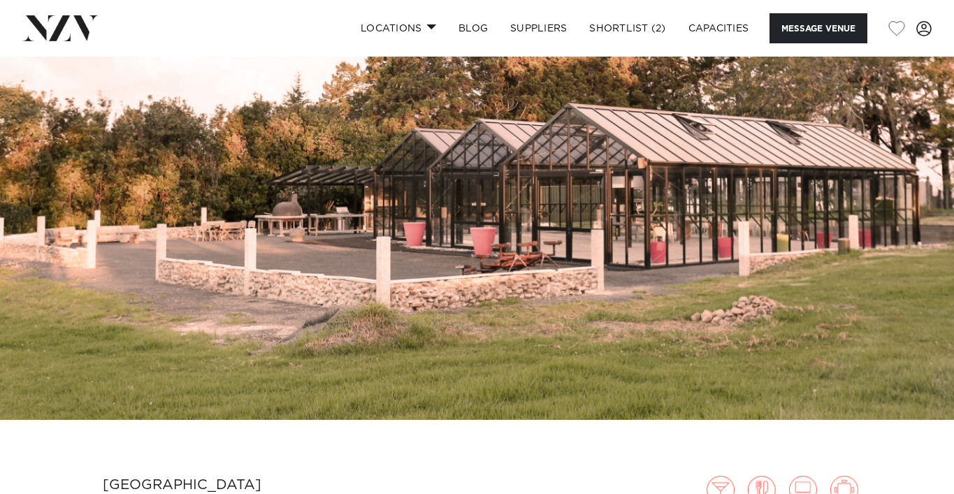
click at [544, 208] on img at bounding box center [477, 196] width 954 height 447
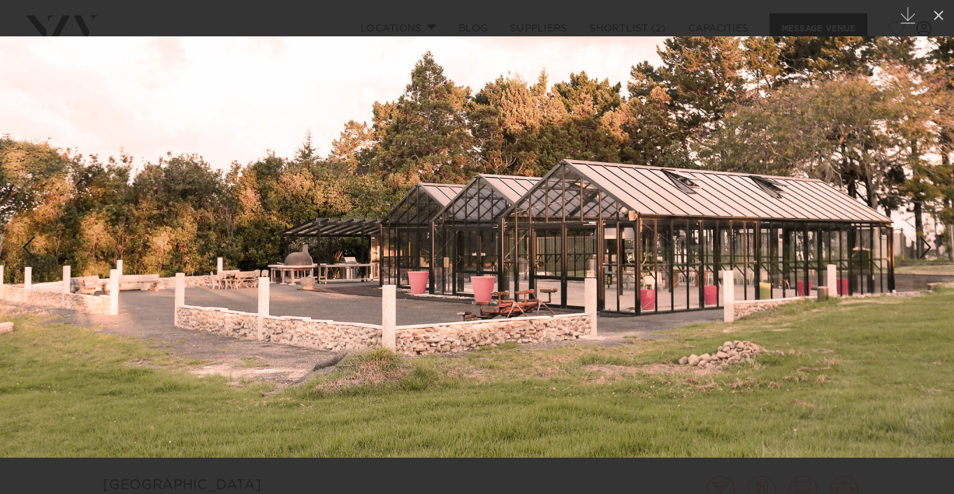
click at [30, 251] on div "Previous slide" at bounding box center [28, 247] width 19 height 27
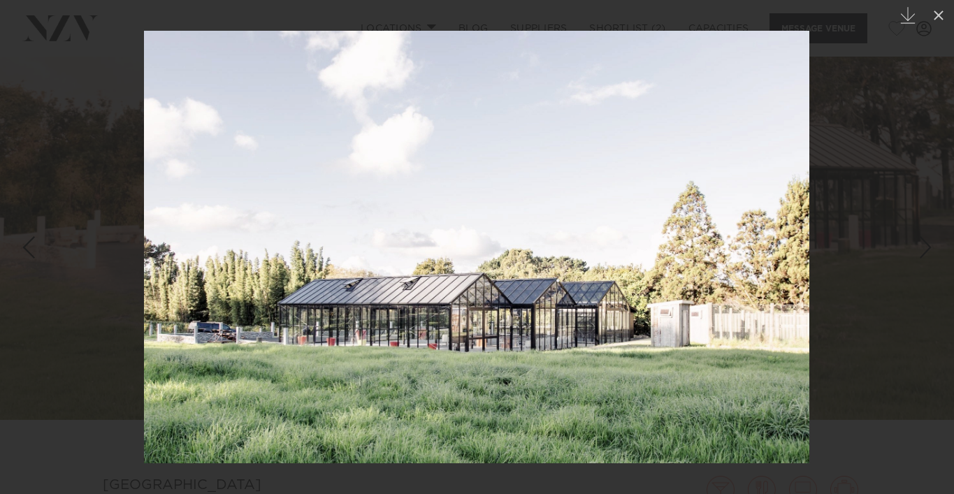
click at [30, 251] on div "Previous slide" at bounding box center [28, 247] width 19 height 27
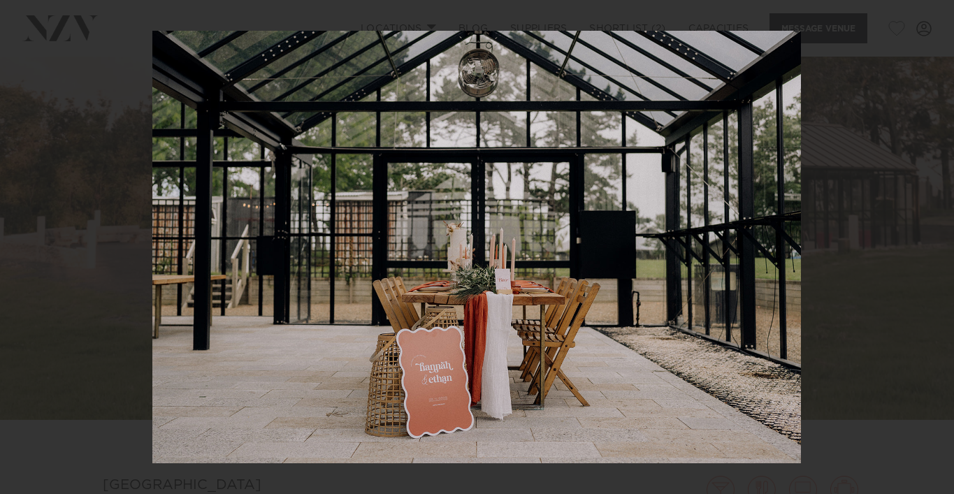
click at [30, 251] on div "1 / 23 Created with Sketch." at bounding box center [477, 247] width 954 height 494
click at [30, 251] on div "Previous slide" at bounding box center [28, 247] width 19 height 27
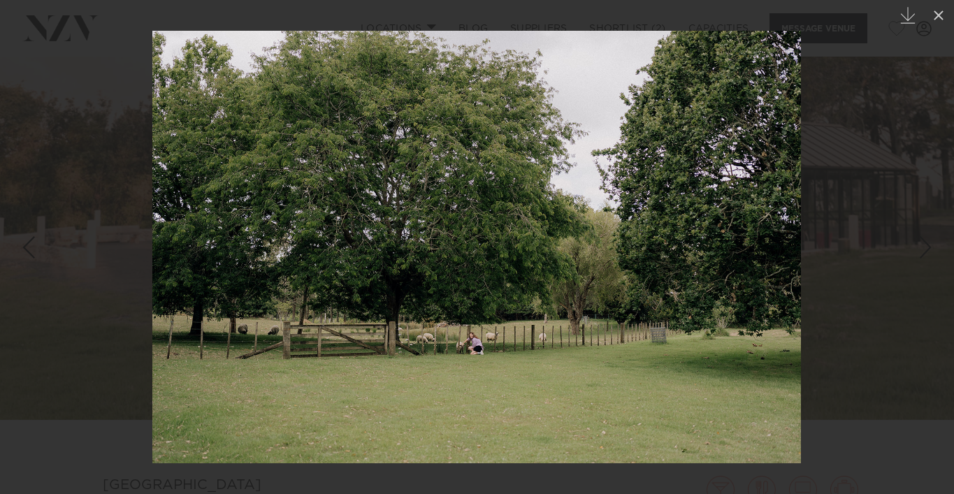
click at [30, 251] on div "Previous slide" at bounding box center [28, 247] width 19 height 27
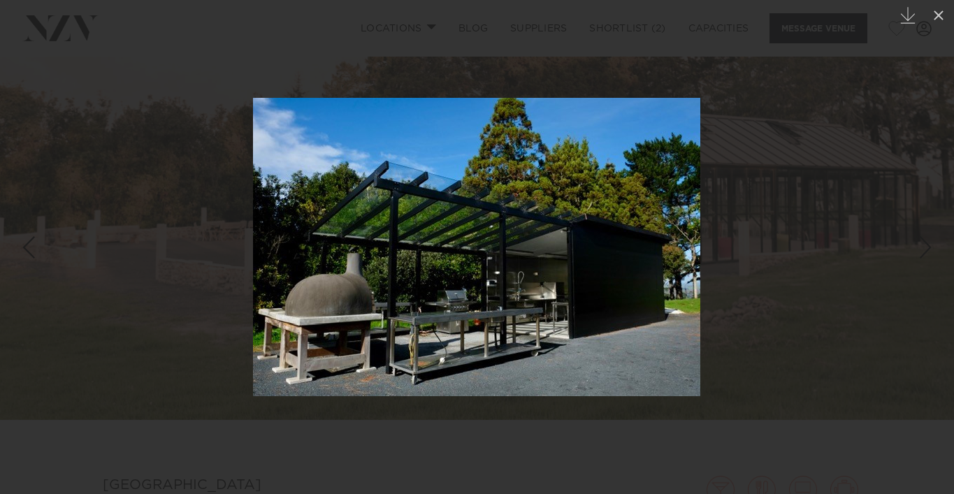
click at [30, 251] on div "Previous slide" at bounding box center [28, 247] width 19 height 27
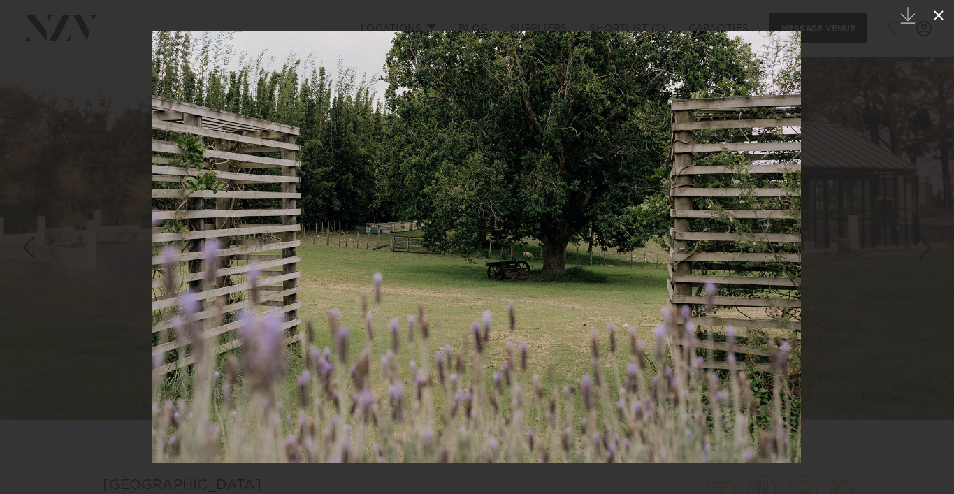
click at [941, 17] on icon at bounding box center [938, 15] width 17 height 17
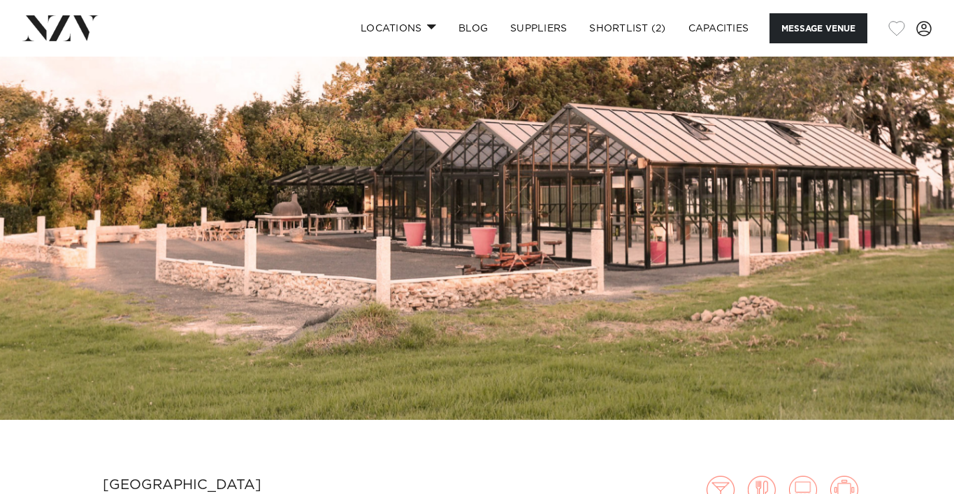
click at [899, 28] on button "button" at bounding box center [896, 28] width 17 height 15
click at [896, 31] on button "button" at bounding box center [896, 28] width 17 height 15
click at [896, 28] on button "button" at bounding box center [896, 28] width 17 height 15
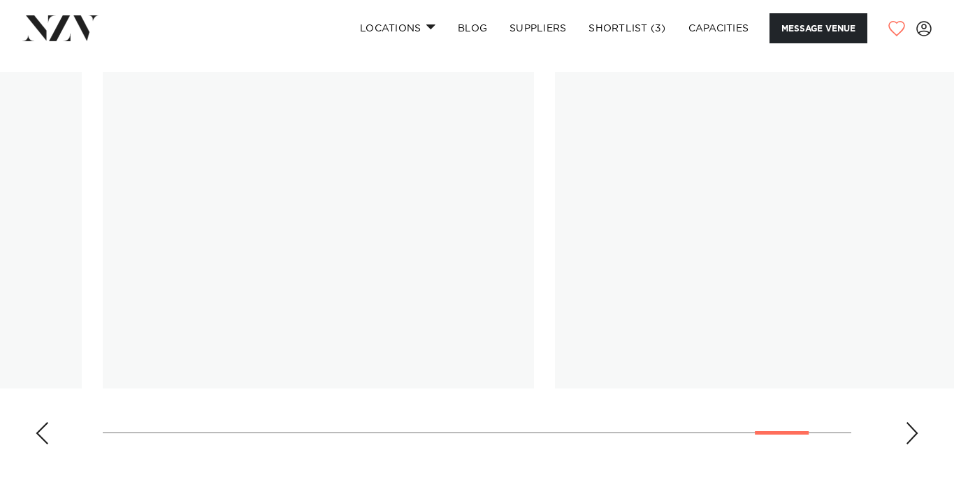
scroll to position [1425, 0]
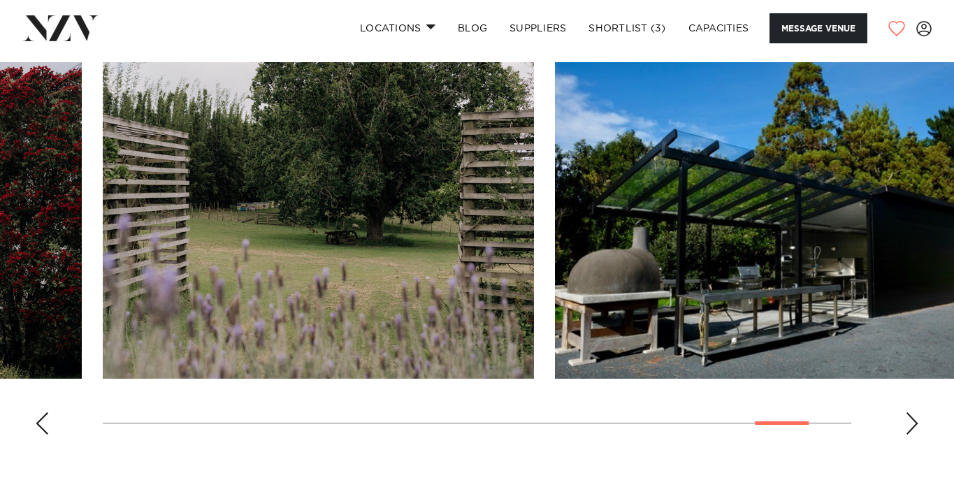
click at [680, 34] on div "Gallery" at bounding box center [477, 18] width 748 height 31
click at [635, 20] on link "Shortlist (3)" at bounding box center [626, 28] width 99 height 30
click at [626, 29] on link "Shortlist (3)" at bounding box center [626, 28] width 99 height 30
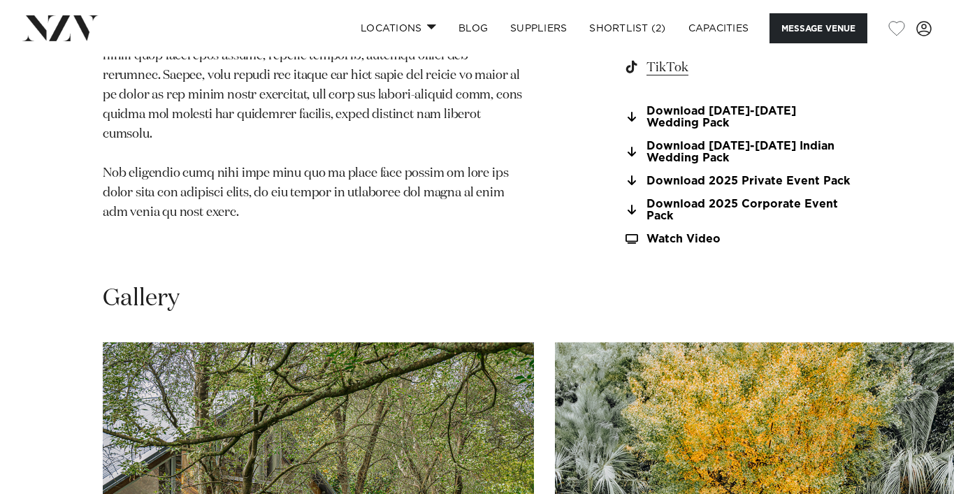
scroll to position [1174, 0]
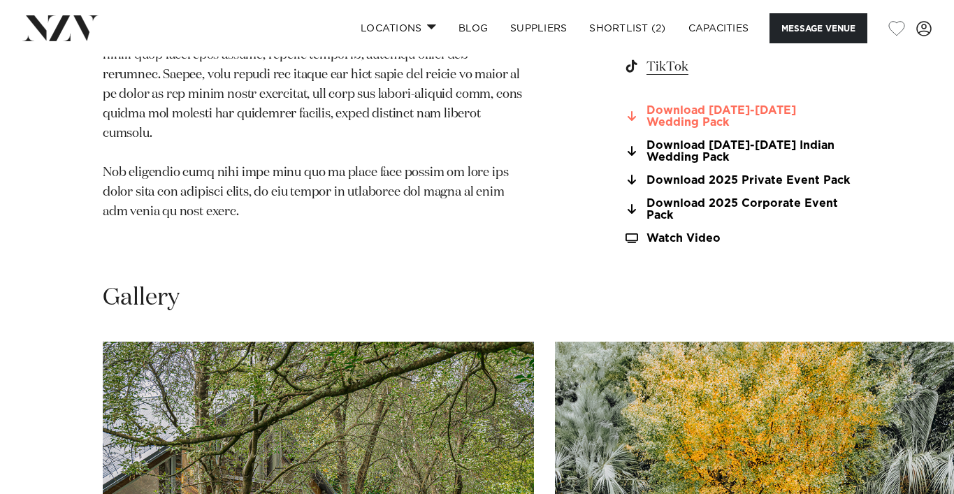
click at [683, 105] on link "Download 2025-2026 Wedding Pack" at bounding box center [737, 117] width 228 height 24
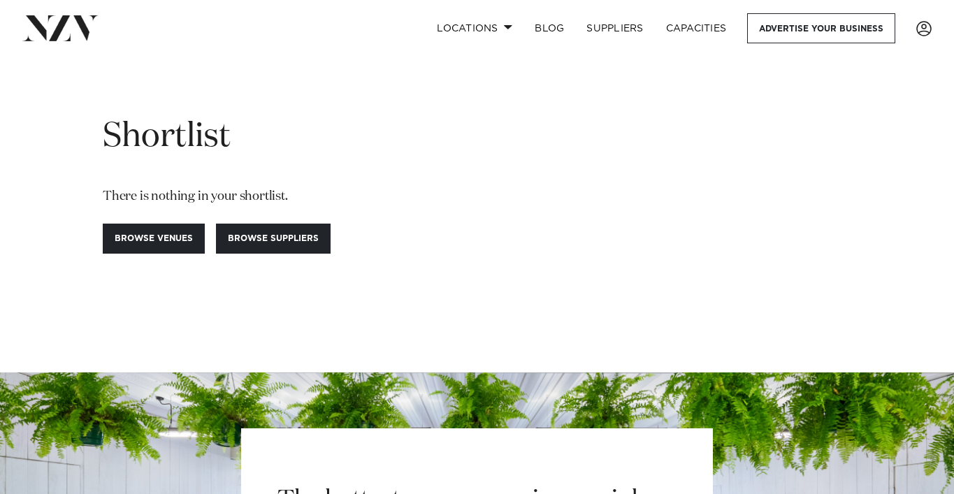
click at [597, 137] on h1 "Shortlist" at bounding box center [477, 137] width 748 height 44
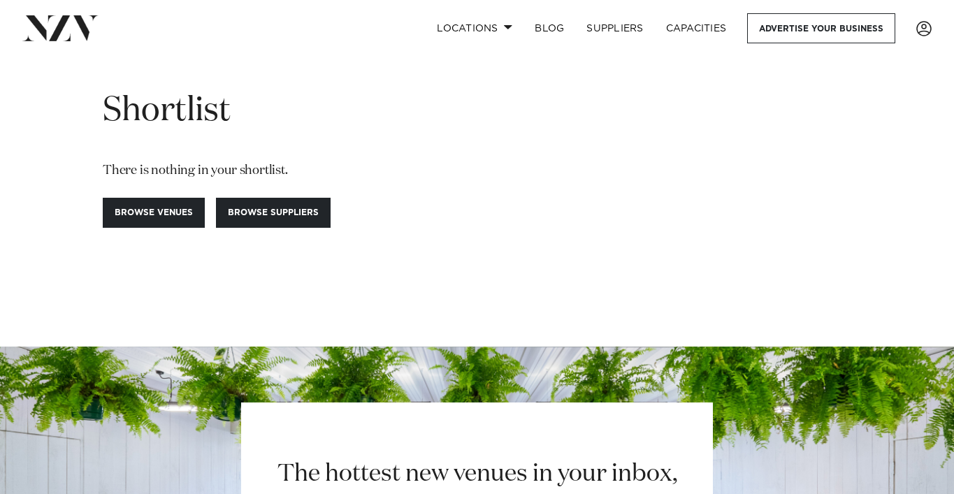
scroll to position [28, 0]
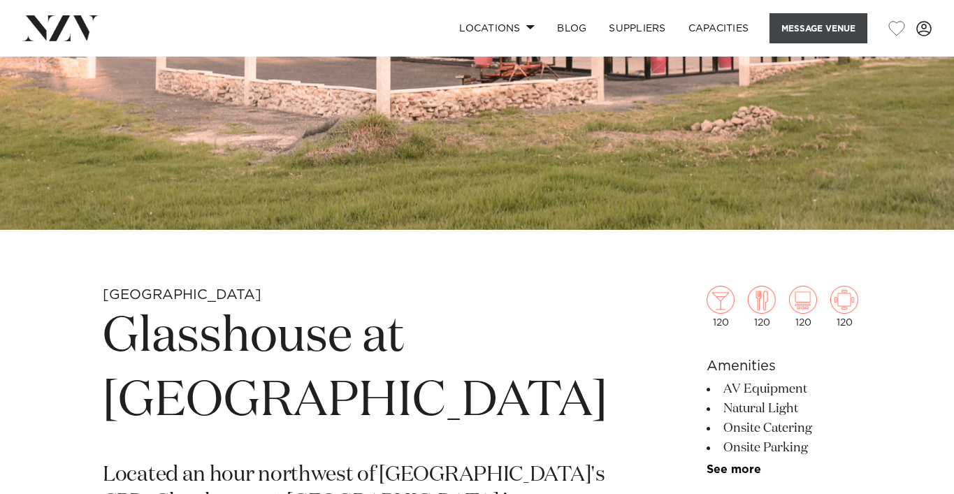
scroll to position [279, 0]
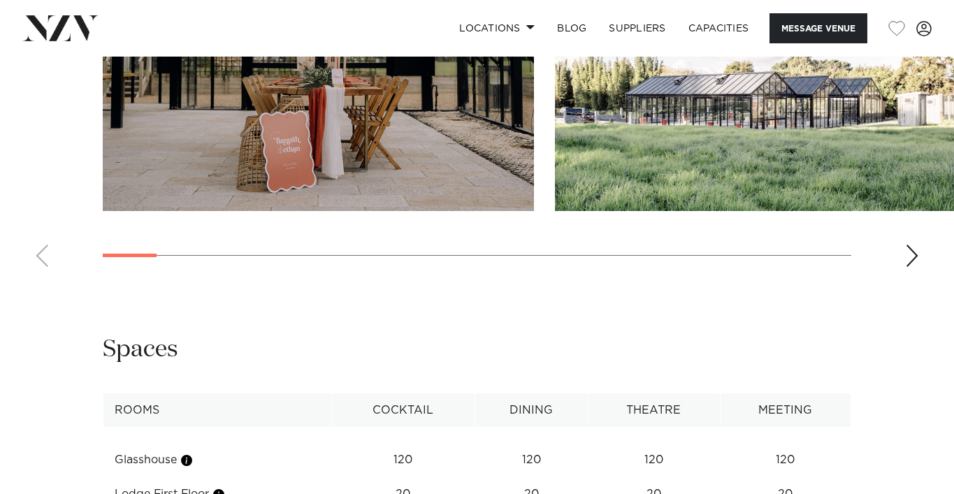
scroll to position [1537, 0]
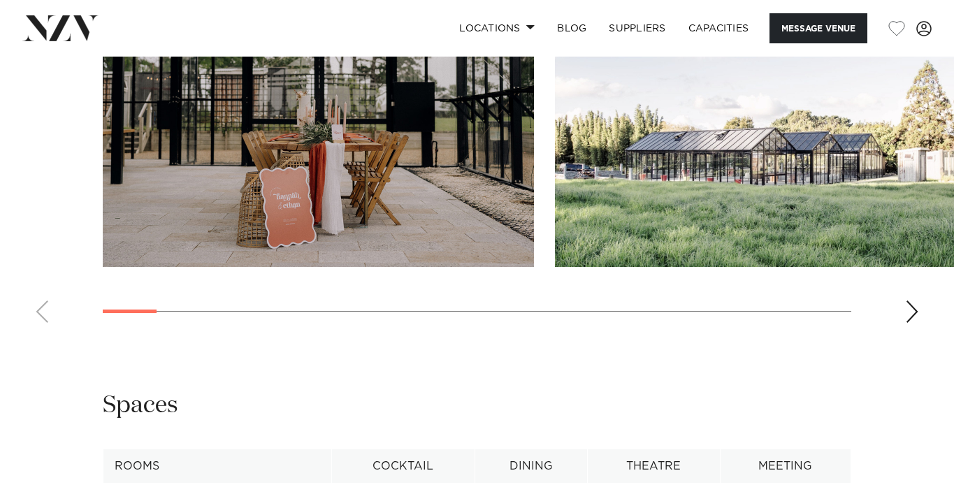
click at [907, 323] on div "Next slide" at bounding box center [912, 311] width 14 height 22
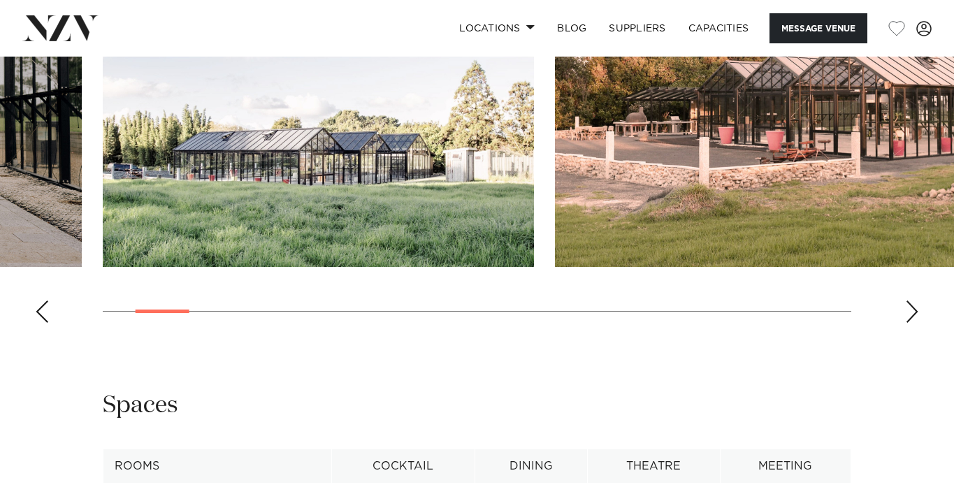
click at [907, 323] on div "Next slide" at bounding box center [912, 311] width 14 height 22
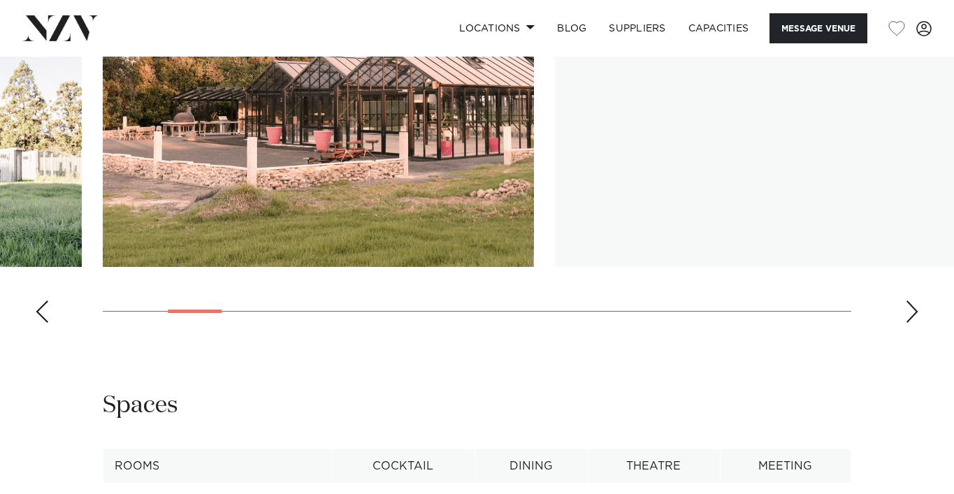
click at [907, 323] on div "Next slide" at bounding box center [912, 311] width 14 height 22
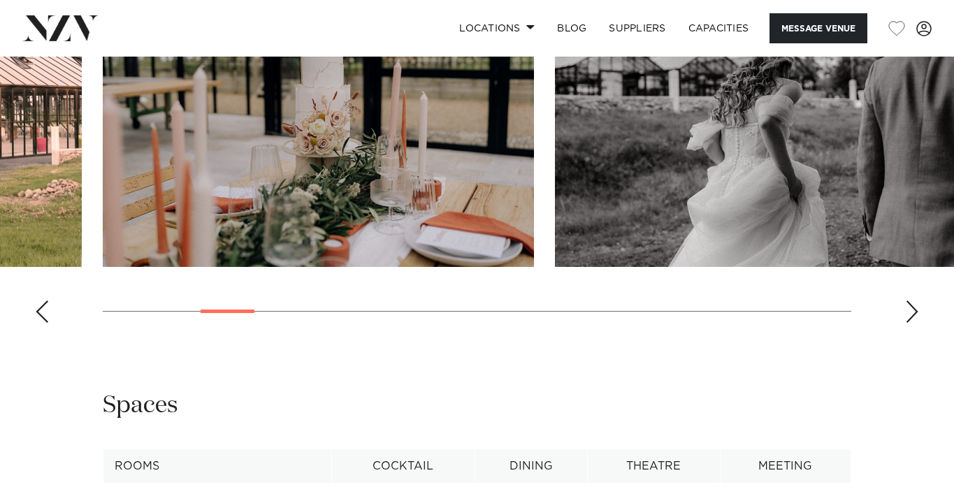
click at [907, 323] on div "Next slide" at bounding box center [912, 311] width 14 height 22
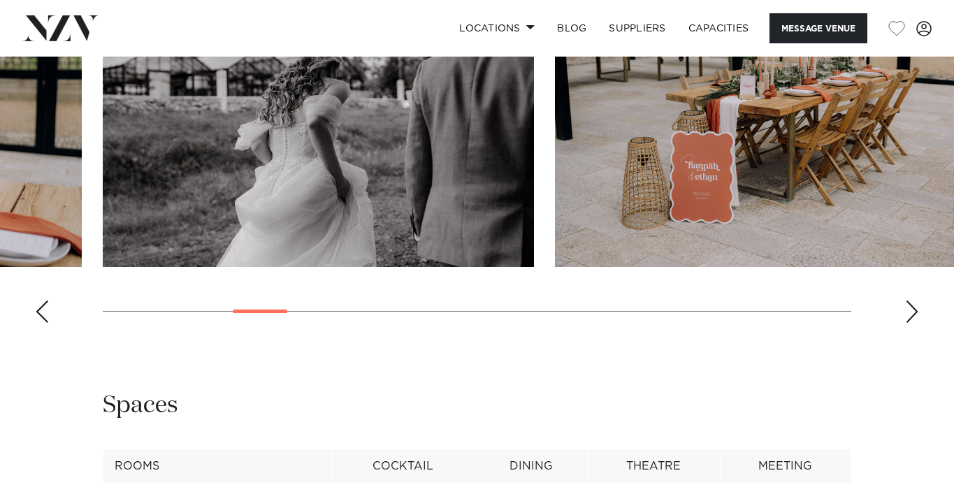
click at [907, 323] on div "Next slide" at bounding box center [912, 311] width 14 height 22
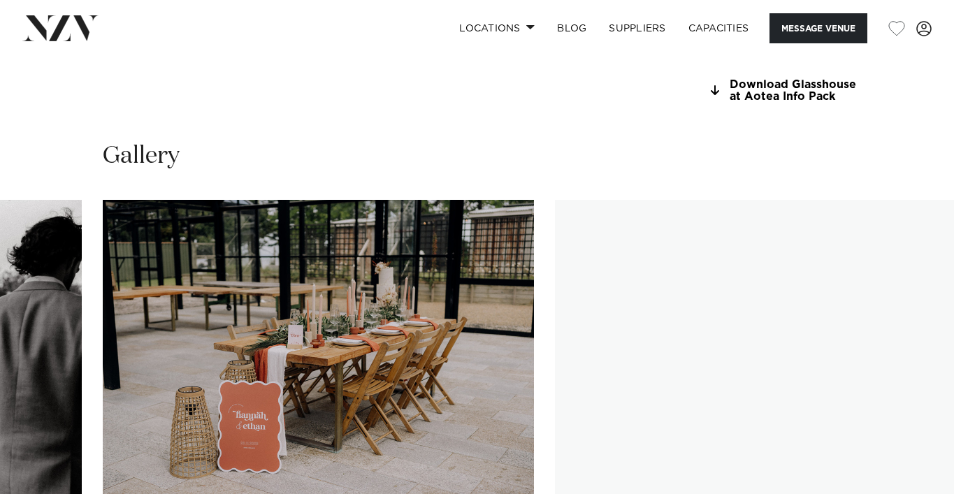
scroll to position [1285, 0]
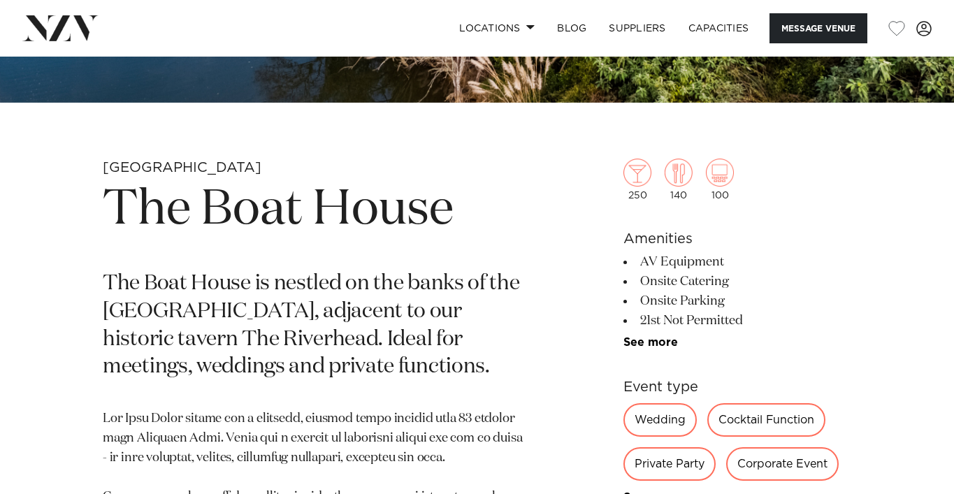
scroll to position [381, 0]
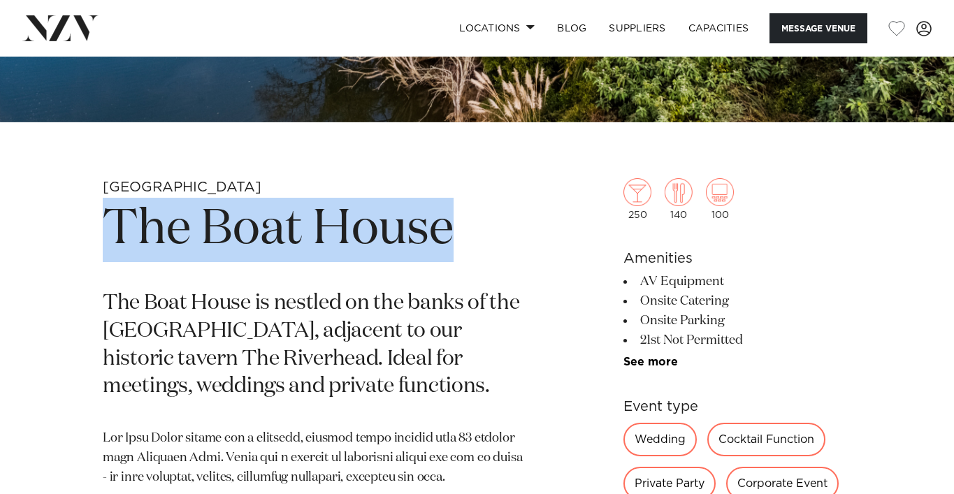
drag, startPoint x: 467, startPoint y: 227, endPoint x: 103, endPoint y: 223, distance: 364.0
click at [103, 223] on h1 "The Boat House" at bounding box center [313, 230] width 421 height 64
copy h1 "The Boat House"
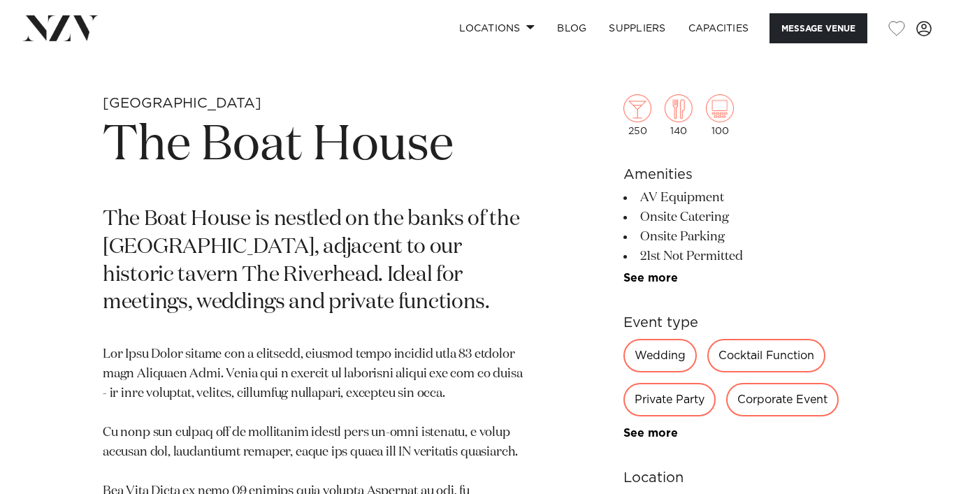
scroll to position [475, 0]
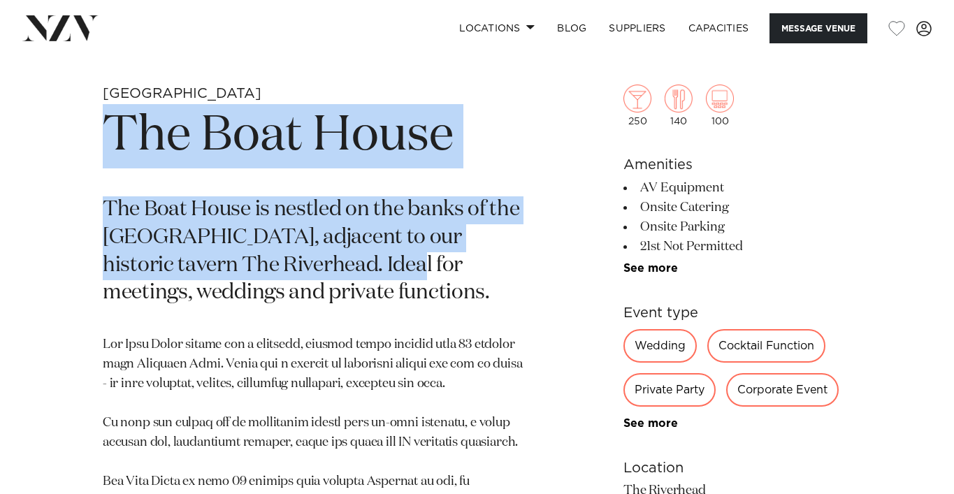
drag, startPoint x: 378, startPoint y: 260, endPoint x: 81, endPoint y: 140, distance: 320.3
click at [81, 140] on div "[GEOGRAPHIC_DATA] The Boat House The [GEOGRAPHIC_DATA] is nestled on the banks …" at bounding box center [476, 474] width 931 height 779
copy section "The Boat House The Boat House is nestled on the banks of the [GEOGRAPHIC_DATA],…"
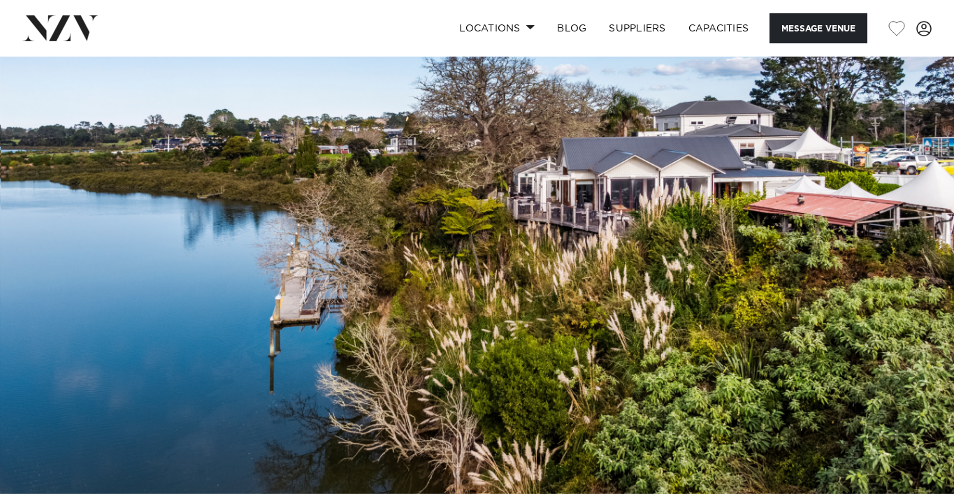
scroll to position [0, 0]
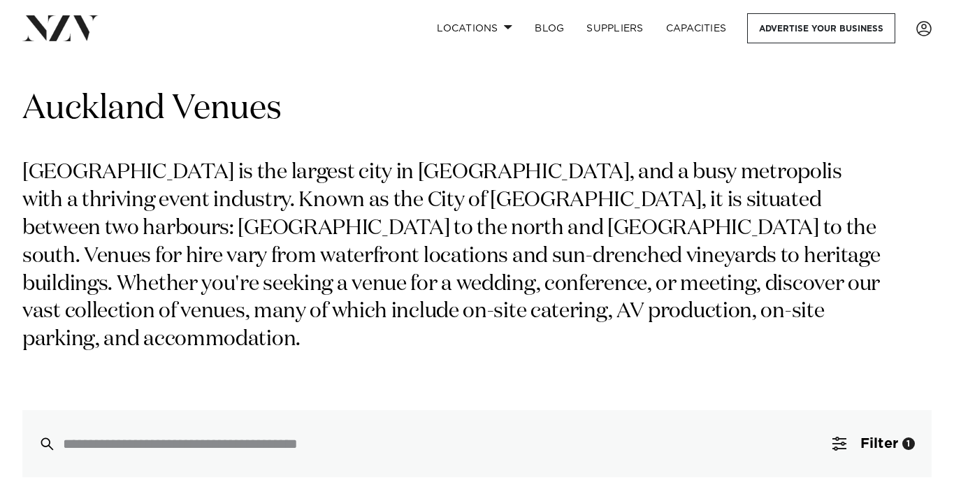
scroll to position [28, 0]
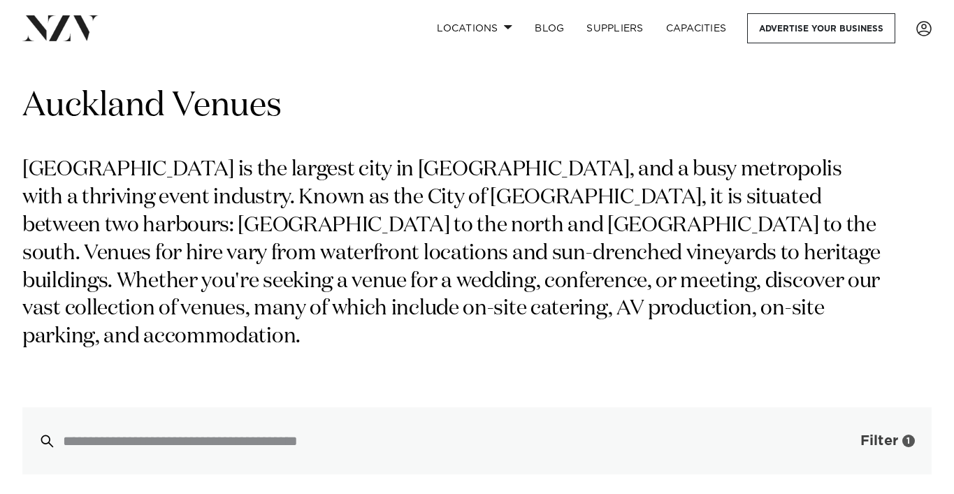
click at [867, 434] on span "Filter" at bounding box center [879, 441] width 38 height 14
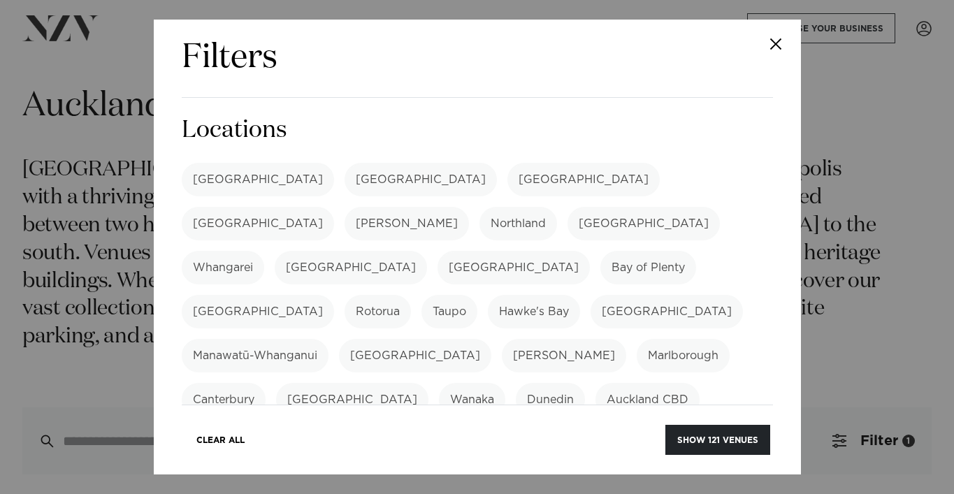
click at [787, 291] on div "Filters Search Type Venue Supplier See more Locations [GEOGRAPHIC_DATA] [GEOGRA…" at bounding box center [477, 247] width 647 height 455
drag, startPoint x: 787, startPoint y: 291, endPoint x: 600, endPoint y: 470, distance: 258.4
click at [600, 470] on div "Filters Search Type Venue Supplier See more Locations [GEOGRAPHIC_DATA] [GEOGRA…" at bounding box center [477, 247] width 647 height 455
click at [765, 379] on div "[GEOGRAPHIC_DATA] [GEOGRAPHIC_DATA] [GEOGRAPHIC_DATA] [GEOGRAPHIC_DATA] [GEOGRA…" at bounding box center [477, 455] width 591 height 584
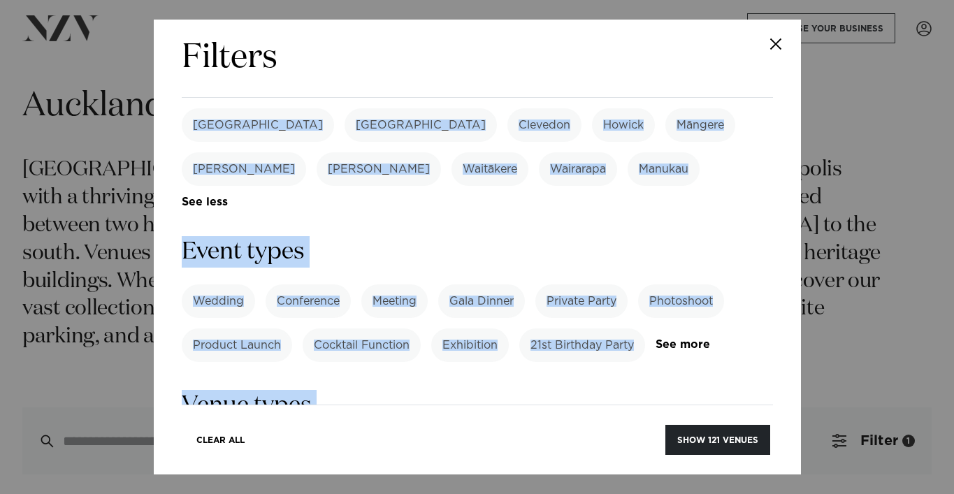
scroll to position [549, 0]
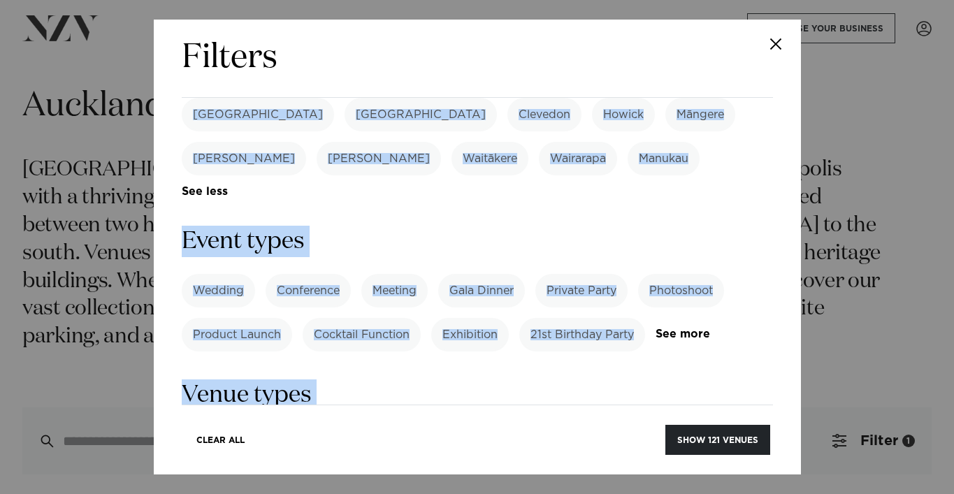
drag, startPoint x: 764, startPoint y: 146, endPoint x: 596, endPoint y: 362, distance: 273.3
click at [597, 362] on form "Search Type Venue Supplier See more Locations [GEOGRAPHIC_DATA] [GEOGRAPHIC_DAT…" at bounding box center [477, 402] width 591 height 1674
click at [768, 49] on button "Close" at bounding box center [776, 44] width 49 height 49
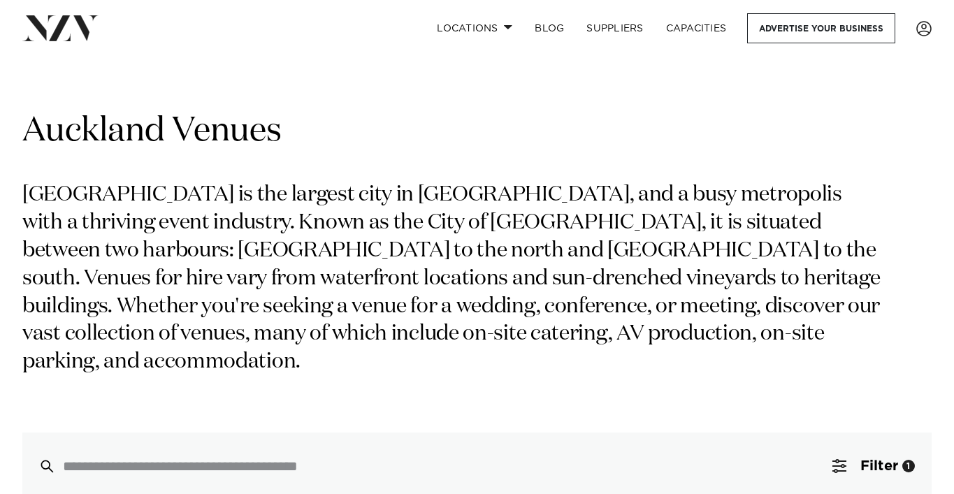
scroll to position [0, 0]
